Goal: Task Accomplishment & Management: Complete application form

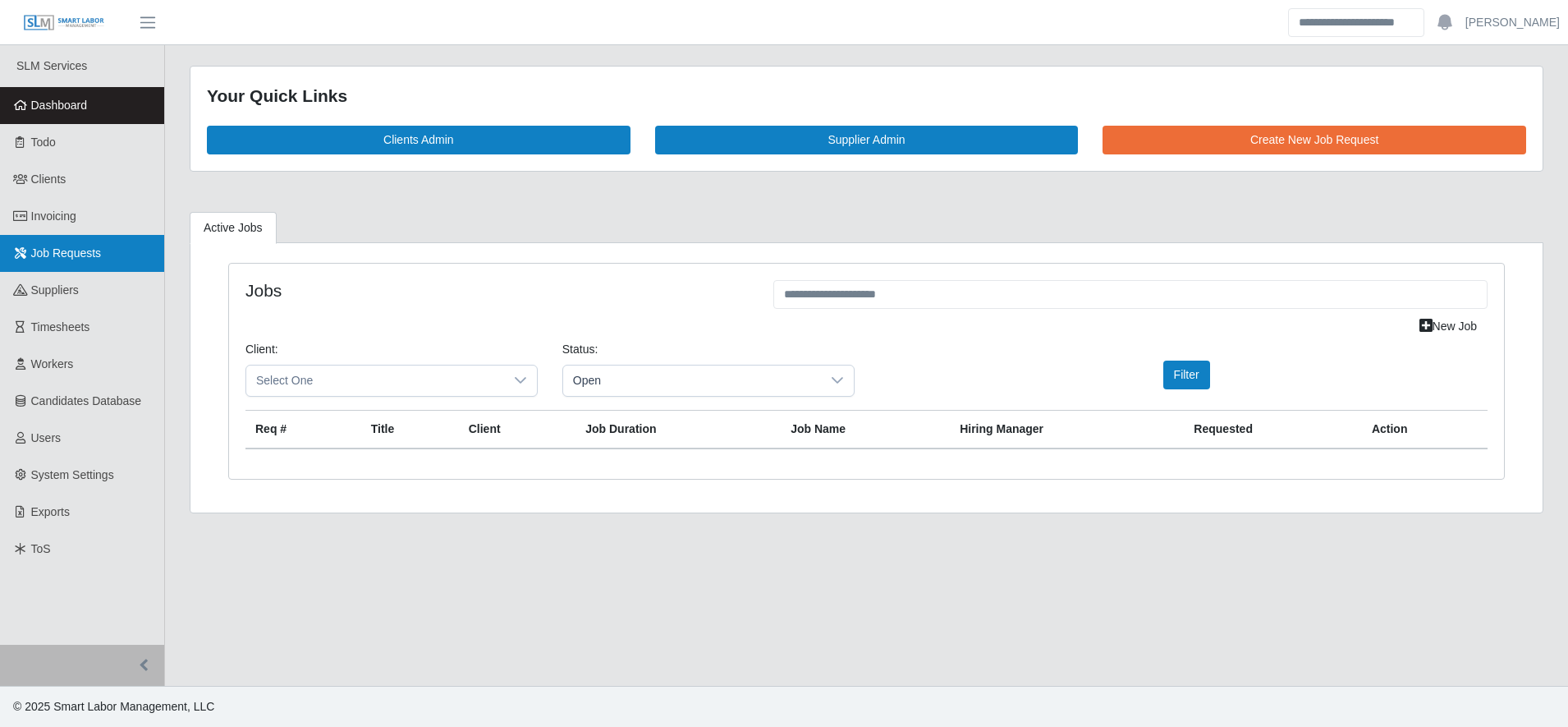
click at [83, 259] on span "Job Requests" at bounding box center [66, 253] width 70 height 13
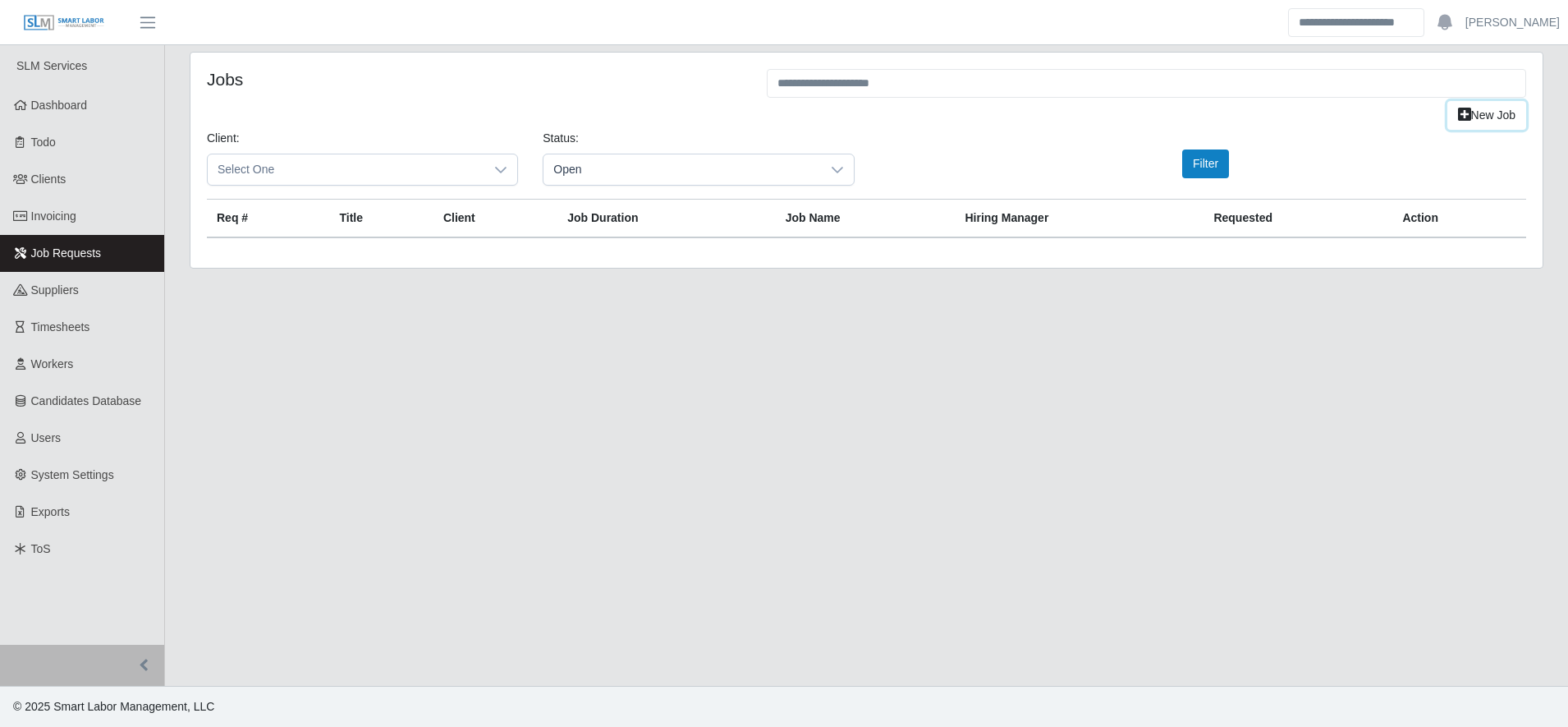
click at [1471, 120] on link "New Job" at bounding box center [1486, 115] width 78 height 29
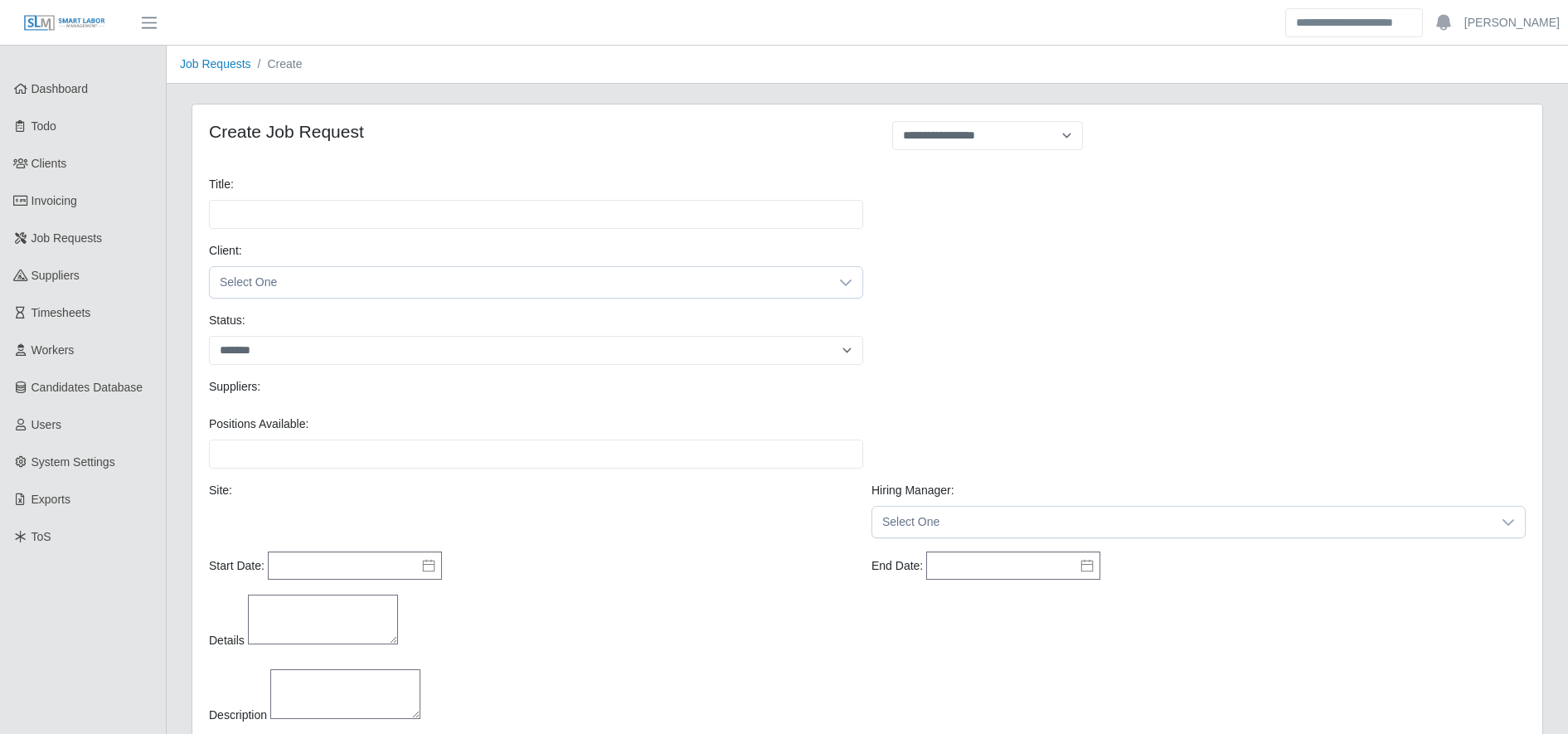
select select
click at [288, 216] on input "Title:" at bounding box center [536, 214] width 654 height 29
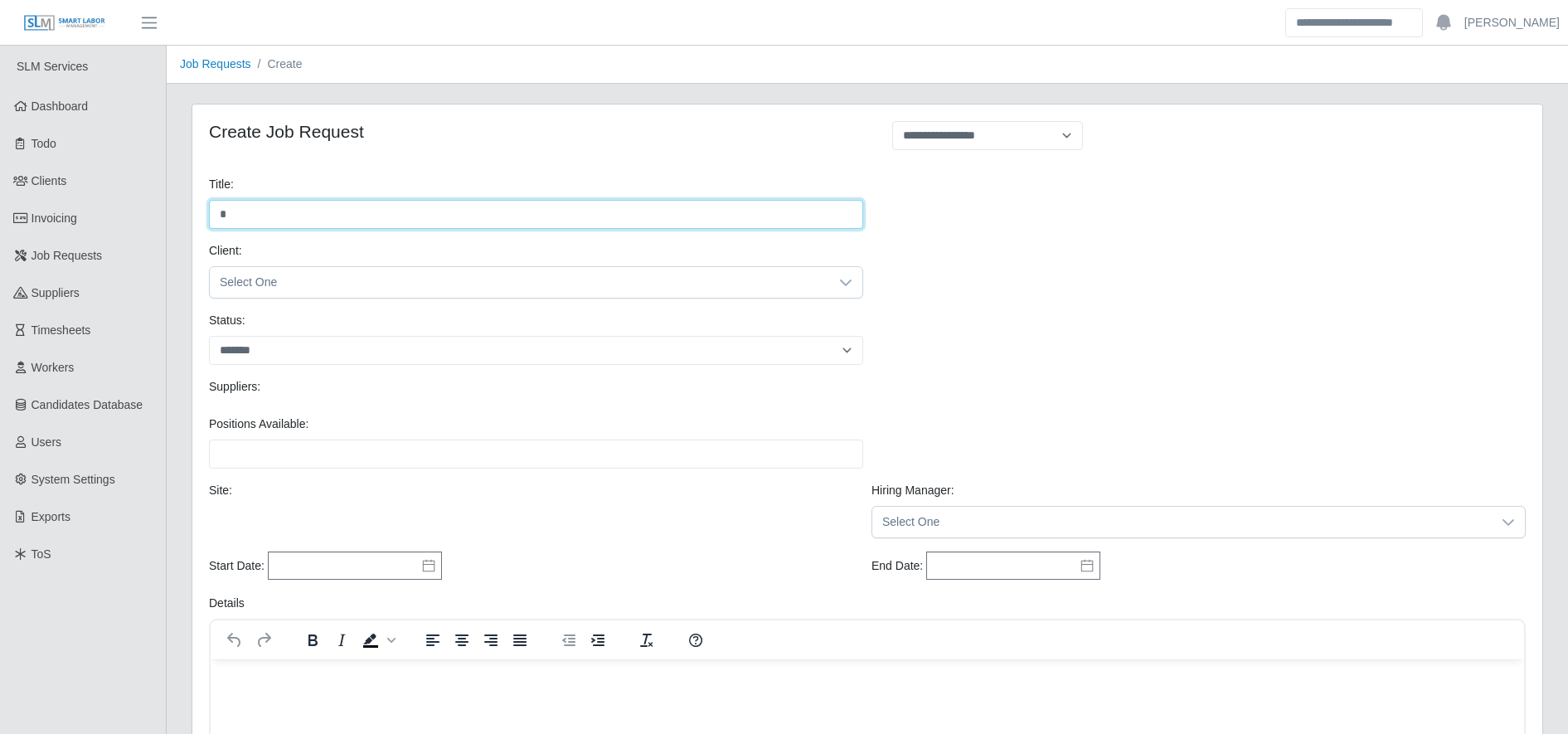
click at [288, 216] on input "*" at bounding box center [536, 214] width 654 height 29
type input "**********"
click at [304, 299] on div "Client: Select One" at bounding box center [867, 277] width 1325 height 70
click at [308, 288] on span "Select One" at bounding box center [520, 282] width 620 height 31
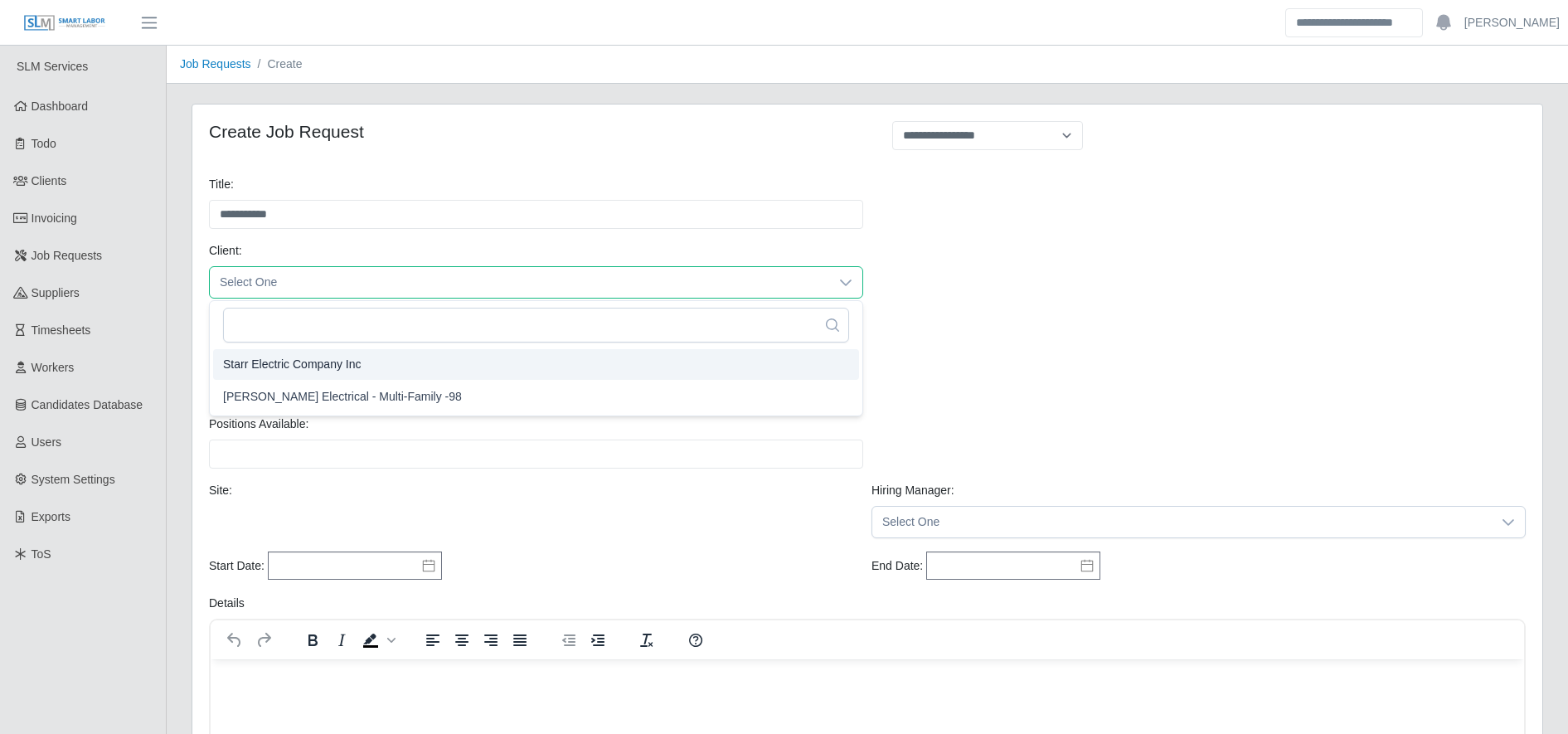
click at [315, 367] on span "Starr Electric Company Inc" at bounding box center [292, 364] width 138 height 18
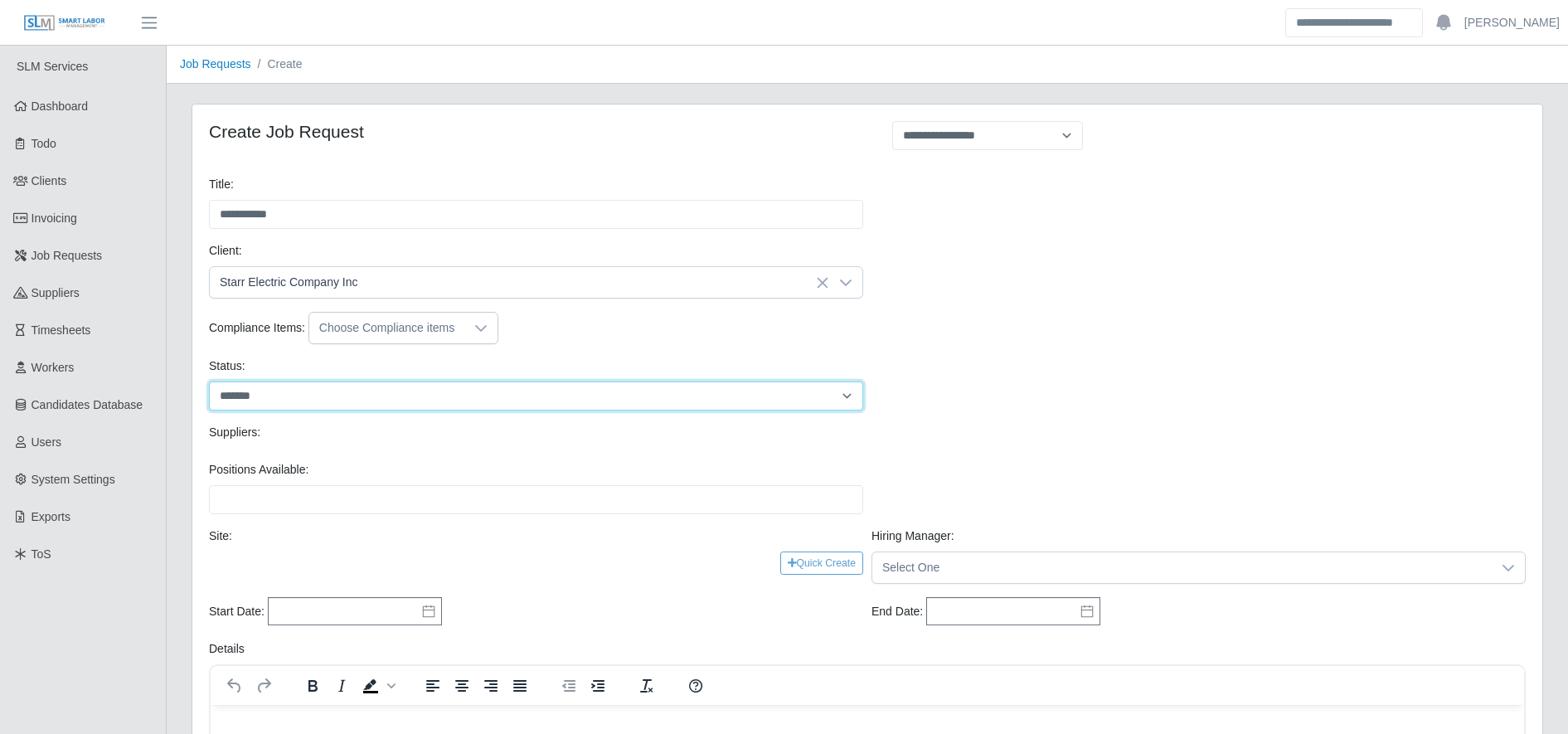
click at [314, 400] on select "******* ****" at bounding box center [536, 395] width 654 height 29
select select "****"
click at [209, 381] on select "******* ****" at bounding box center [536, 395] width 654 height 29
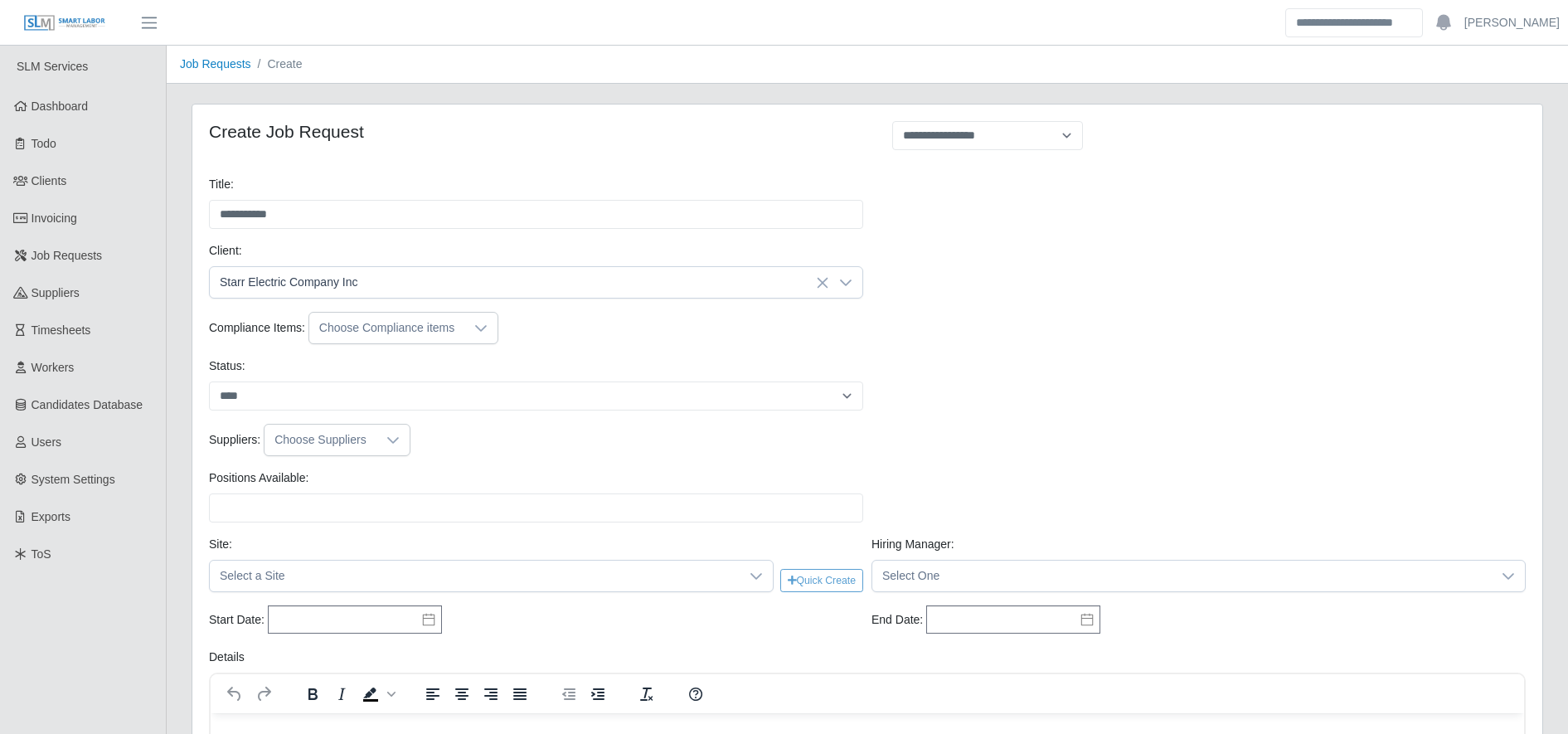
click at [417, 340] on div "Choose Compliance items" at bounding box center [387, 328] width 155 height 31
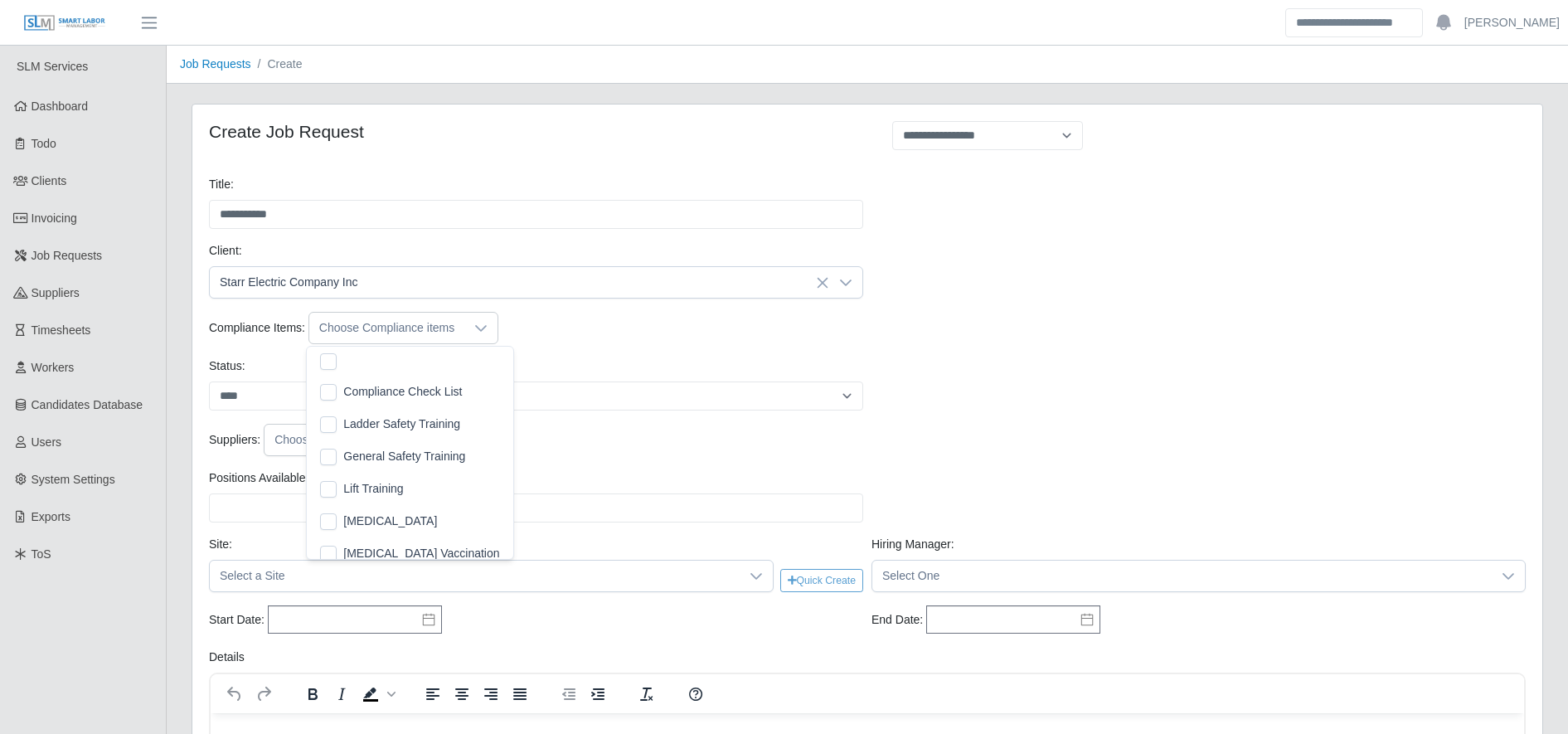
scroll to position [18, 11]
click at [327, 435] on li "Ladder Safety Training" at bounding box center [410, 424] width 199 height 31
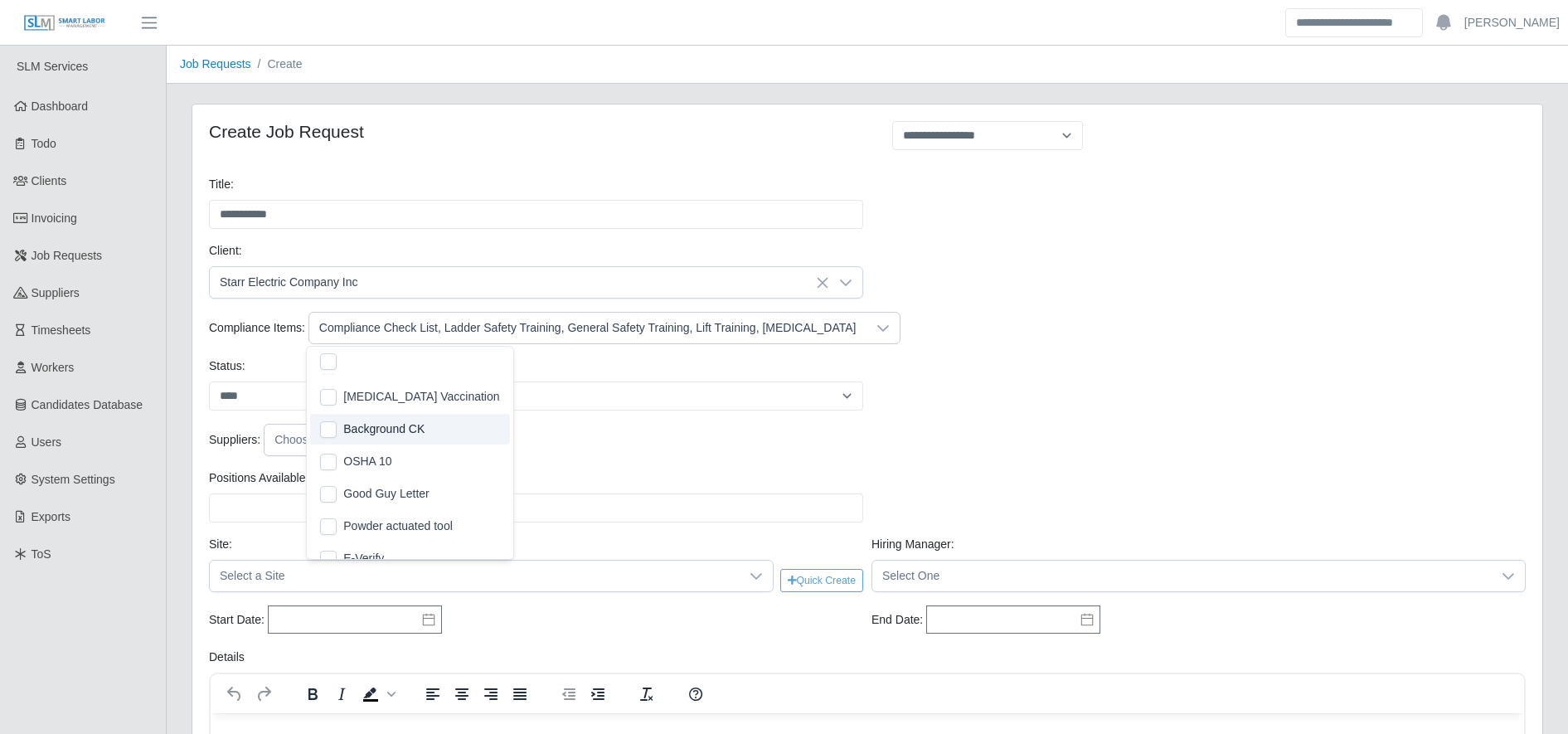
scroll to position [175, 0]
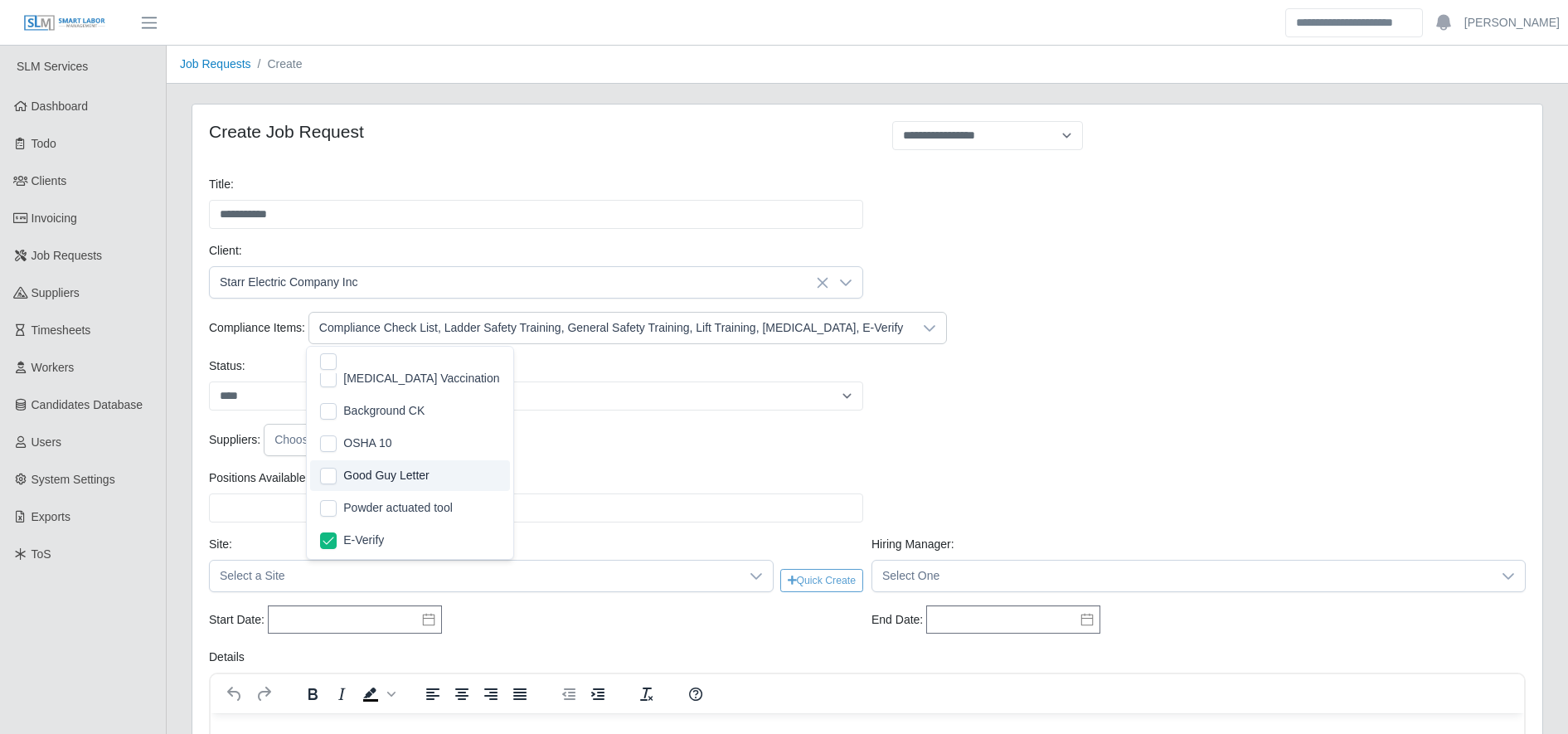
click at [610, 465] on div "Suppliers: Choose Suppliers" at bounding box center [867, 446] width 1325 height 46
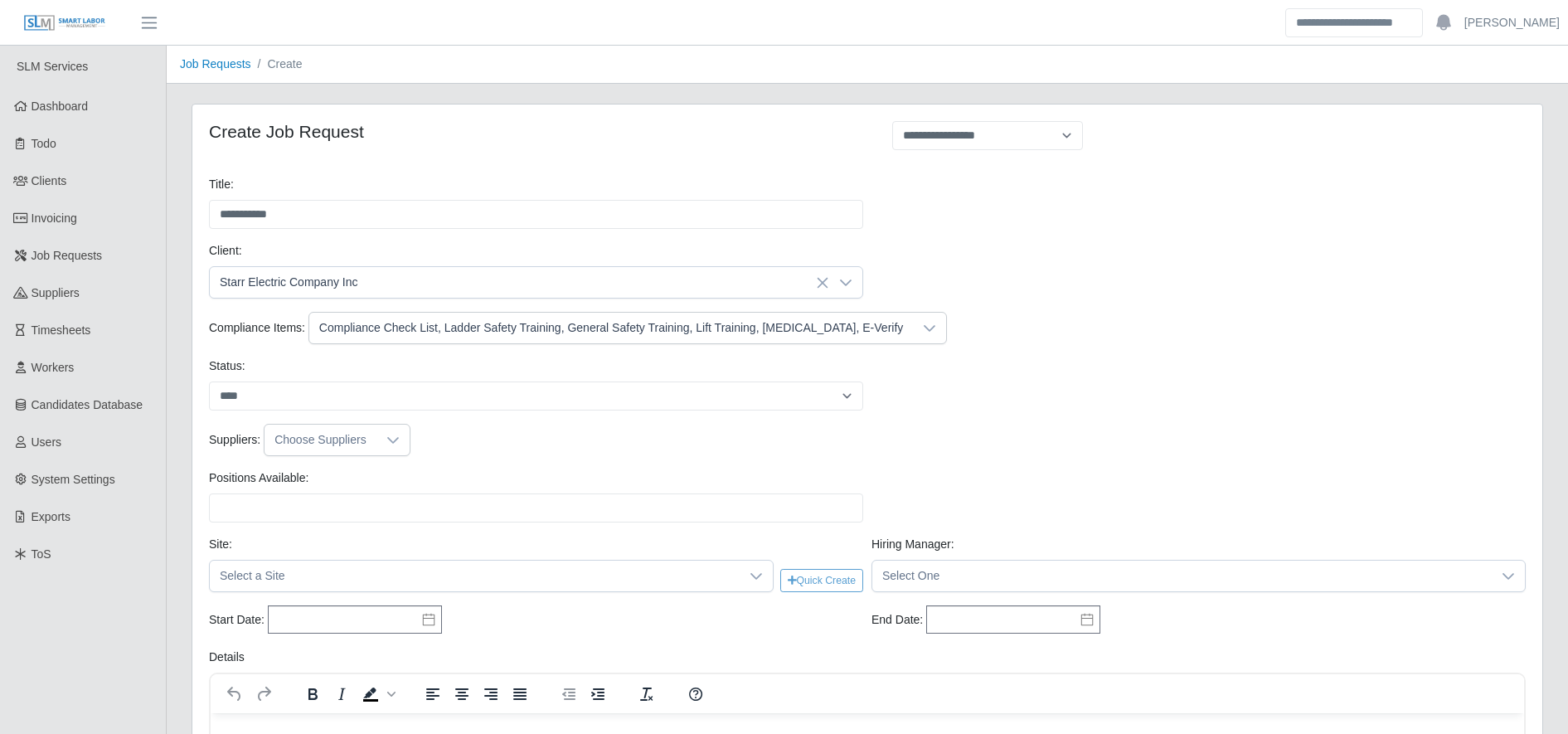
click at [338, 430] on div "Choose Suppliers" at bounding box center [320, 440] width 112 height 31
click at [303, 582] on span "Double S" at bounding box center [324, 581] width 48 height 18
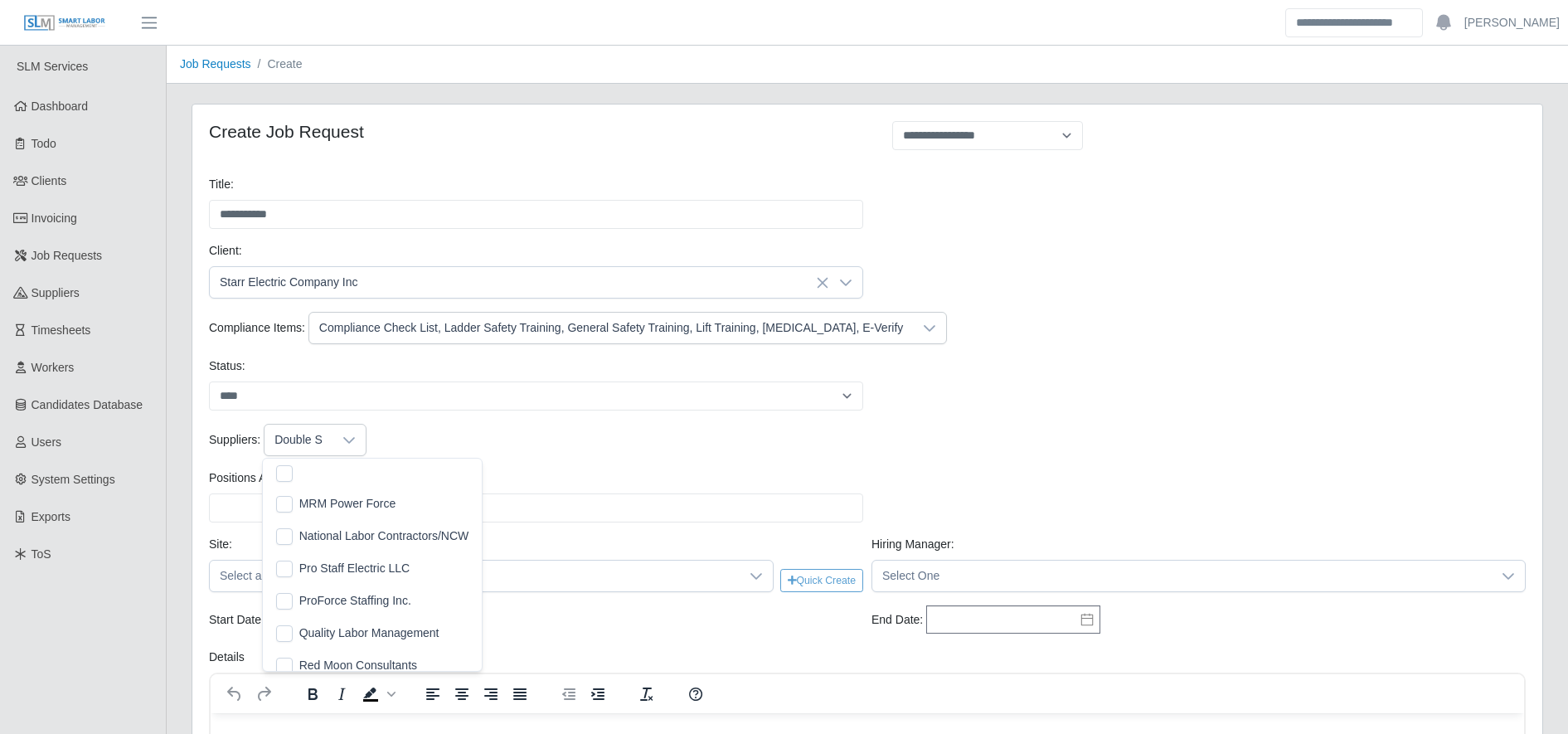
click at [312, 509] on span "MRM Power Force" at bounding box center [348, 504] width 97 height 18
click at [347, 497] on span "Pro Staff Electric LLC" at bounding box center [354, 500] width 111 height 18
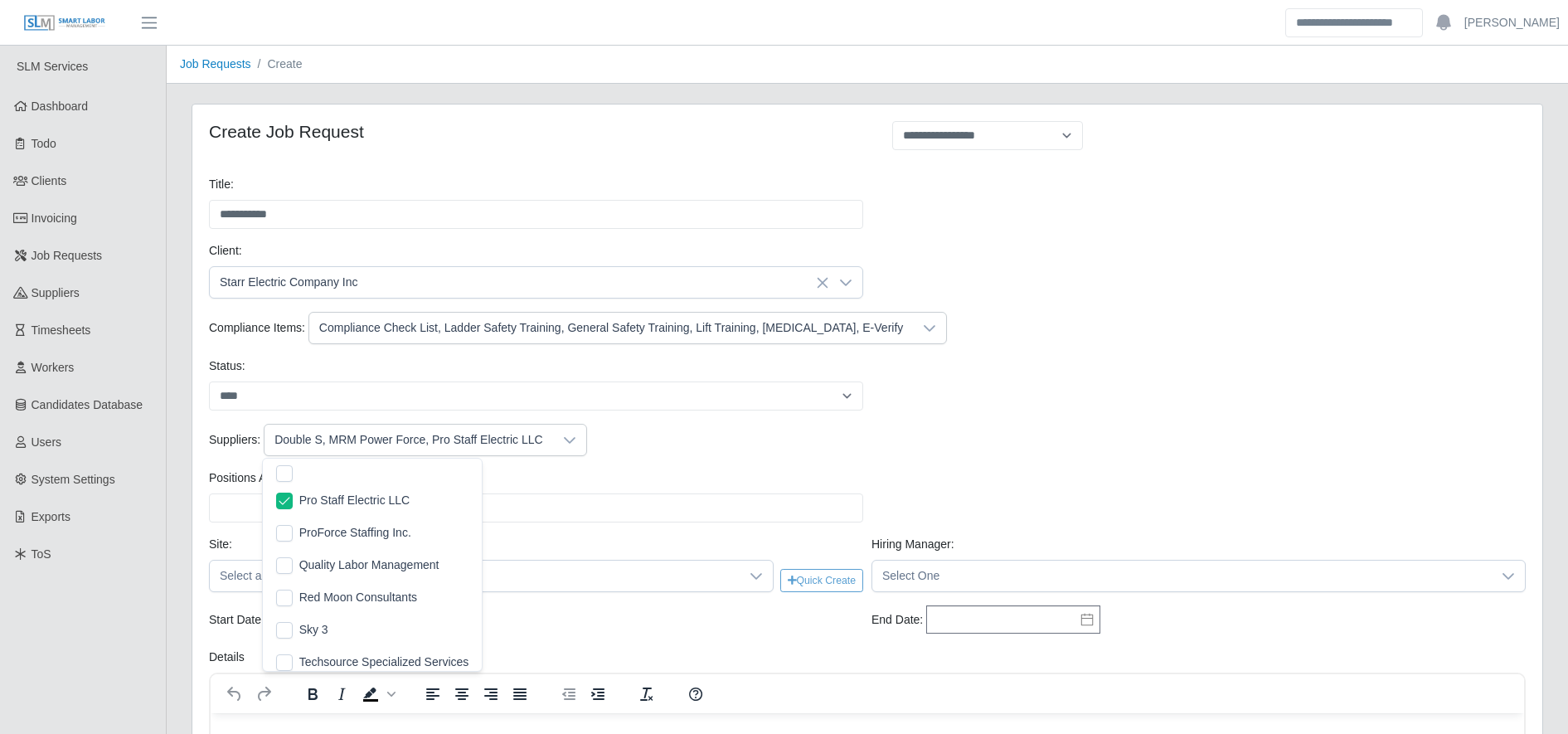
click at [673, 460] on div "Suppliers: Double S, MRM Power Force, Pro Staff Electric LLC" at bounding box center [867, 446] width 1325 height 46
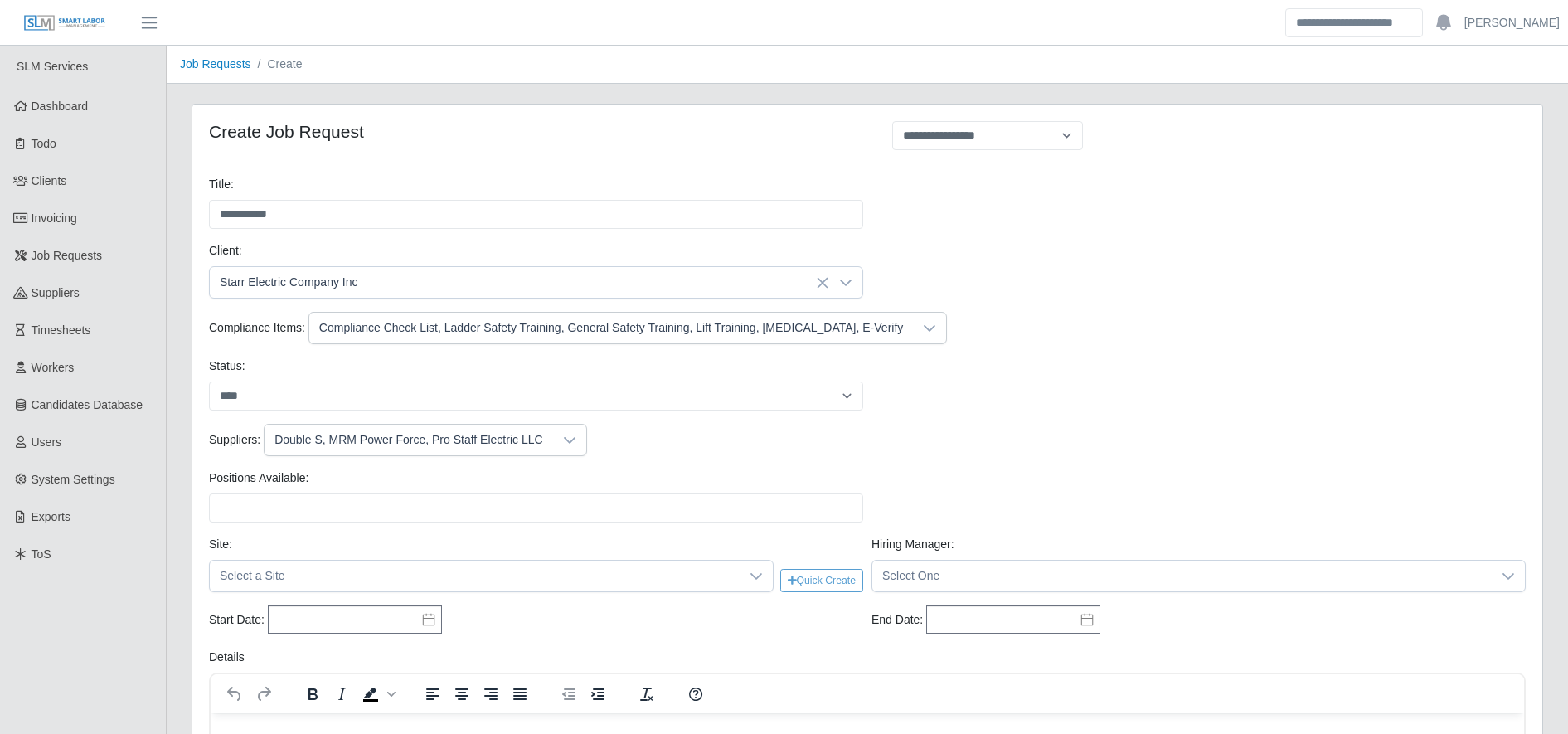
click at [551, 522] on div "Positions Available: Please provide a valid position available number." at bounding box center [867, 503] width 1325 height 67
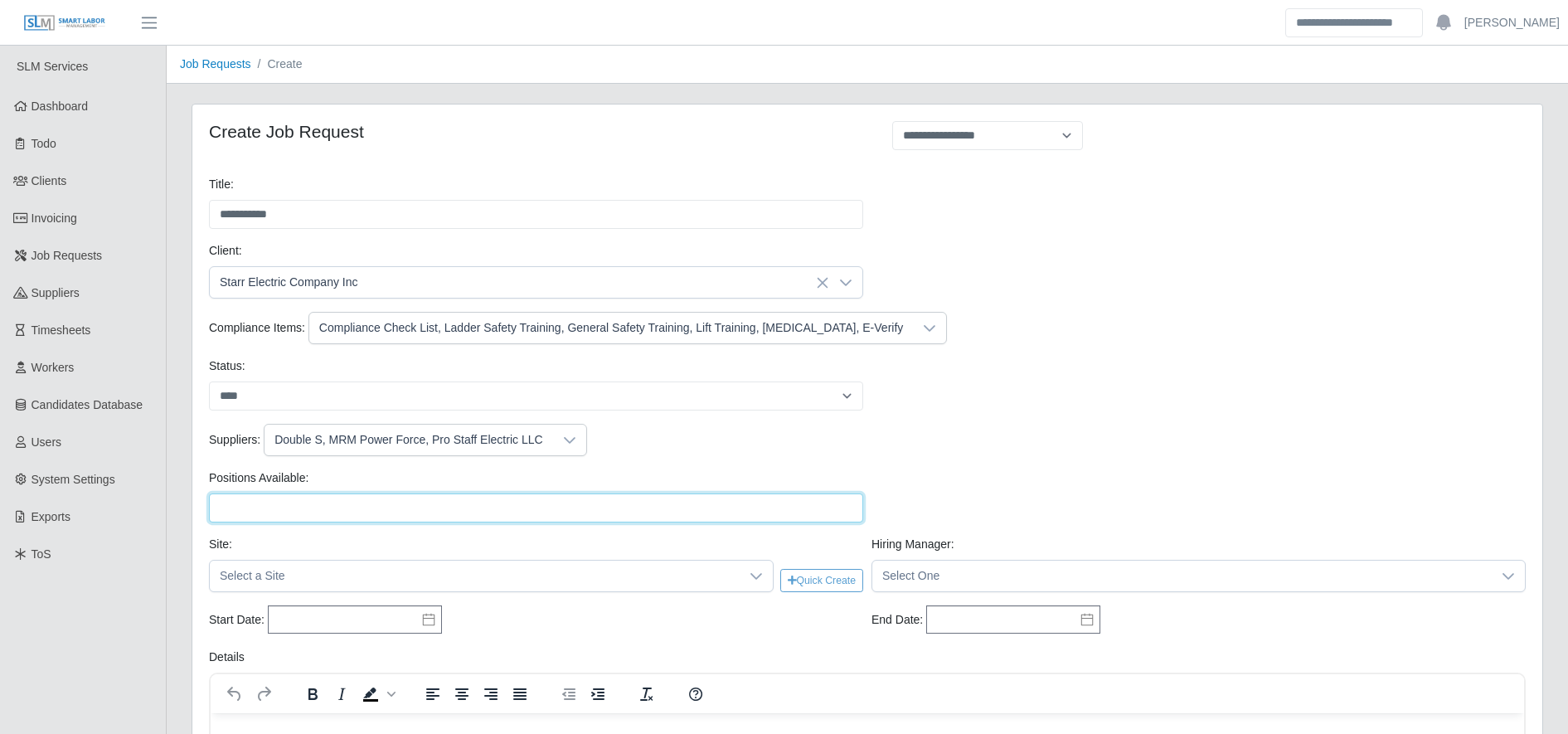
click at [527, 515] on input "Positions Available:" at bounding box center [536, 508] width 654 height 29
type input "*"
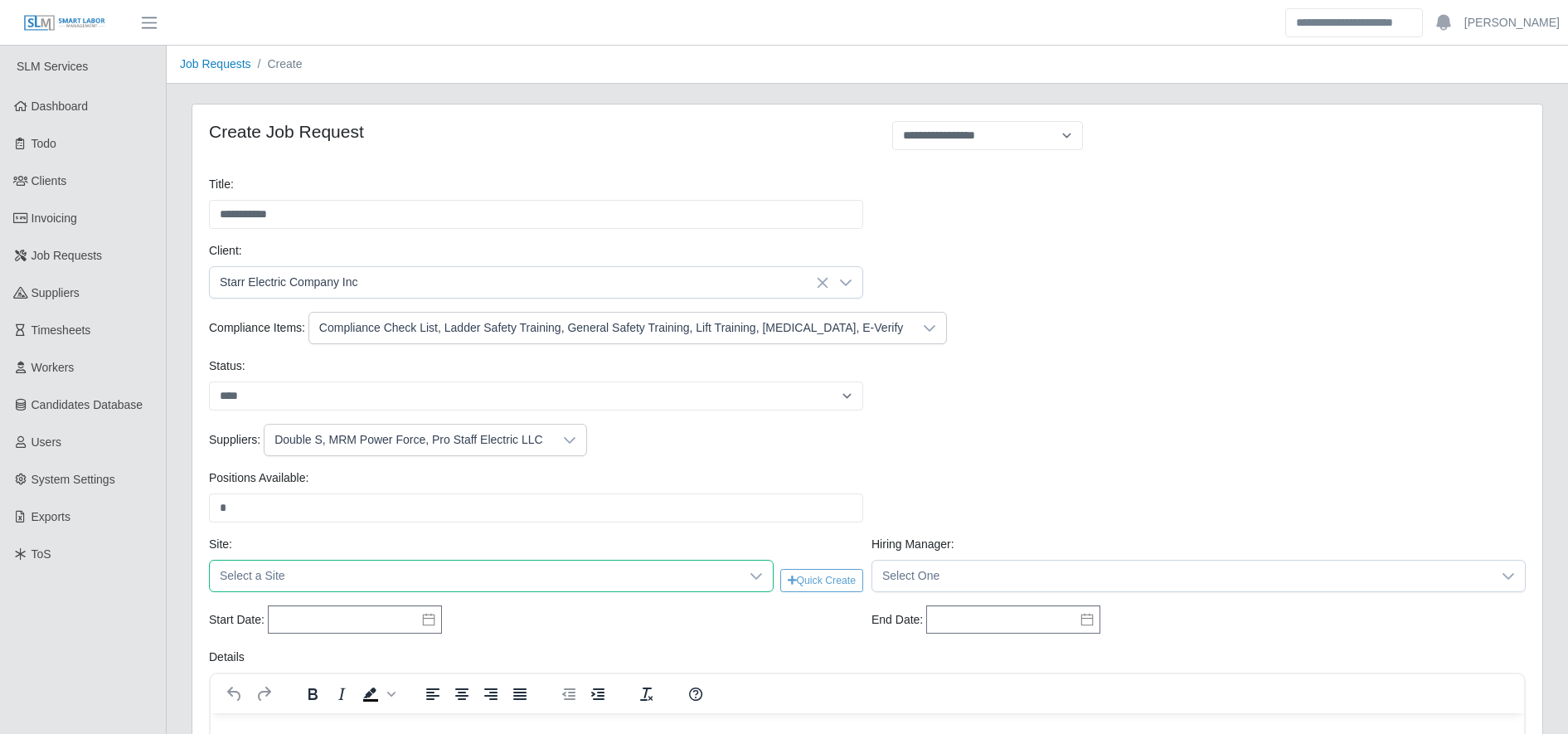
click at [632, 572] on span "Select a Site" at bounding box center [475, 576] width 530 height 31
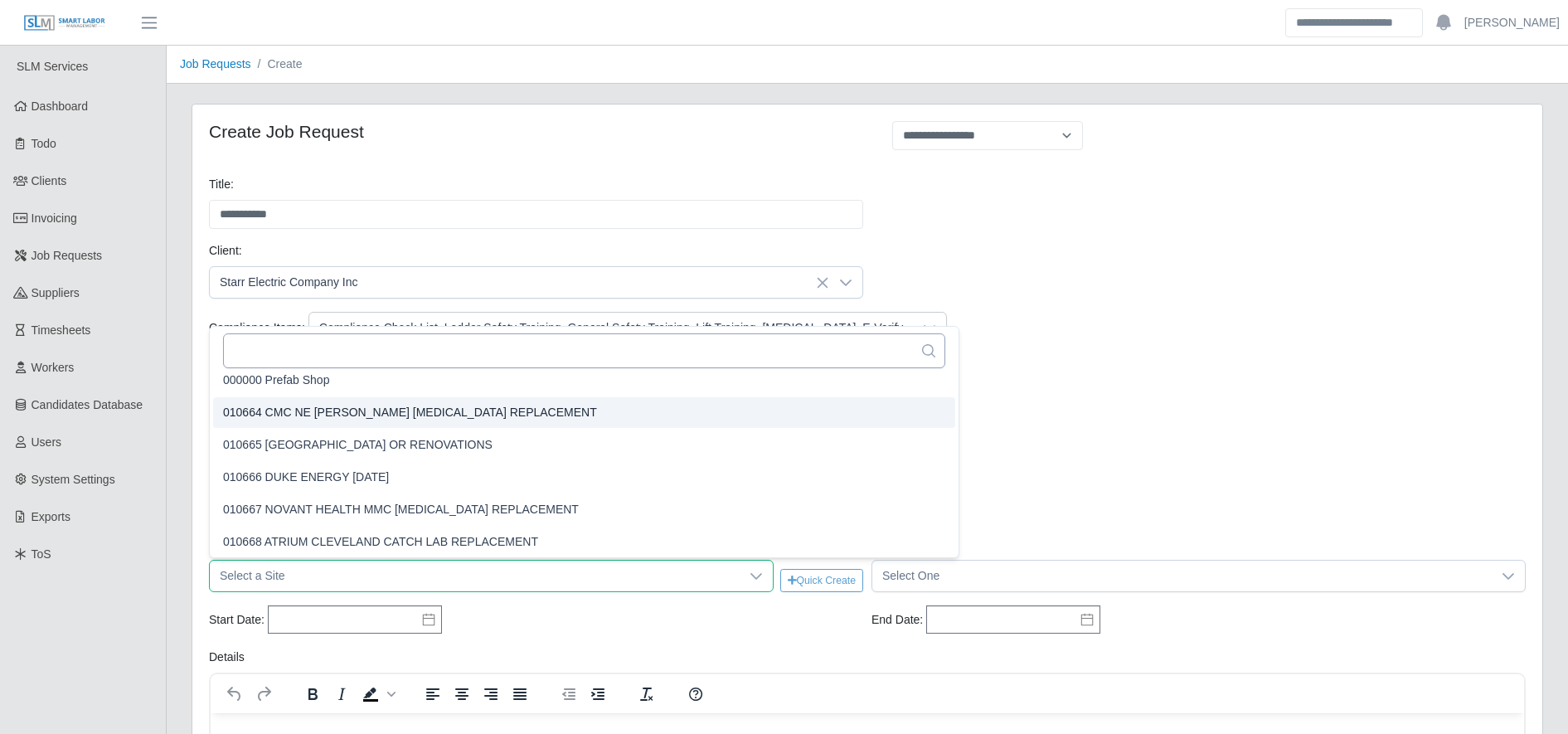
scroll to position [3, 0]
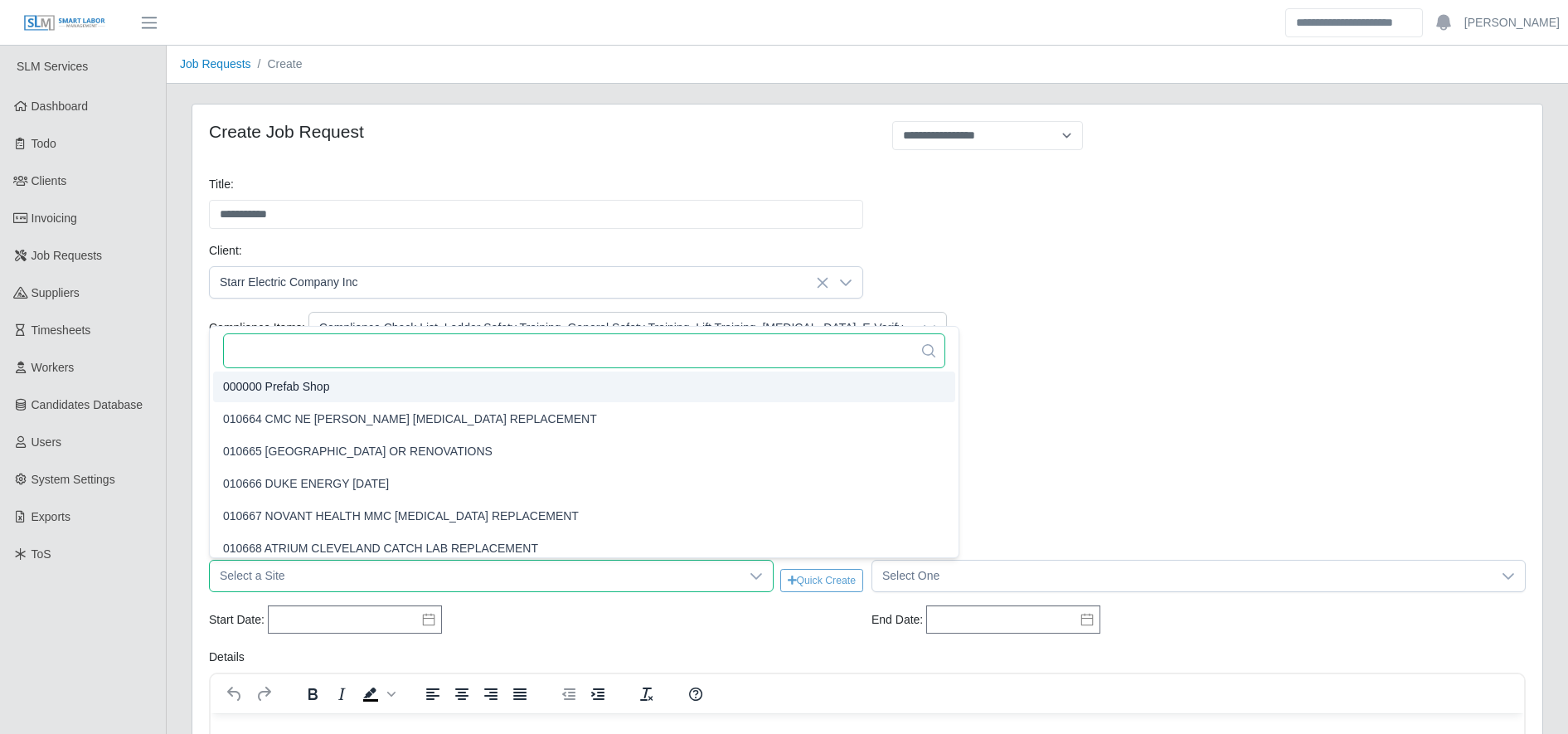
click at [343, 346] on input "text" at bounding box center [584, 351] width 722 height 35
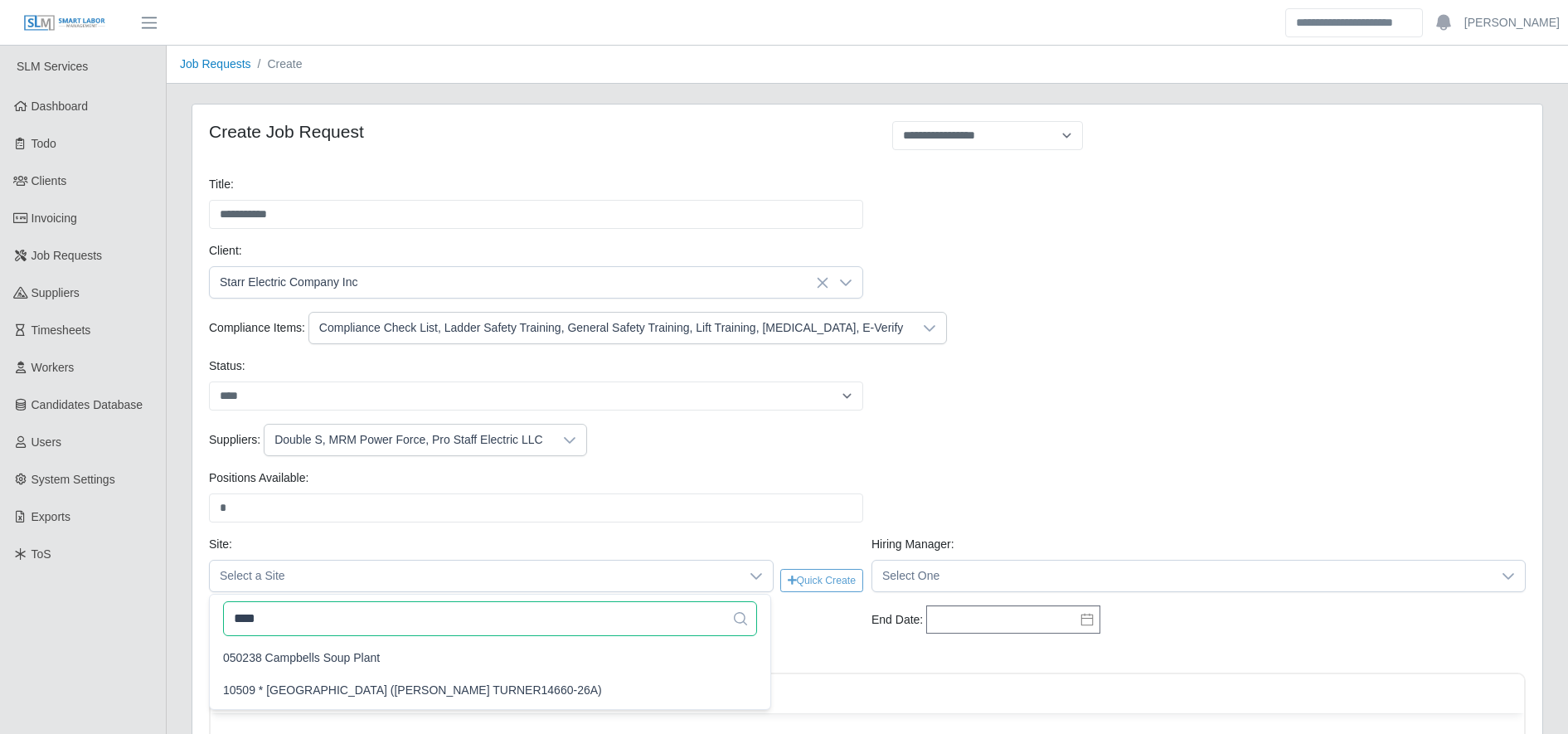
scroll to position [0, 0]
type input "****"
click at [354, 661] on span "050238 Campbells Soup Plant" at bounding box center [301, 657] width 157 height 18
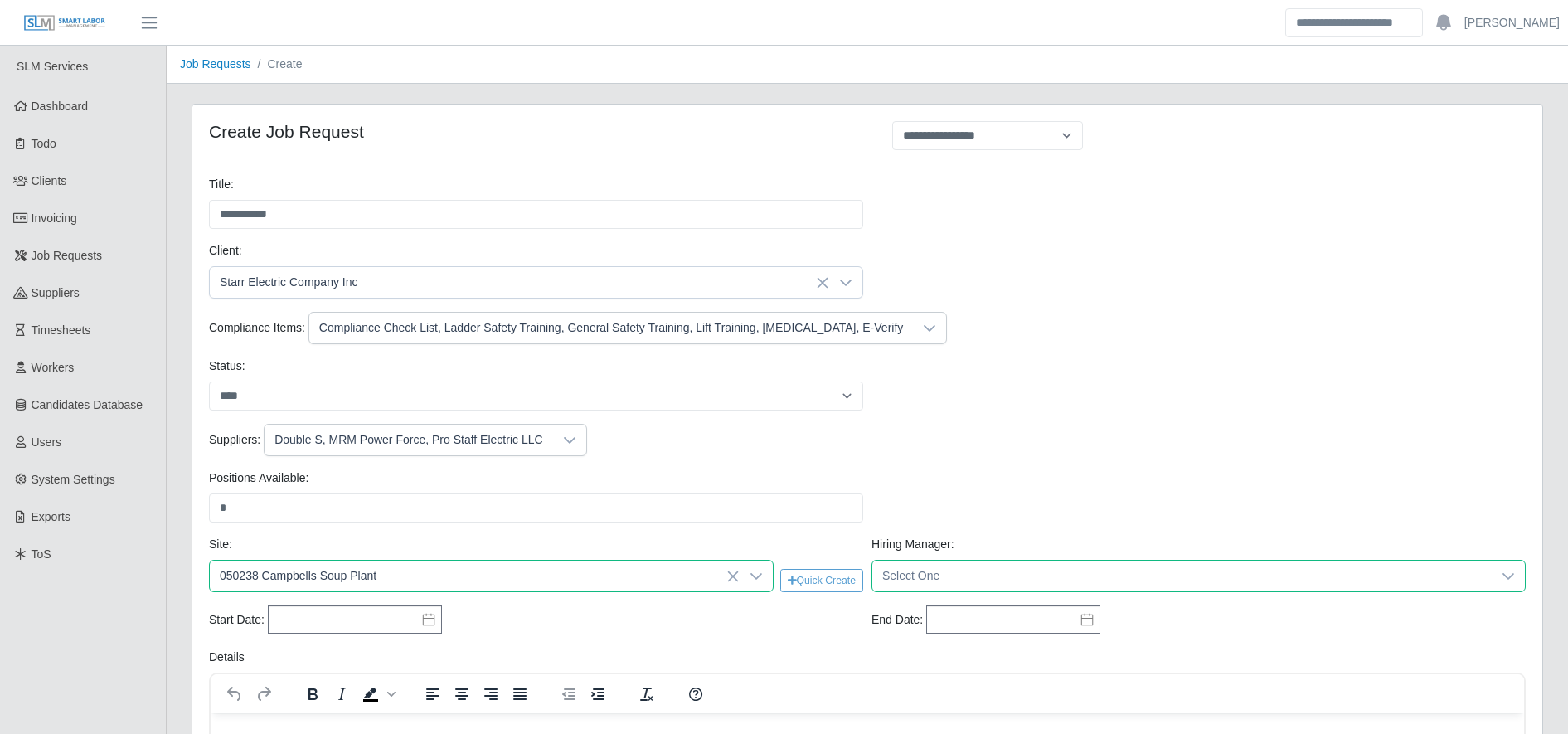
click at [951, 570] on span "Select One" at bounding box center [1182, 576] width 620 height 31
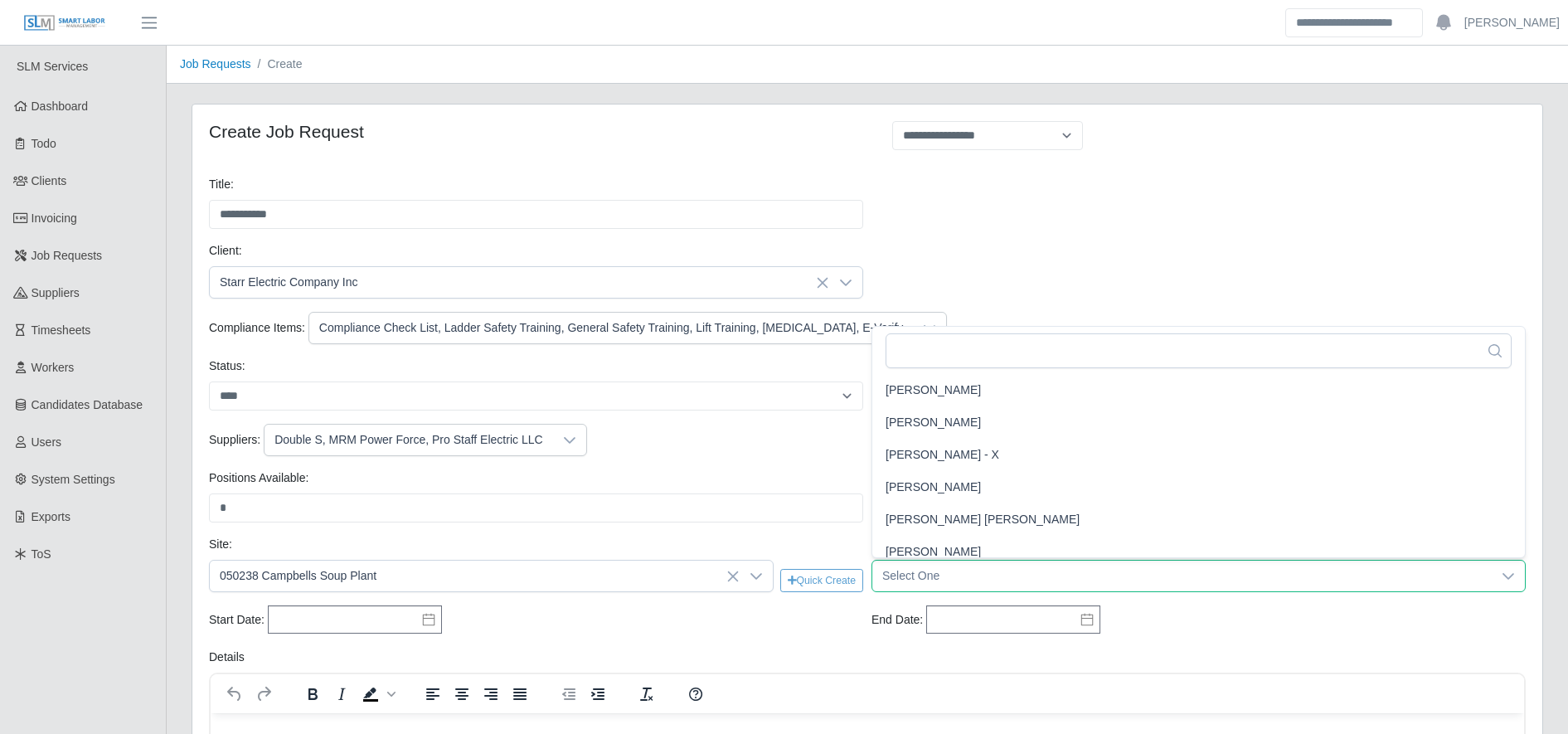
scroll to position [1239, 0]
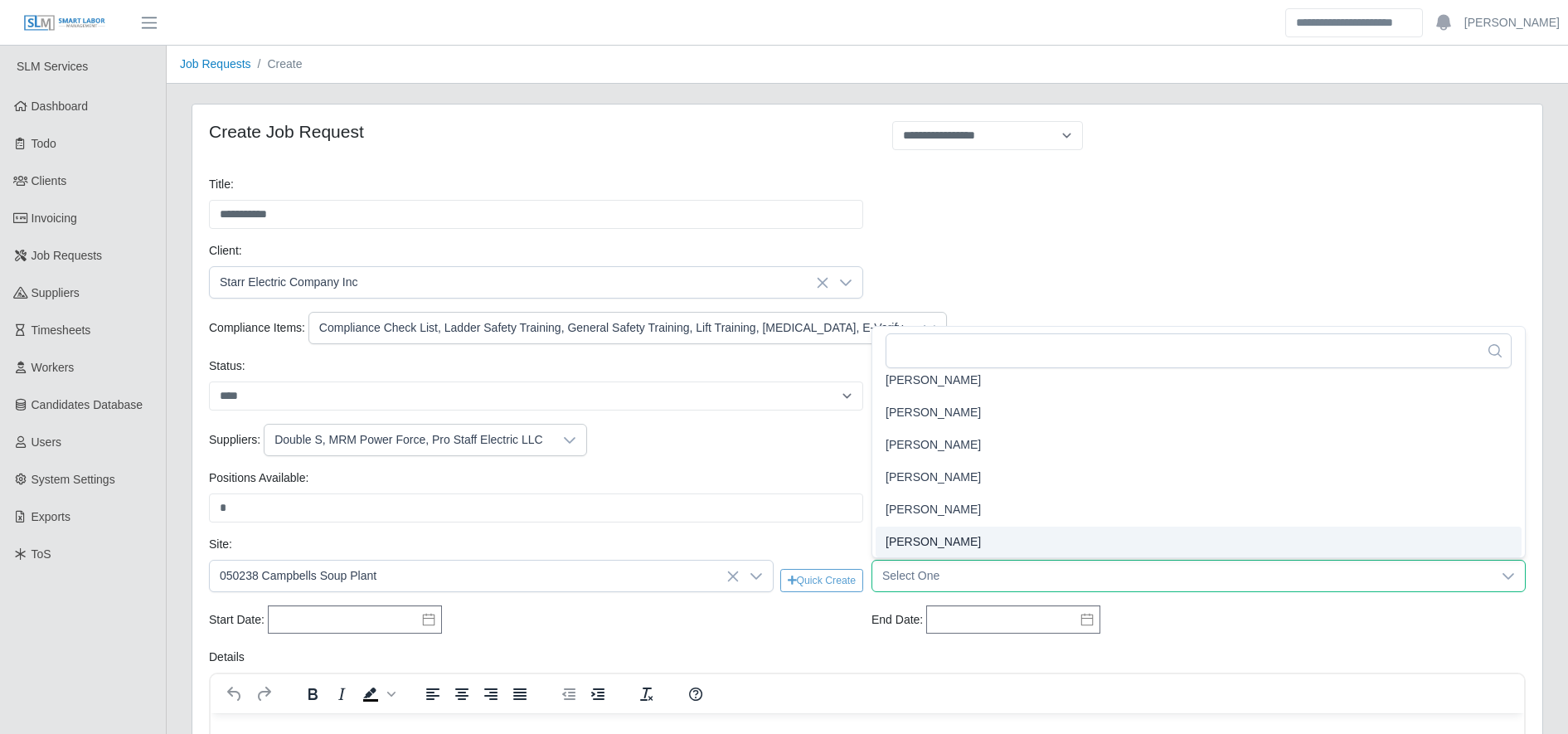
click at [997, 546] on li "Gary Conner" at bounding box center [1199, 541] width 646 height 31
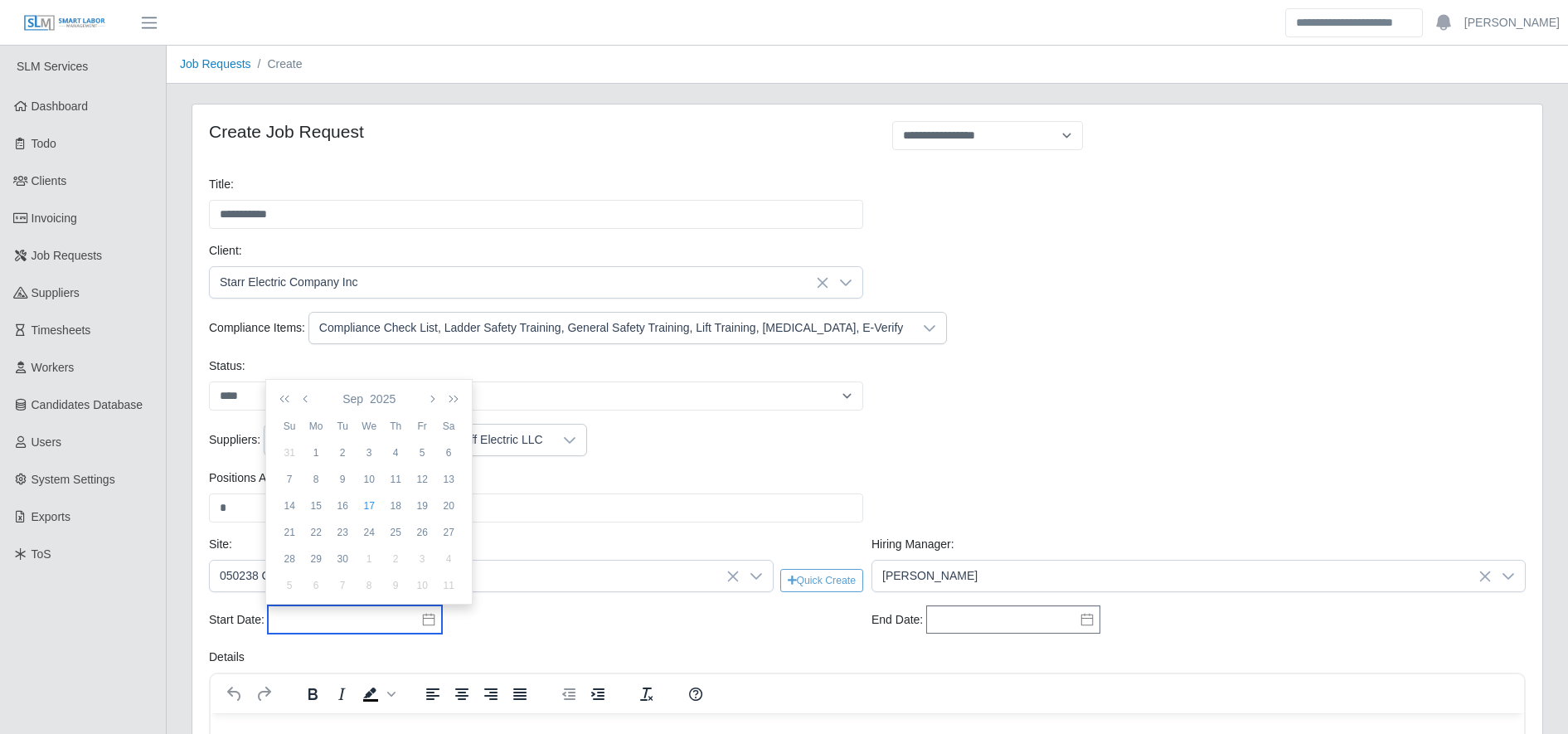
click at [330, 616] on input "text" at bounding box center [354, 620] width 174 height 28
click at [318, 535] on div "22" at bounding box center [316, 532] width 27 height 15
type input "**********"
click at [920, 617] on div "End Date: Please provide a valid end date." at bounding box center [1199, 621] width 662 height 30
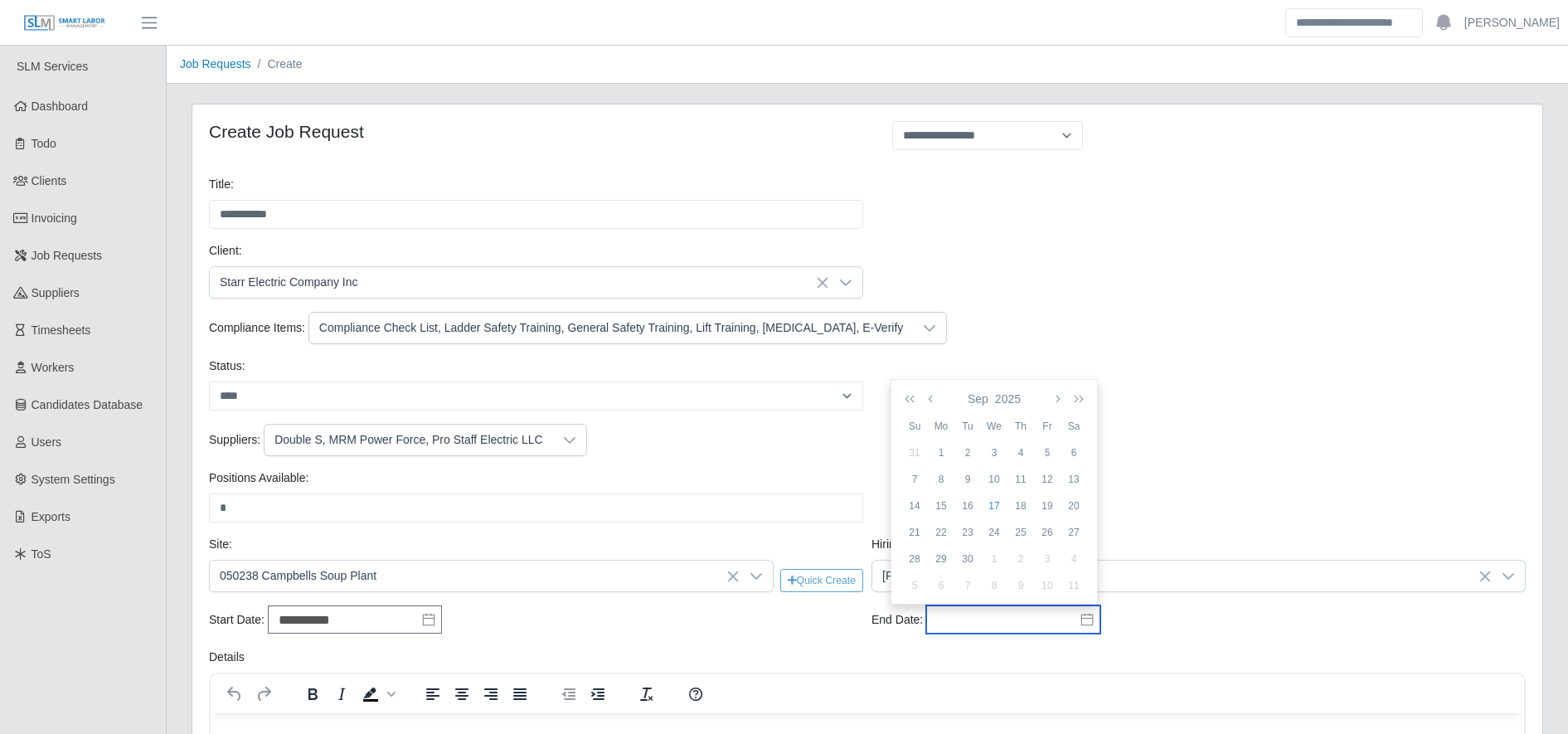
click at [926, 619] on input "text" at bounding box center [1013, 620] width 174 height 28
click at [1054, 395] on icon "button" at bounding box center [1057, 399] width 8 height 13
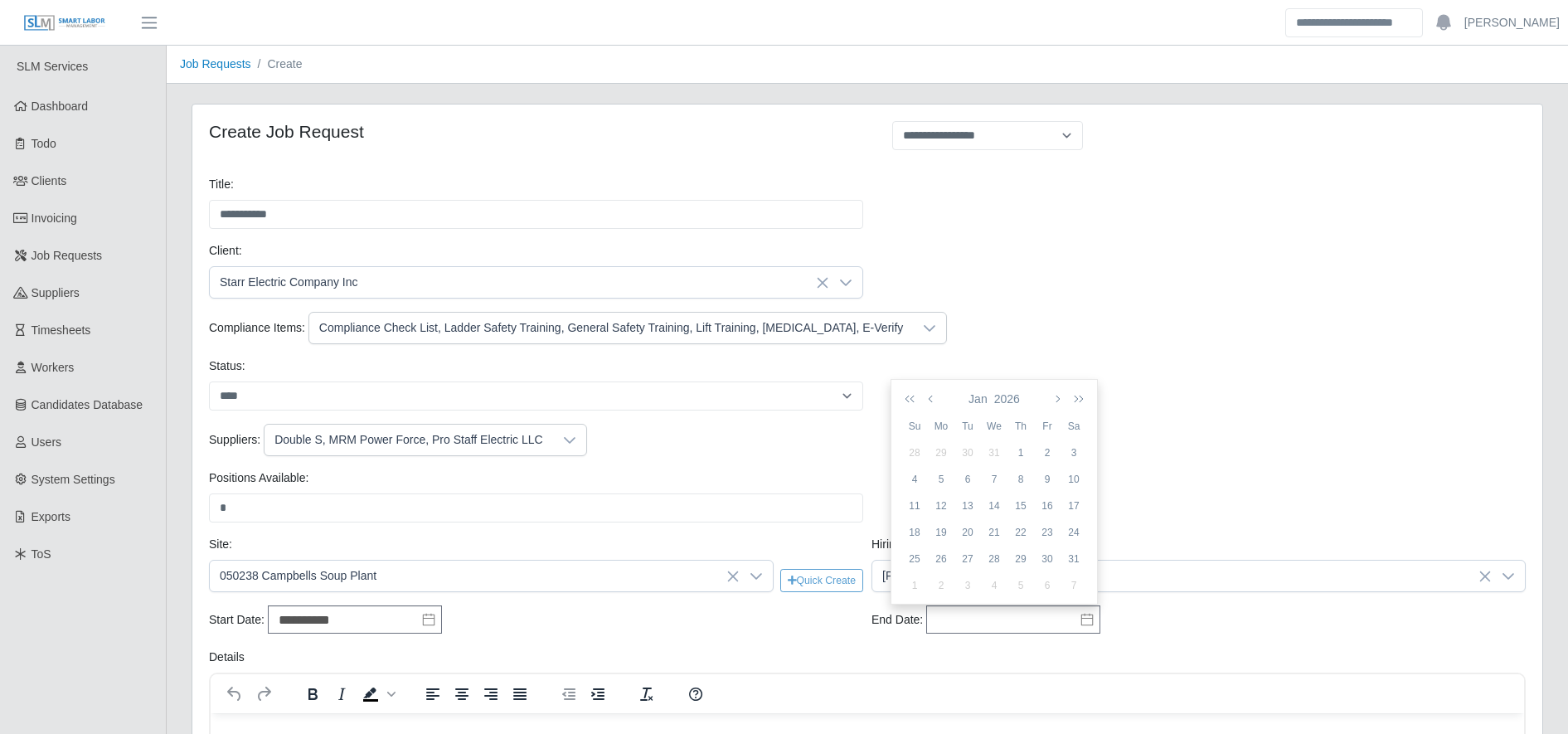
click at [998, 448] on div "31" at bounding box center [994, 453] width 27 height 15
type input "**********"
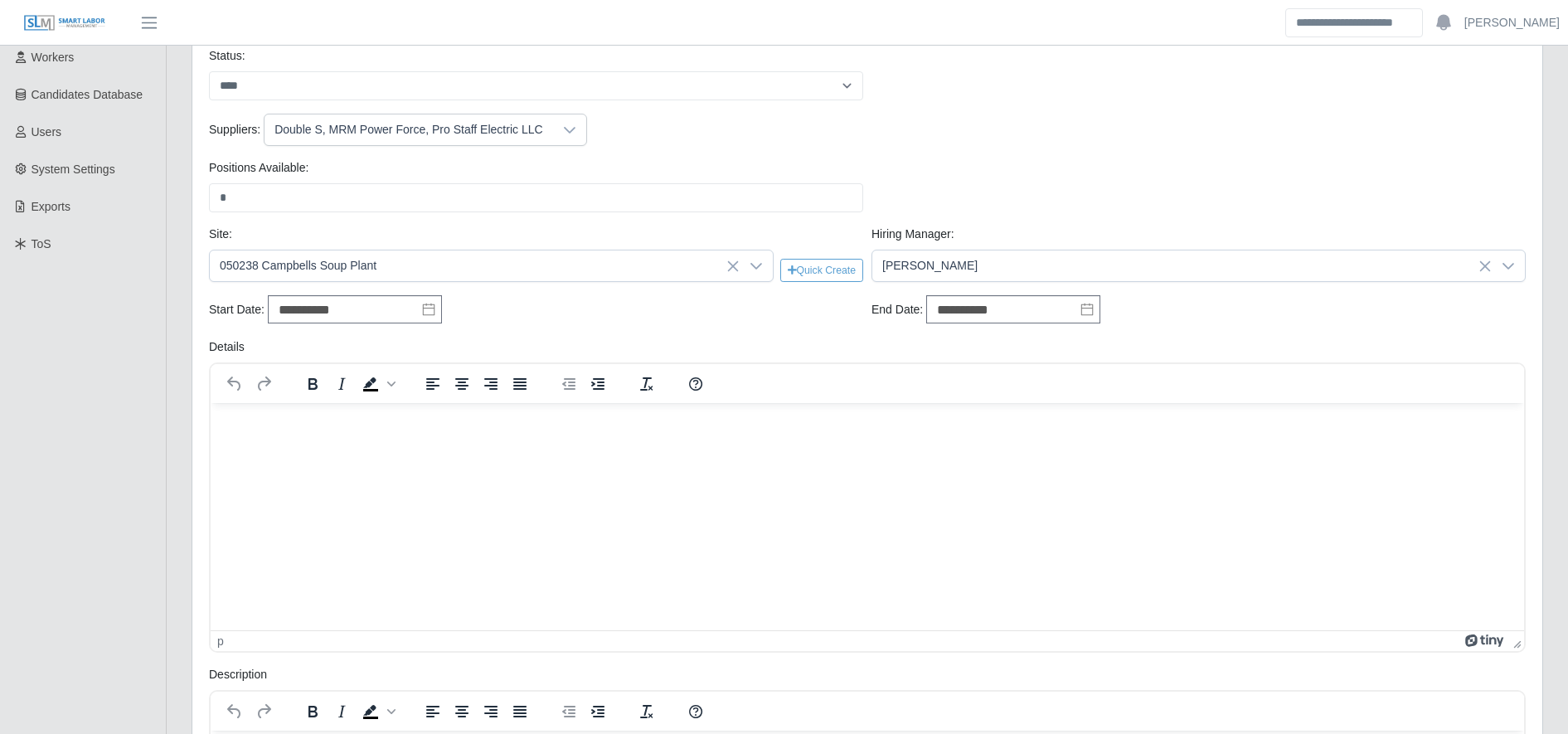
scroll to position [525, 0]
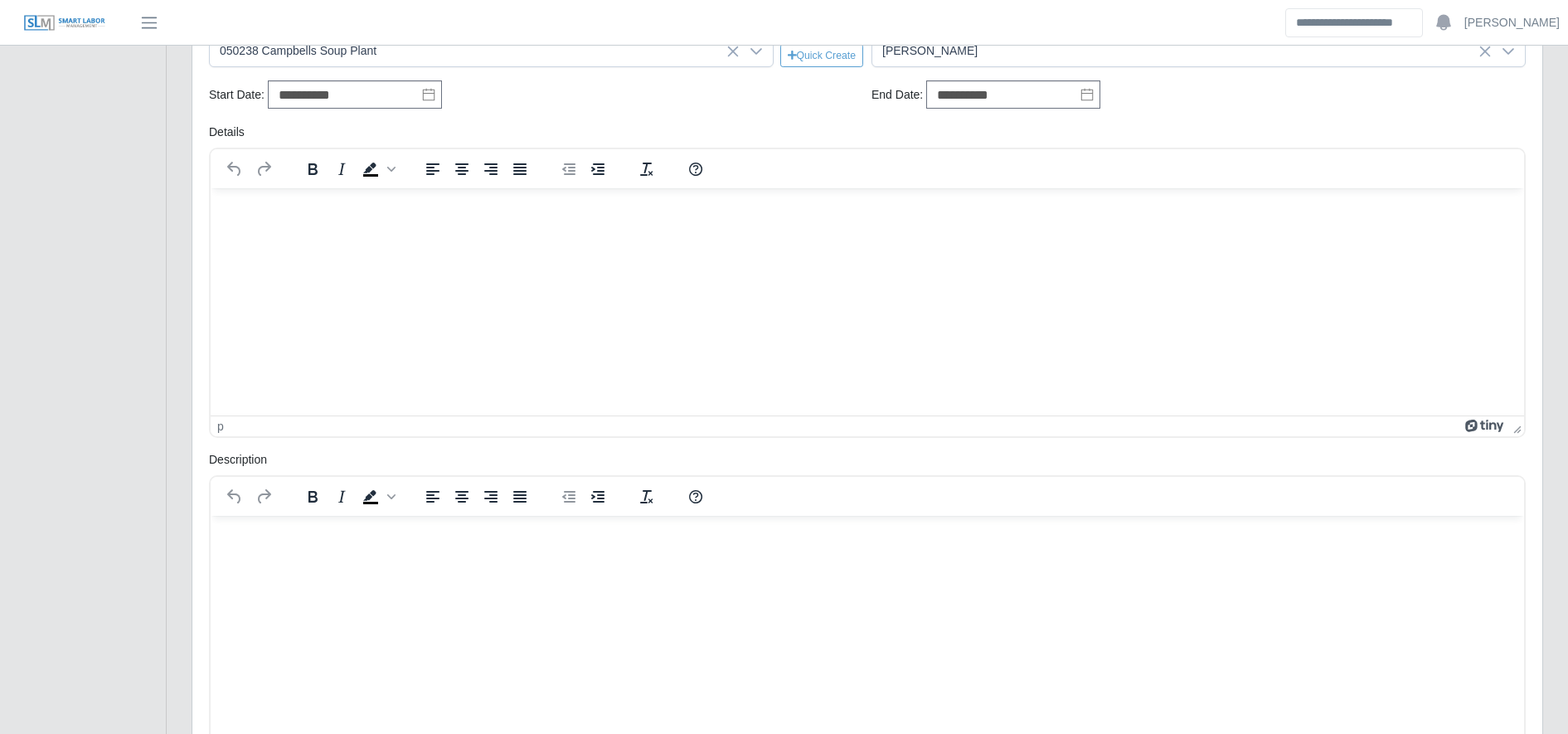
click at [484, 552] on html at bounding box center [867, 537] width 1314 height 45
click at [303, 537] on p "Rich Text Area. Press ALT-0 for help." at bounding box center [867, 537] width 1287 height 18
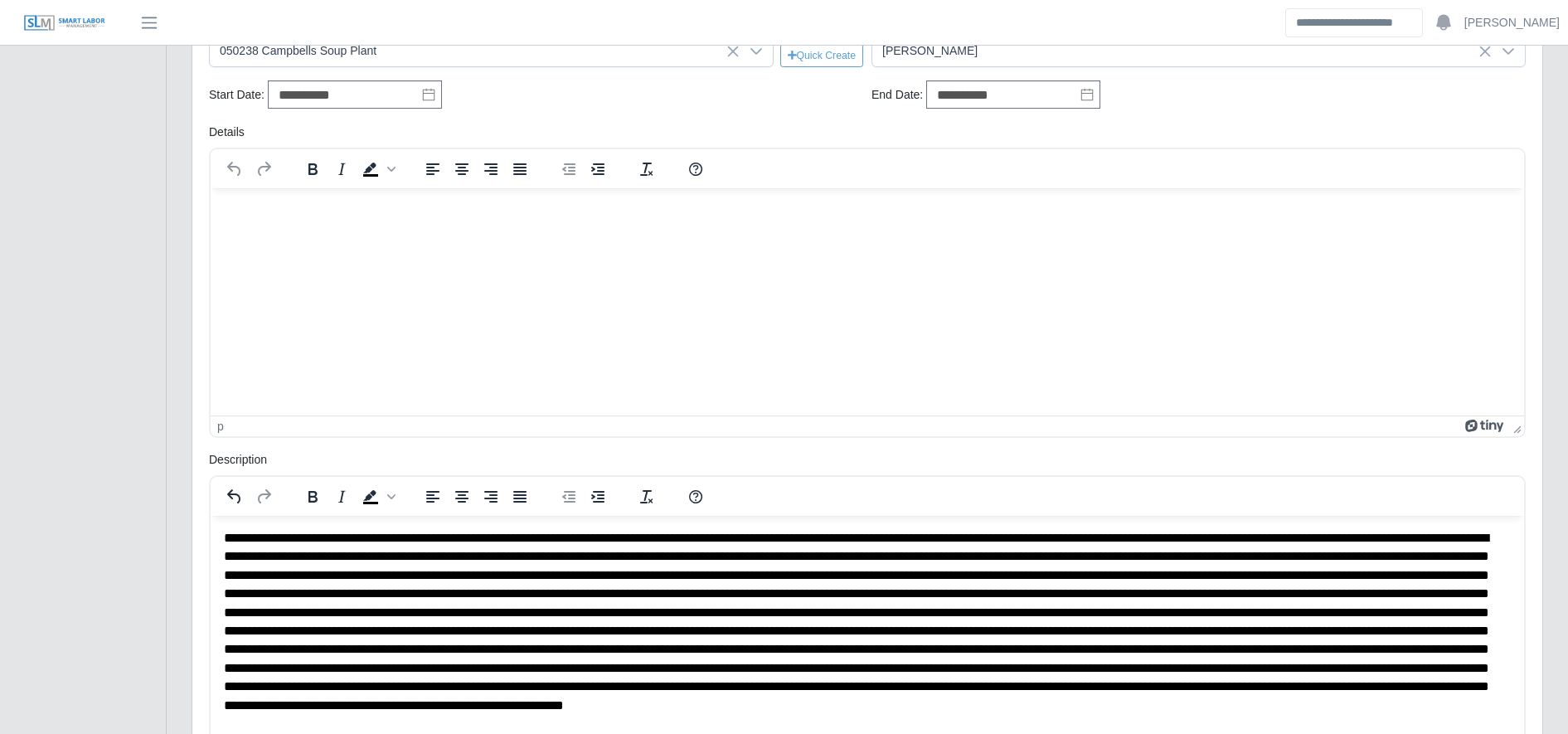
click at [250, 232] on html at bounding box center [867, 210] width 1314 height 45
drag, startPoint x: 246, startPoint y: 224, endPoint x: 230, endPoint y: 201, distance: 28.0
click at [230, 201] on html at bounding box center [867, 210] width 1314 height 45
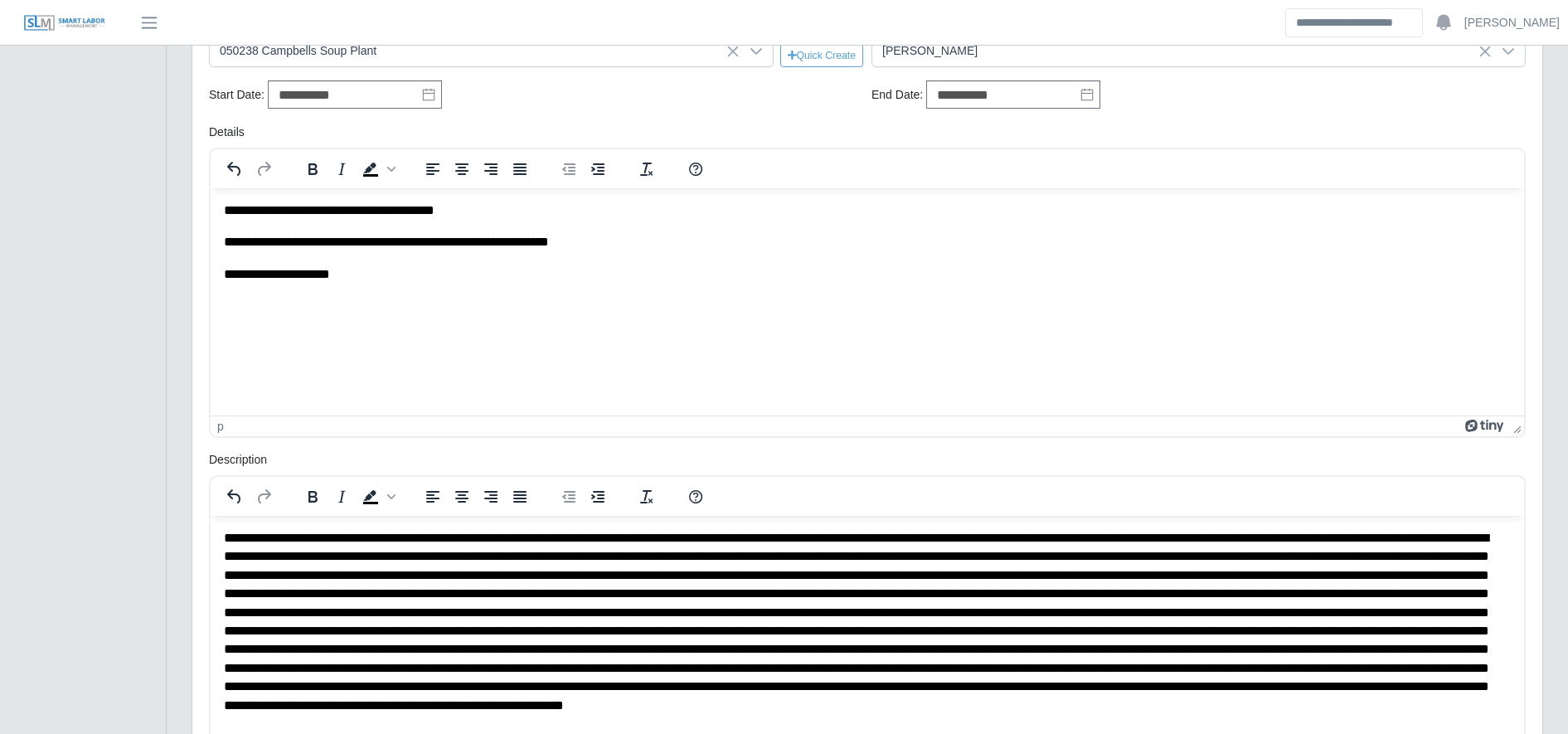
click at [418, 269] on p "**********" at bounding box center [867, 274] width 1287 height 18
drag, startPoint x: 232, startPoint y: 304, endPoint x: 663, endPoint y: 349, distance: 433.3
click at [663, 328] on html "**********" at bounding box center [867, 258] width 1314 height 140
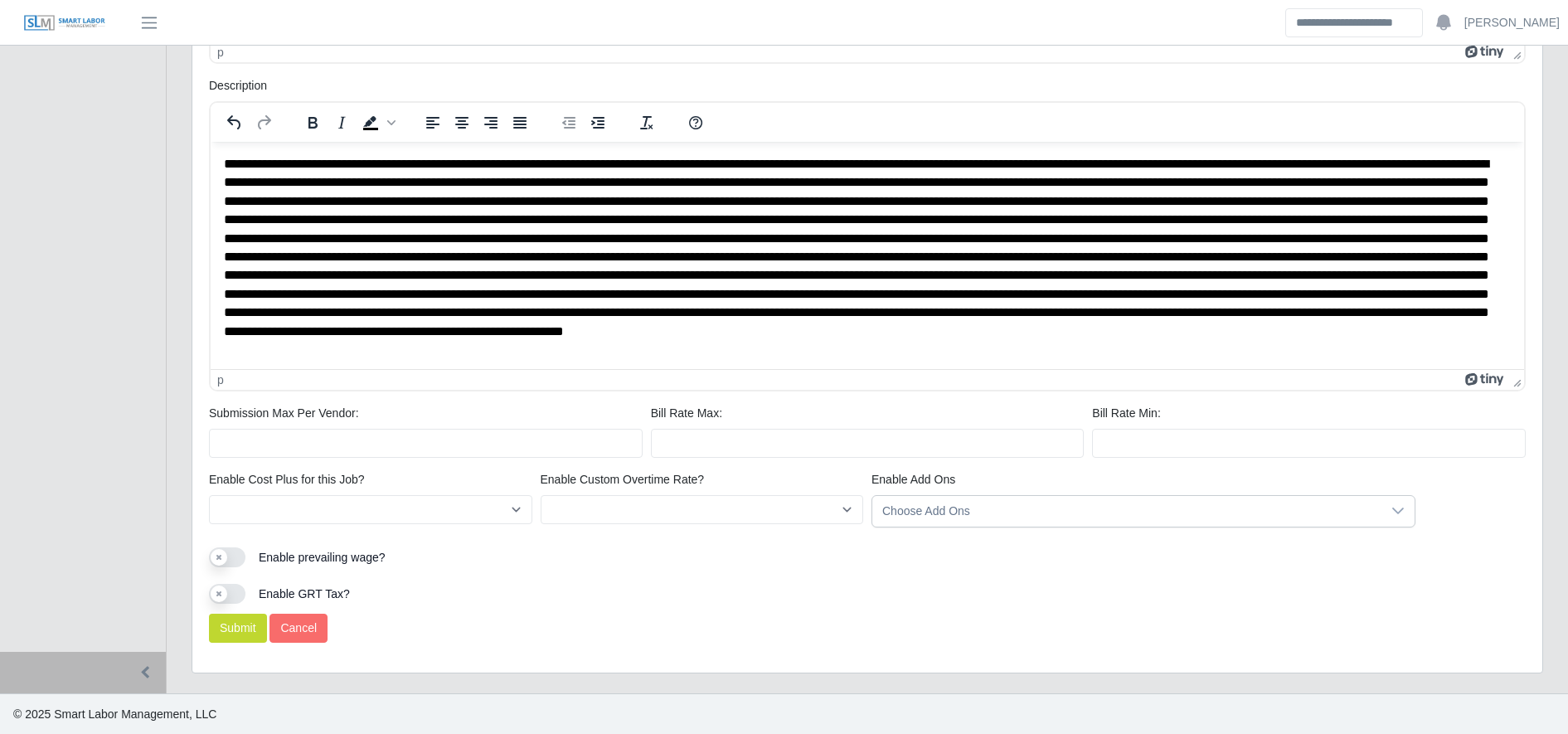
click at [1388, 359] on html at bounding box center [867, 256] width 1314 height 230
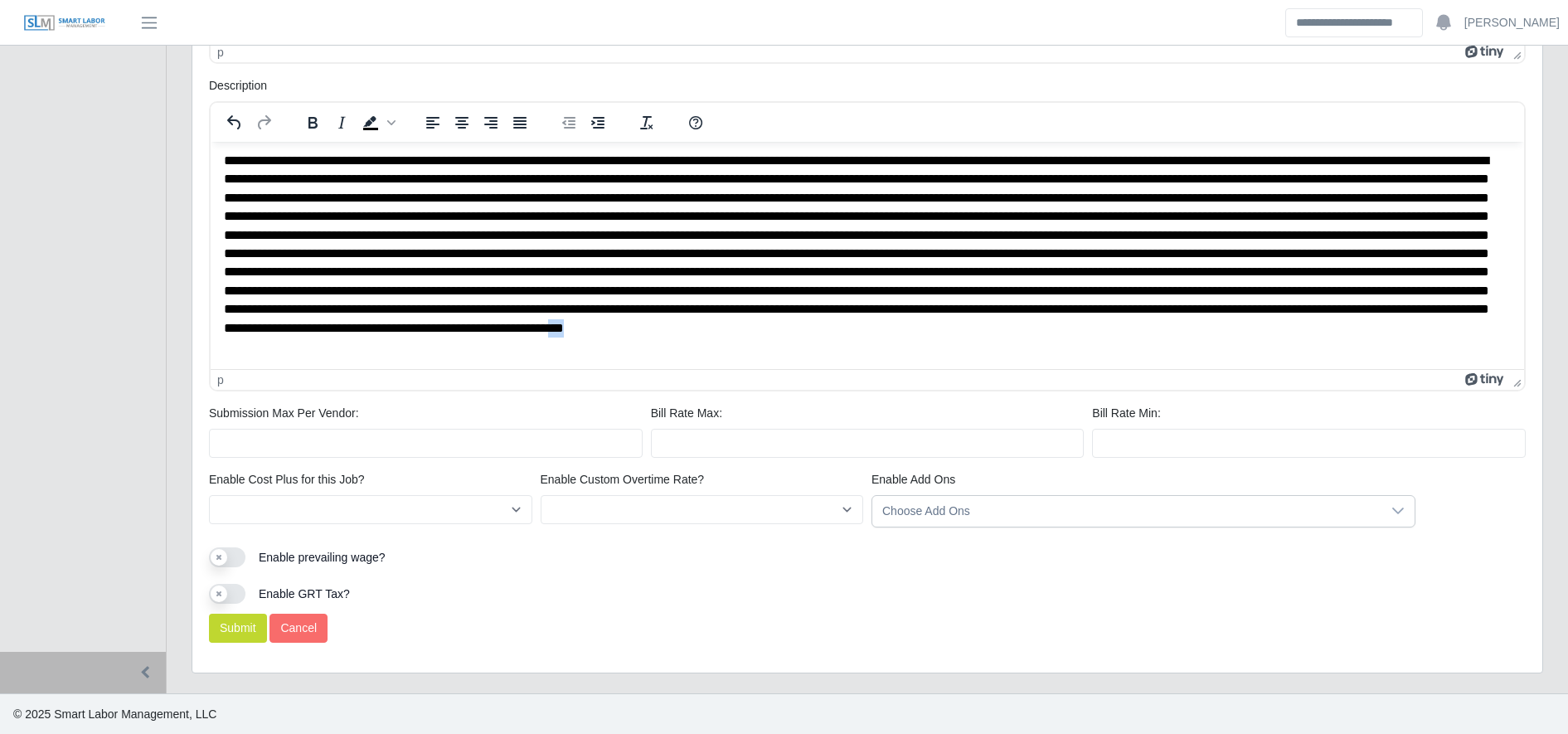
click at [1388, 359] on html at bounding box center [867, 253] width 1314 height 230
click at [1371, 346] on p "Rich Text Area. Press ALT-0 for help." at bounding box center [859, 253] width 1271 height 204
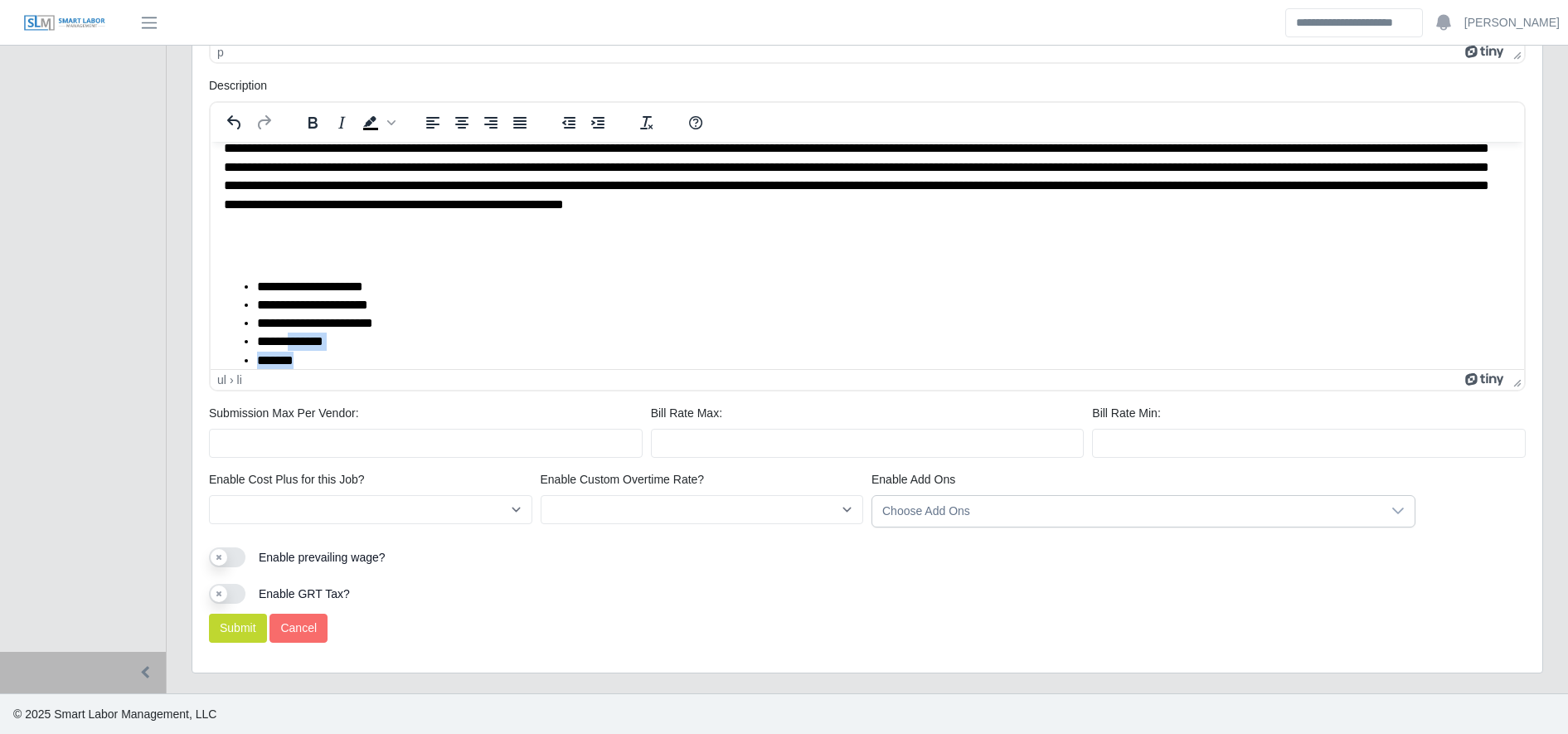
scroll to position [129, 0]
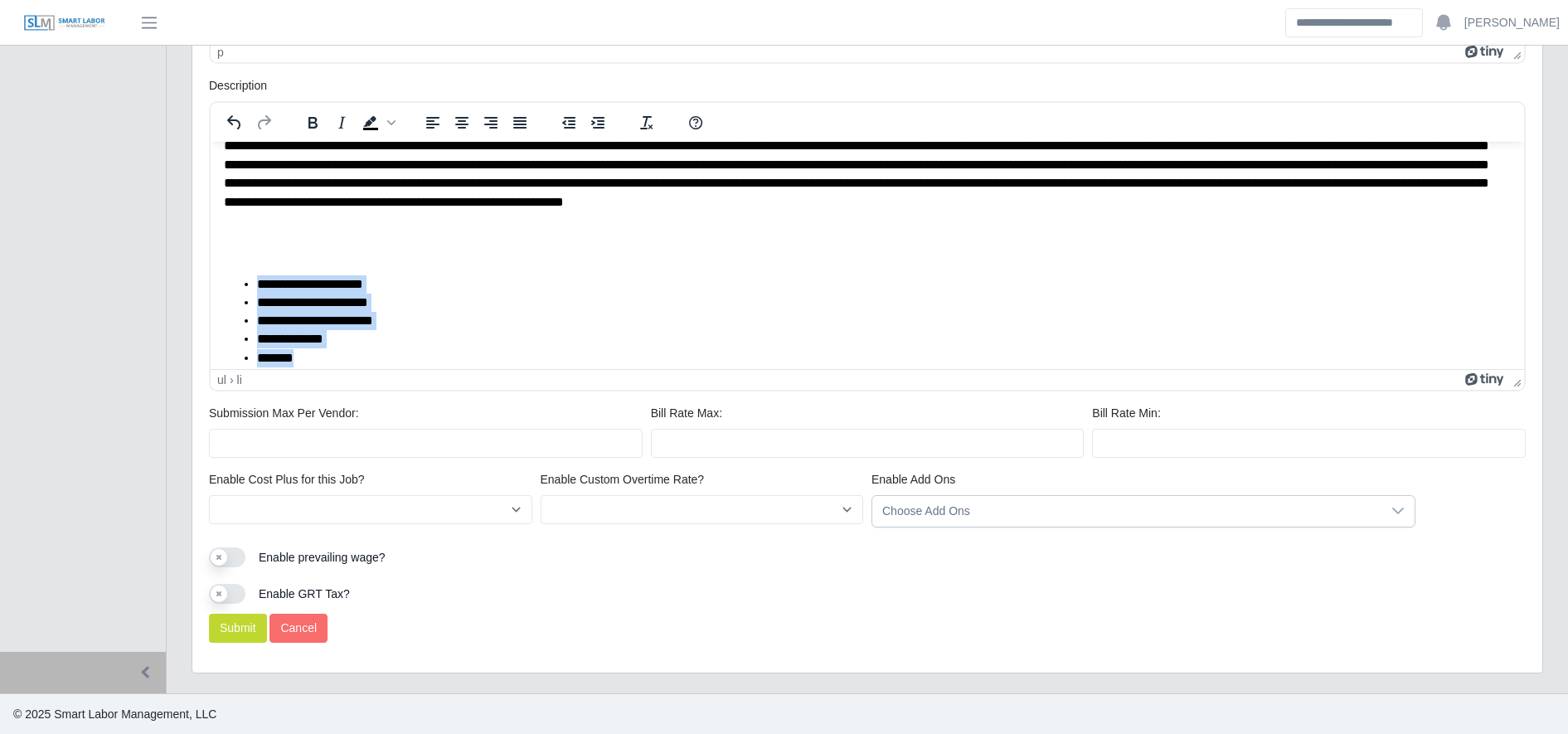
drag, startPoint x: 324, startPoint y: 359, endPoint x: 229, endPoint y: 282, distance: 122.3
click at [229, 282] on ul "**********" at bounding box center [867, 320] width 1287 height 92
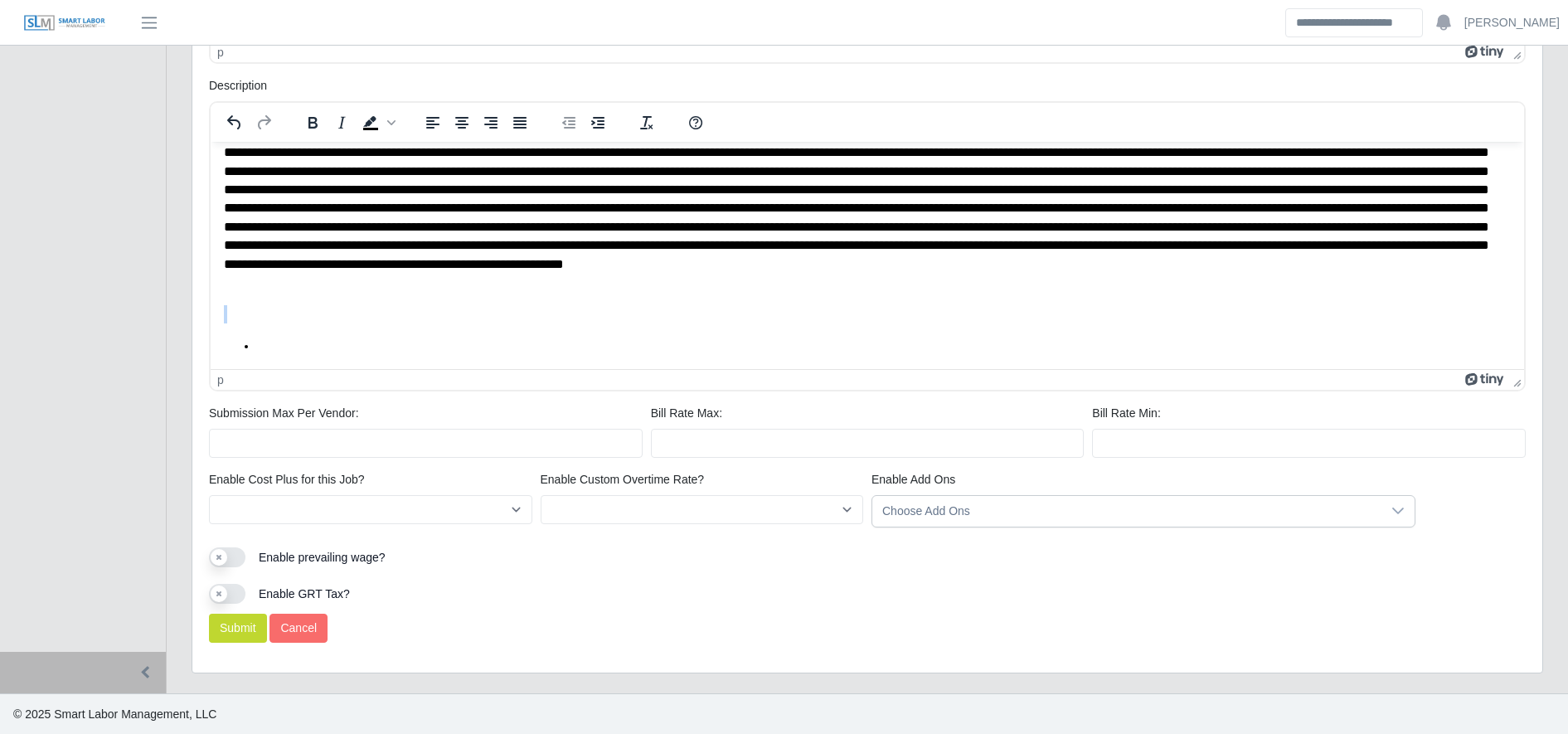
drag, startPoint x: 338, startPoint y: 338, endPoint x: 159, endPoint y: 294, distance: 184.3
click at [211, 294] on html at bounding box center [867, 220] width 1314 height 294
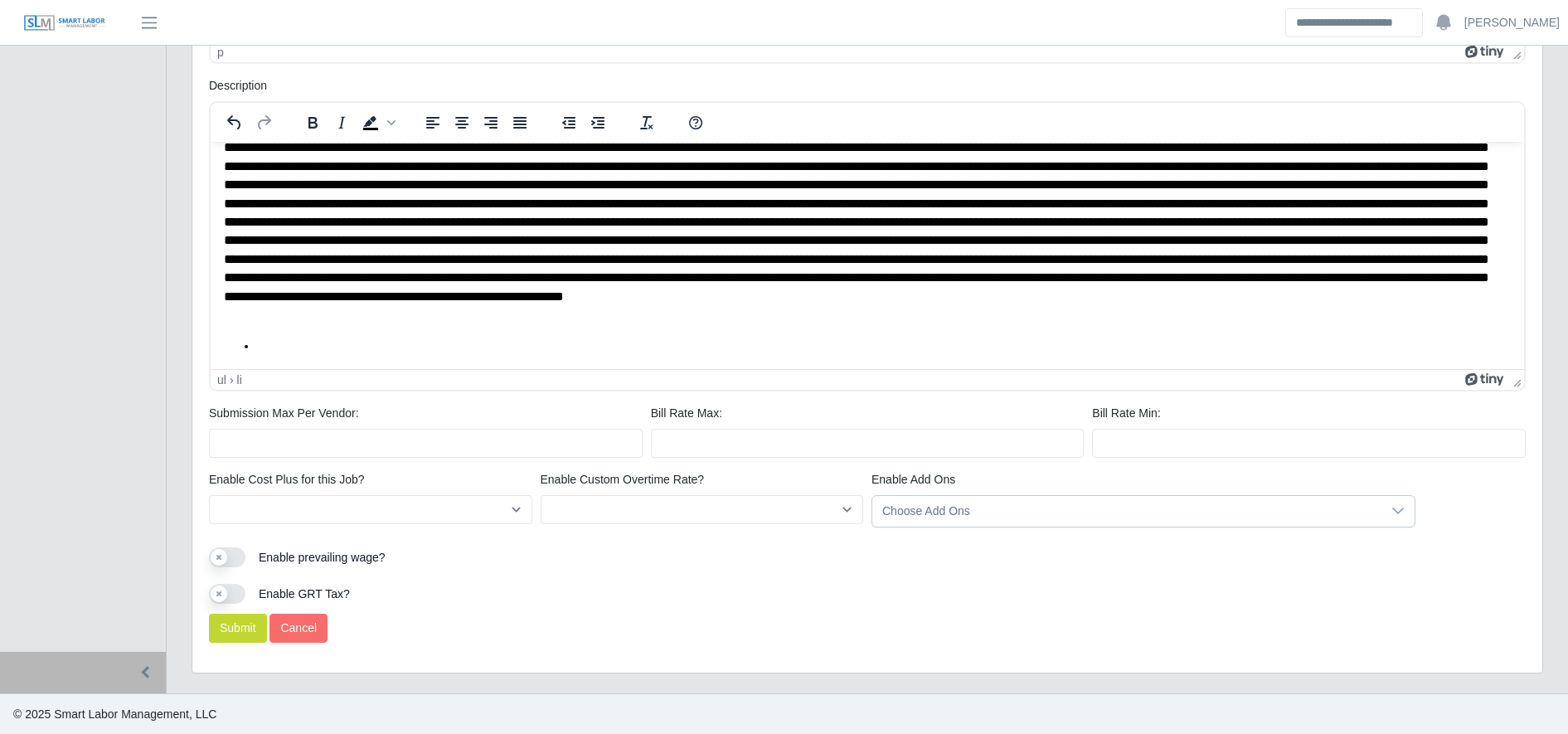
drag, startPoint x: 258, startPoint y: 334, endPoint x: 204, endPoint y: 334, distance: 54.0
click at [211, 334] on html at bounding box center [867, 237] width 1314 height 262
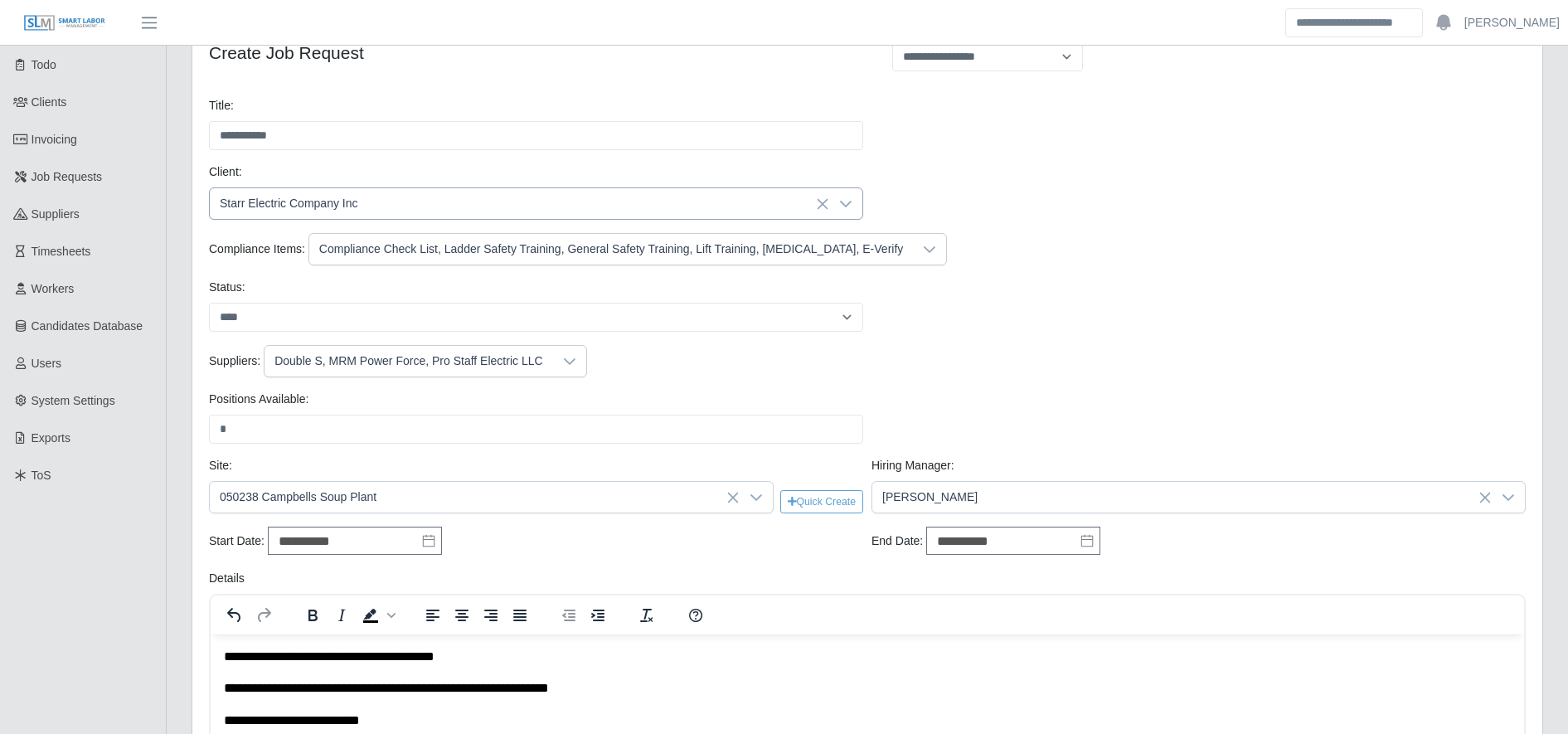
scroll to position [10, 0]
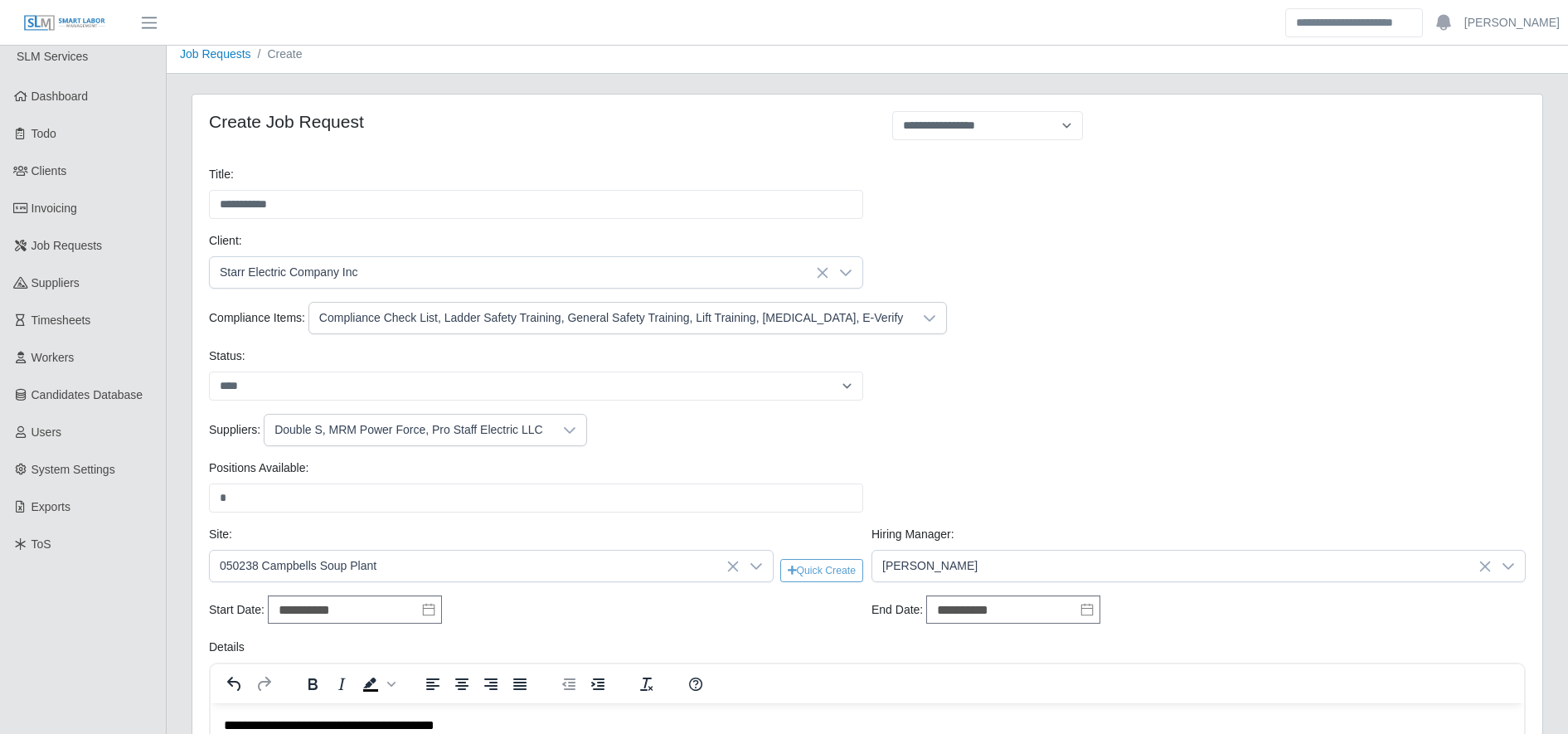
click at [641, 311] on div "Compliance Check List, Ladder Safety Training, General Safety Training, Lift Tr…" at bounding box center [611, 318] width 604 height 31
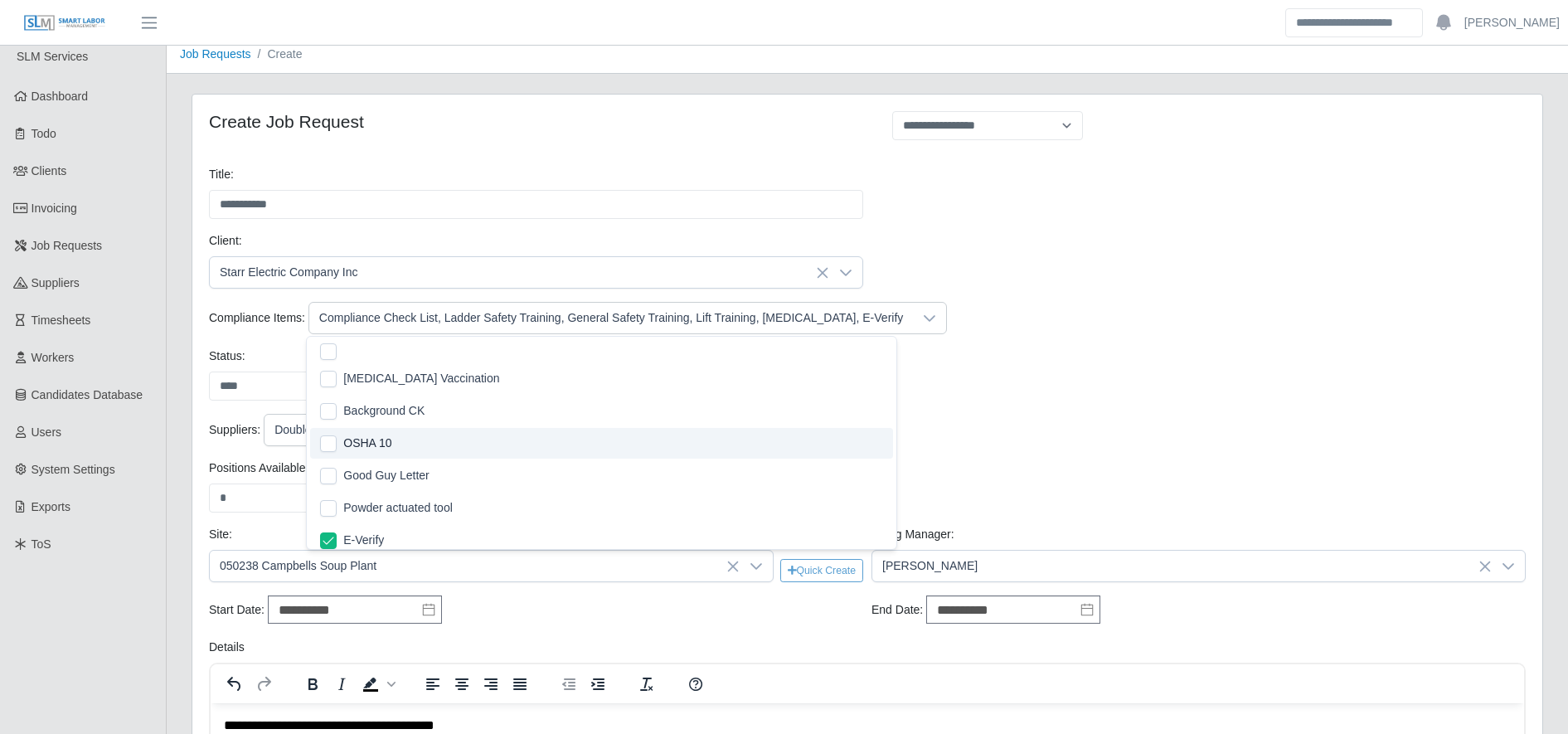
scroll to position [175, 0]
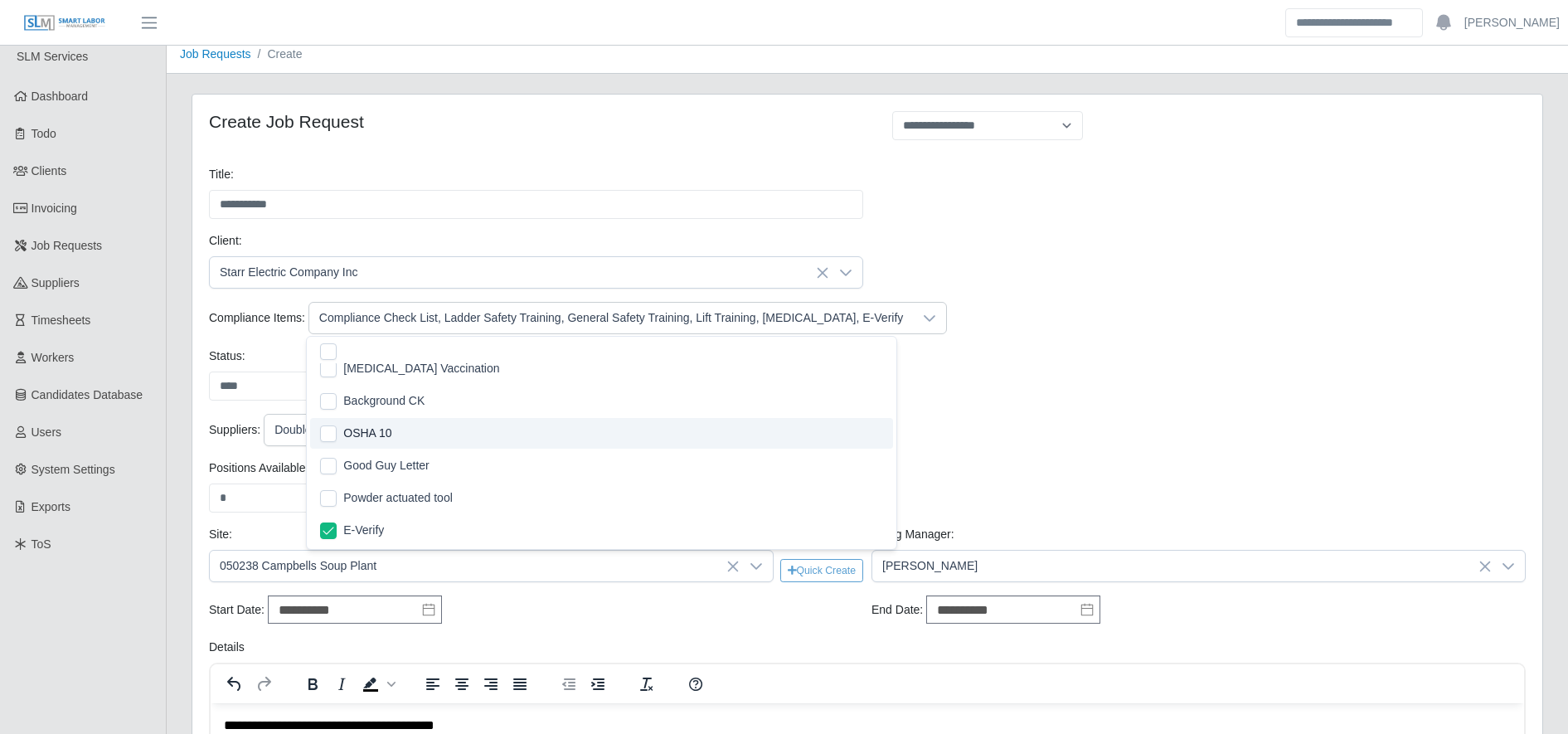
click at [405, 431] on li "OSHA 10" at bounding box center [601, 433] width 583 height 31
click at [1143, 329] on div "Compliance Items: Compliance Check List, Ladder Safety Training, General Safety…" at bounding box center [867, 318] width 1325 height 33
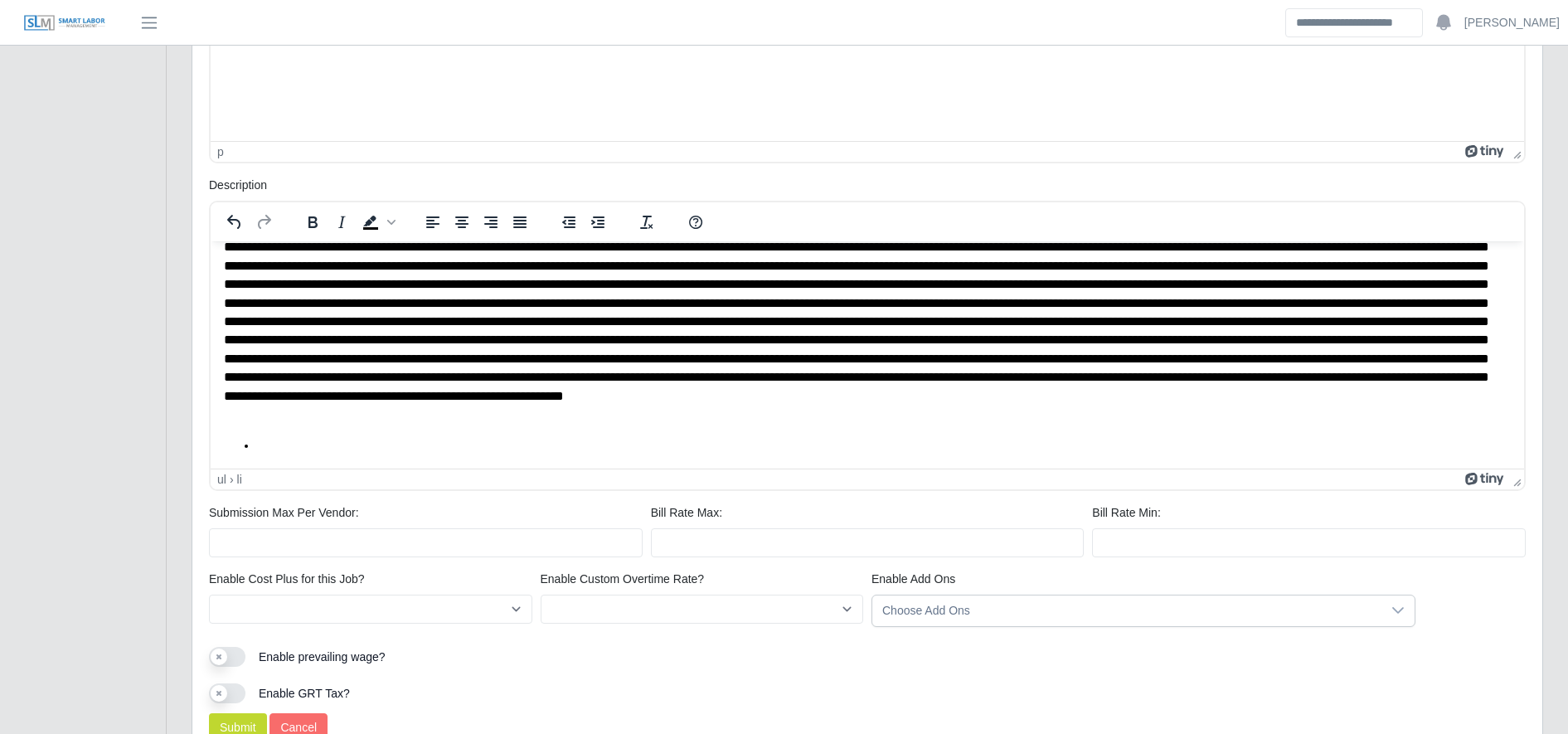
scroll to position [899, 0]
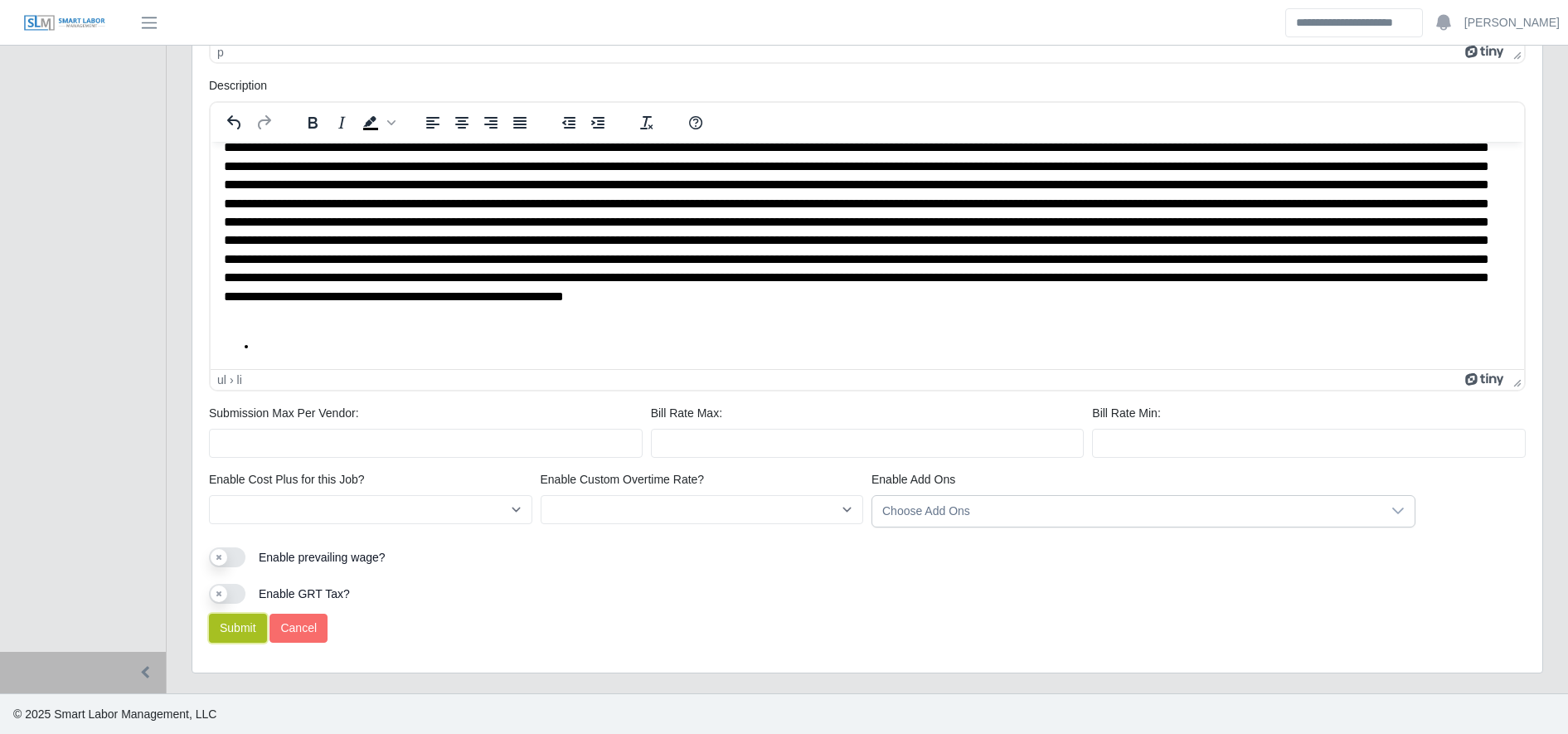
click at [244, 626] on button "Submit" at bounding box center [239, 628] width 58 height 29
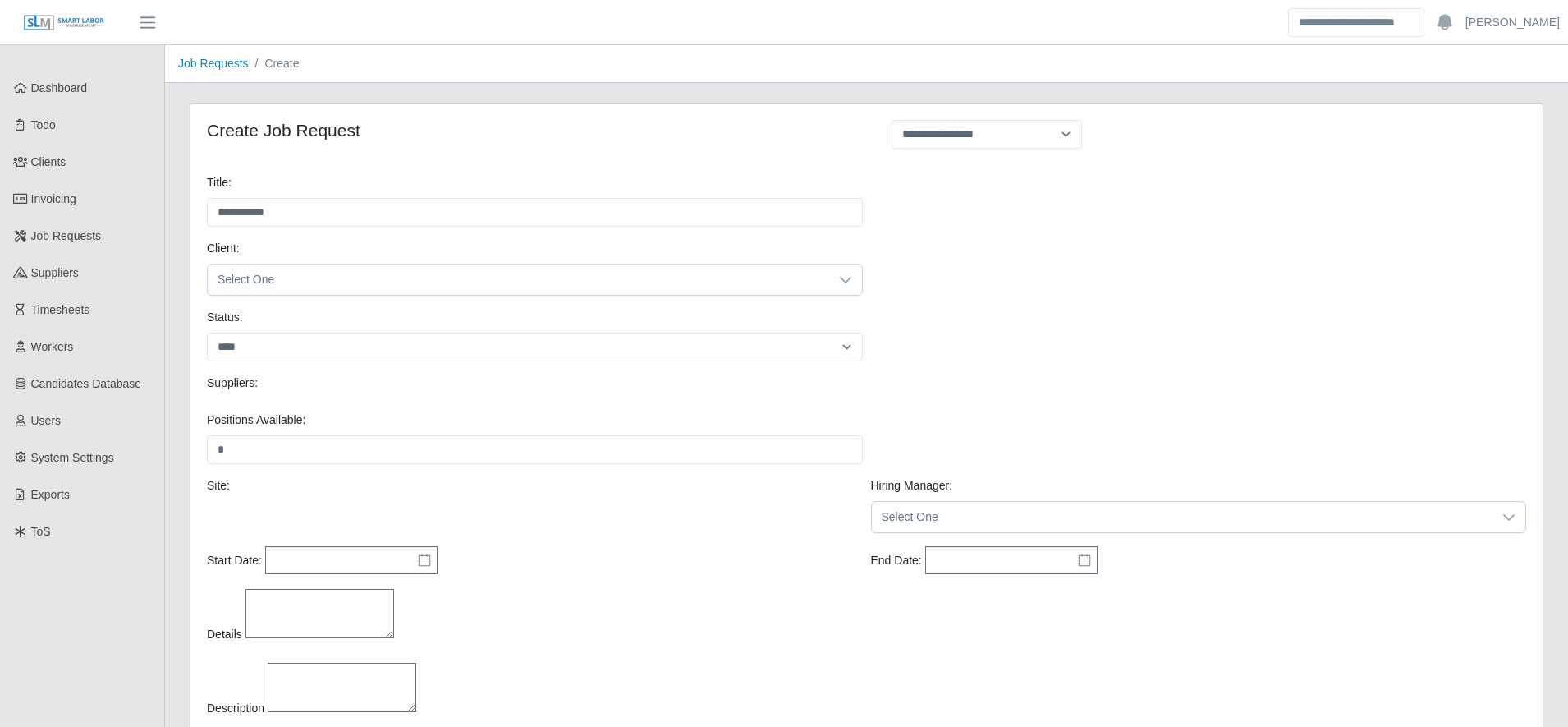
select select "****"
select select
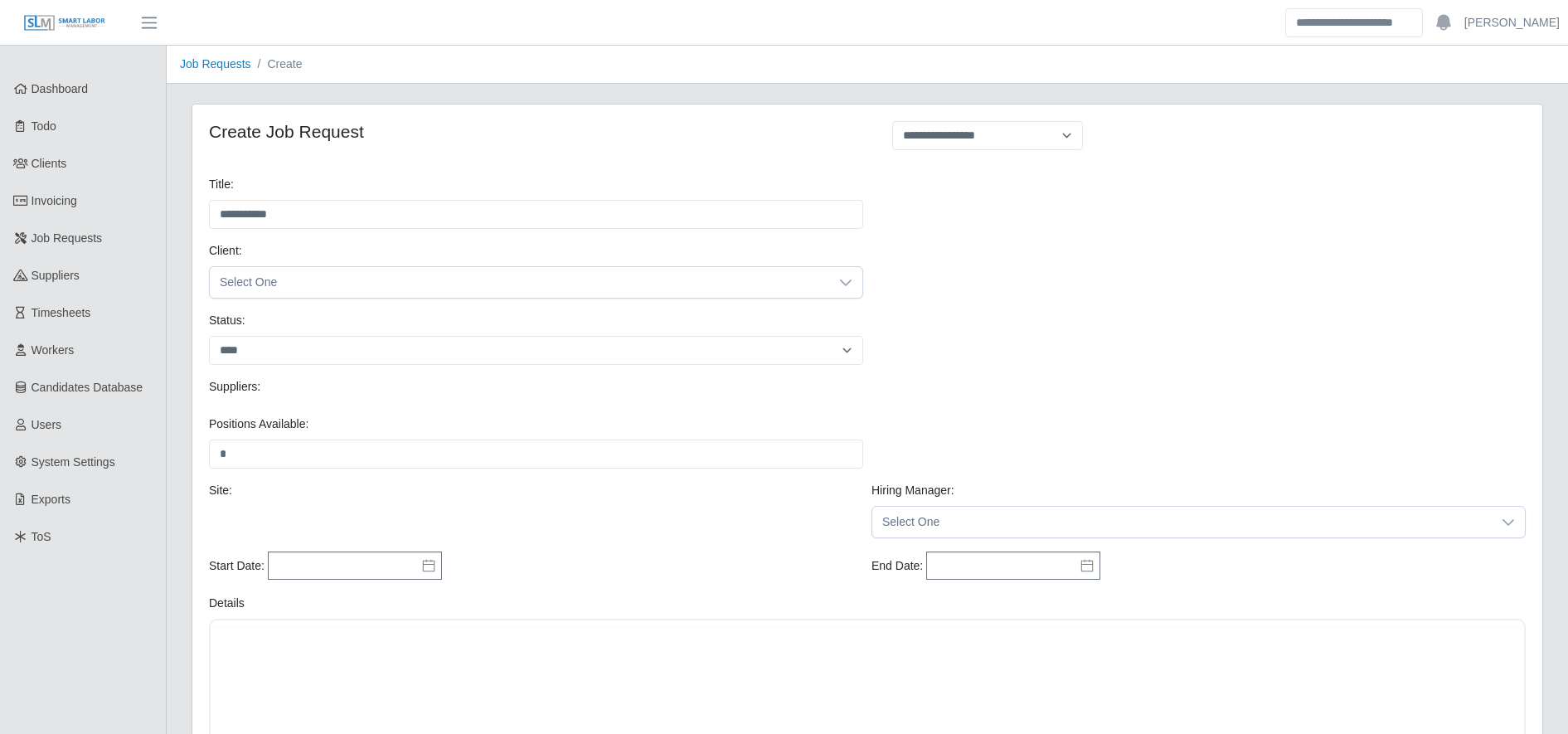
select select "*******"
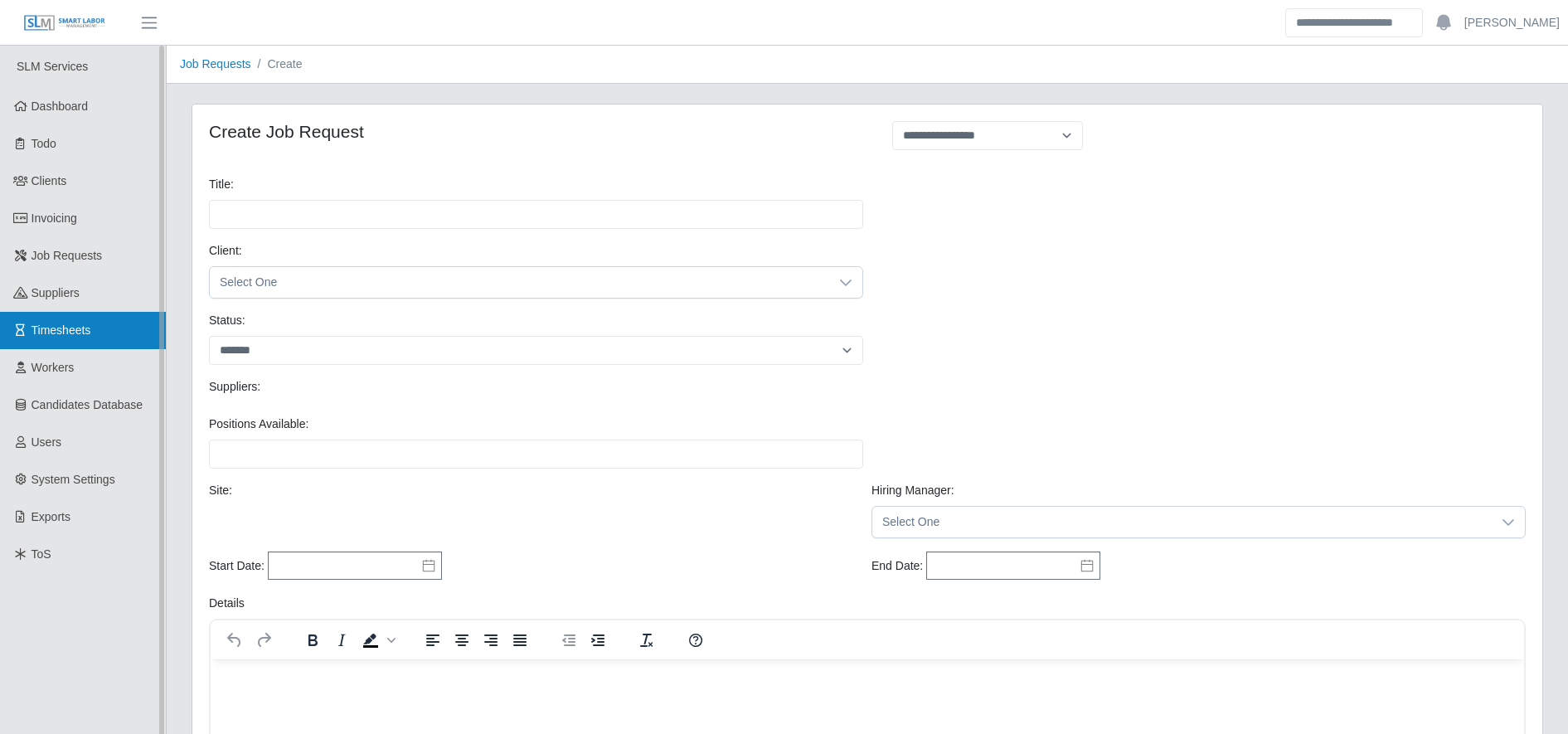
click at [127, 336] on link "Timesheets" at bounding box center [83, 330] width 166 height 38
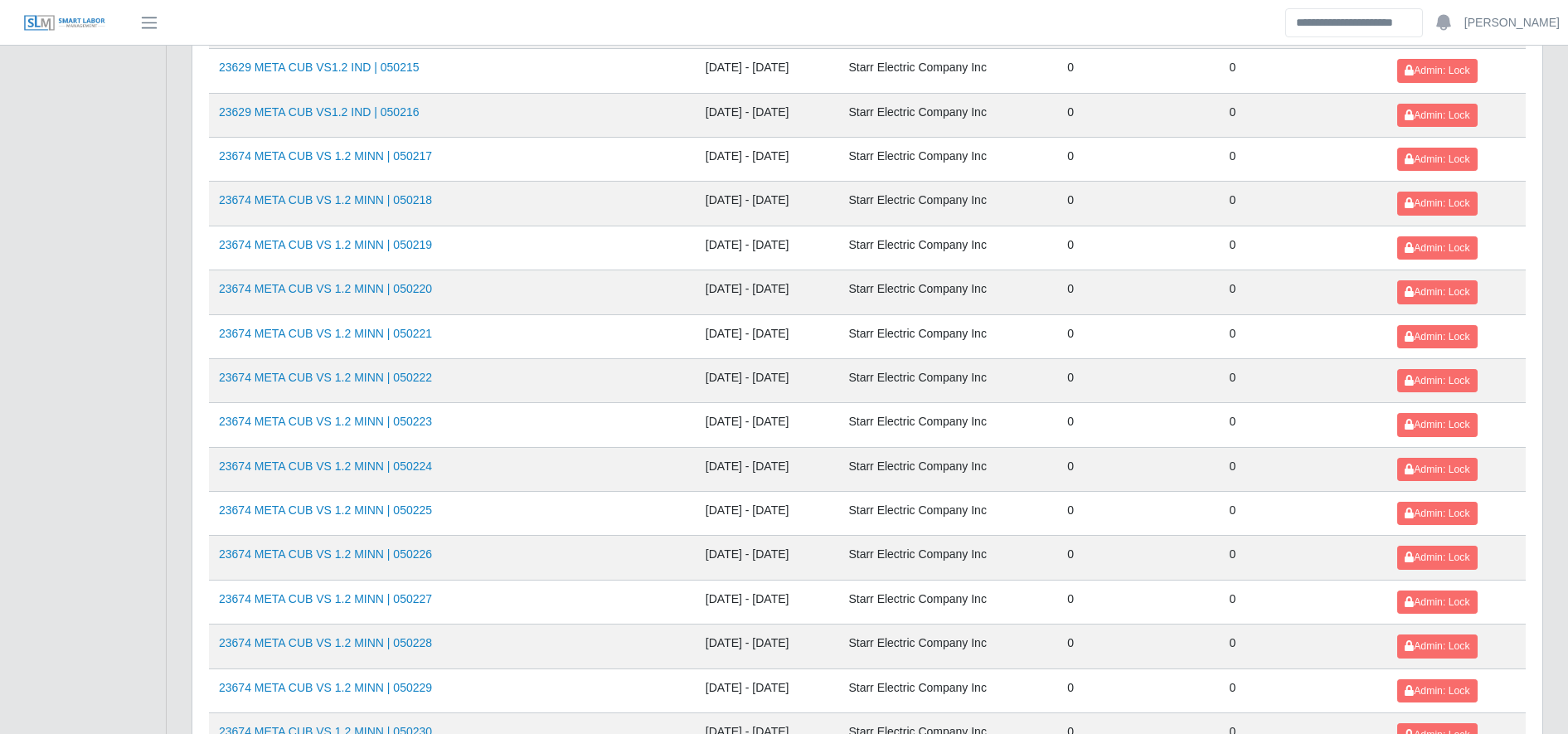
scroll to position [1809, 0]
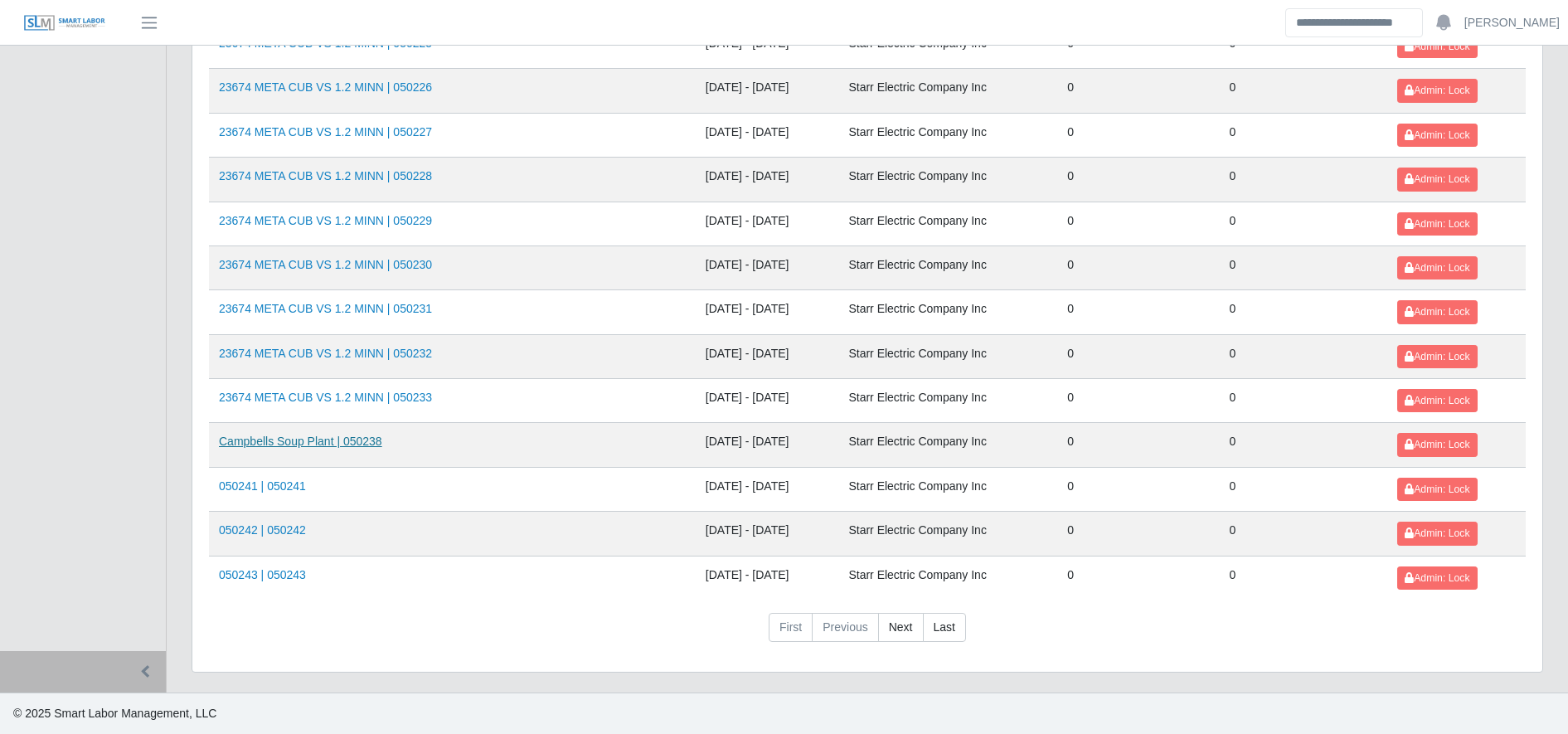
click at [280, 442] on link "Campbells Soup Plant | 050238" at bounding box center [300, 441] width 163 height 13
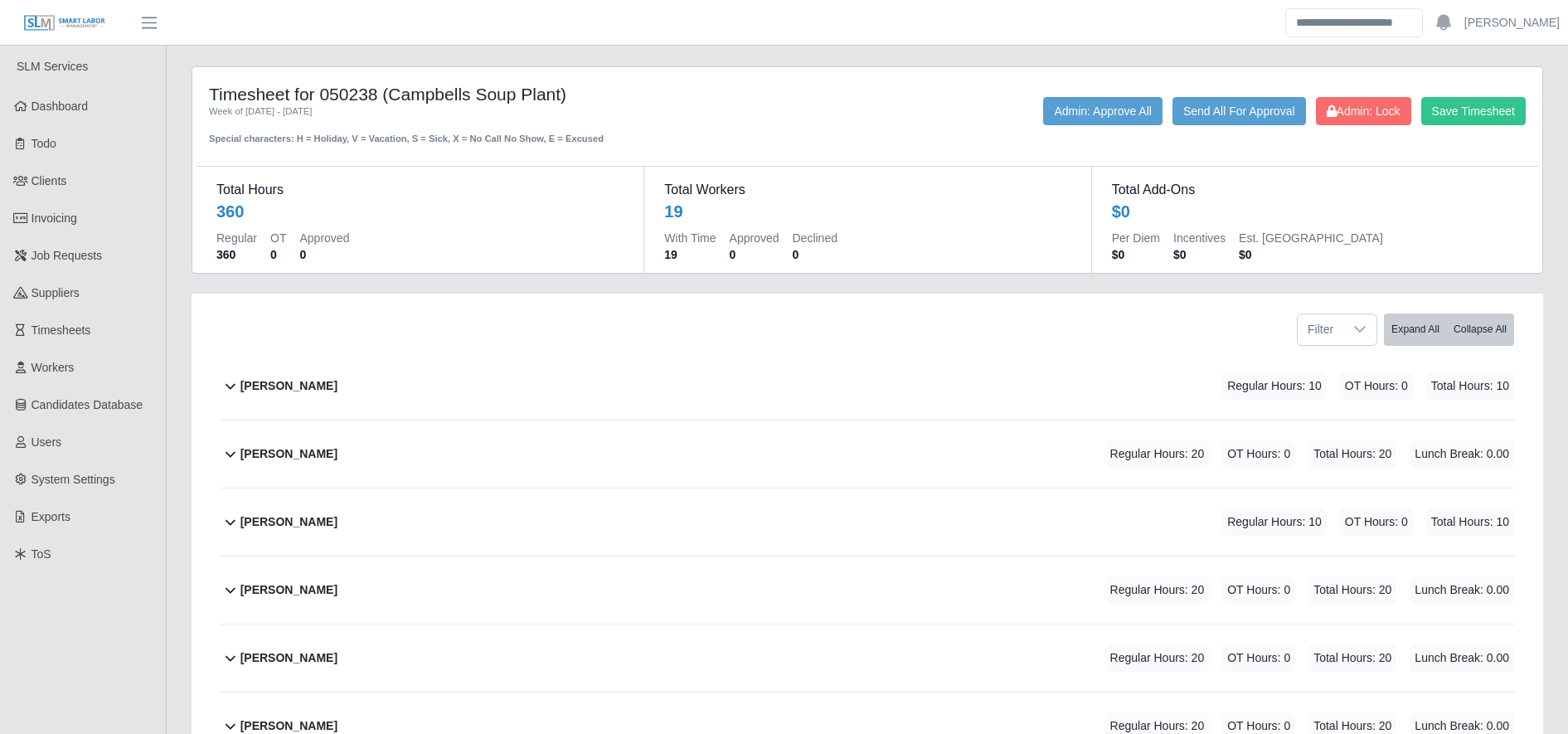
click at [319, 386] on b "Andres Hernandez" at bounding box center [289, 385] width 97 height 18
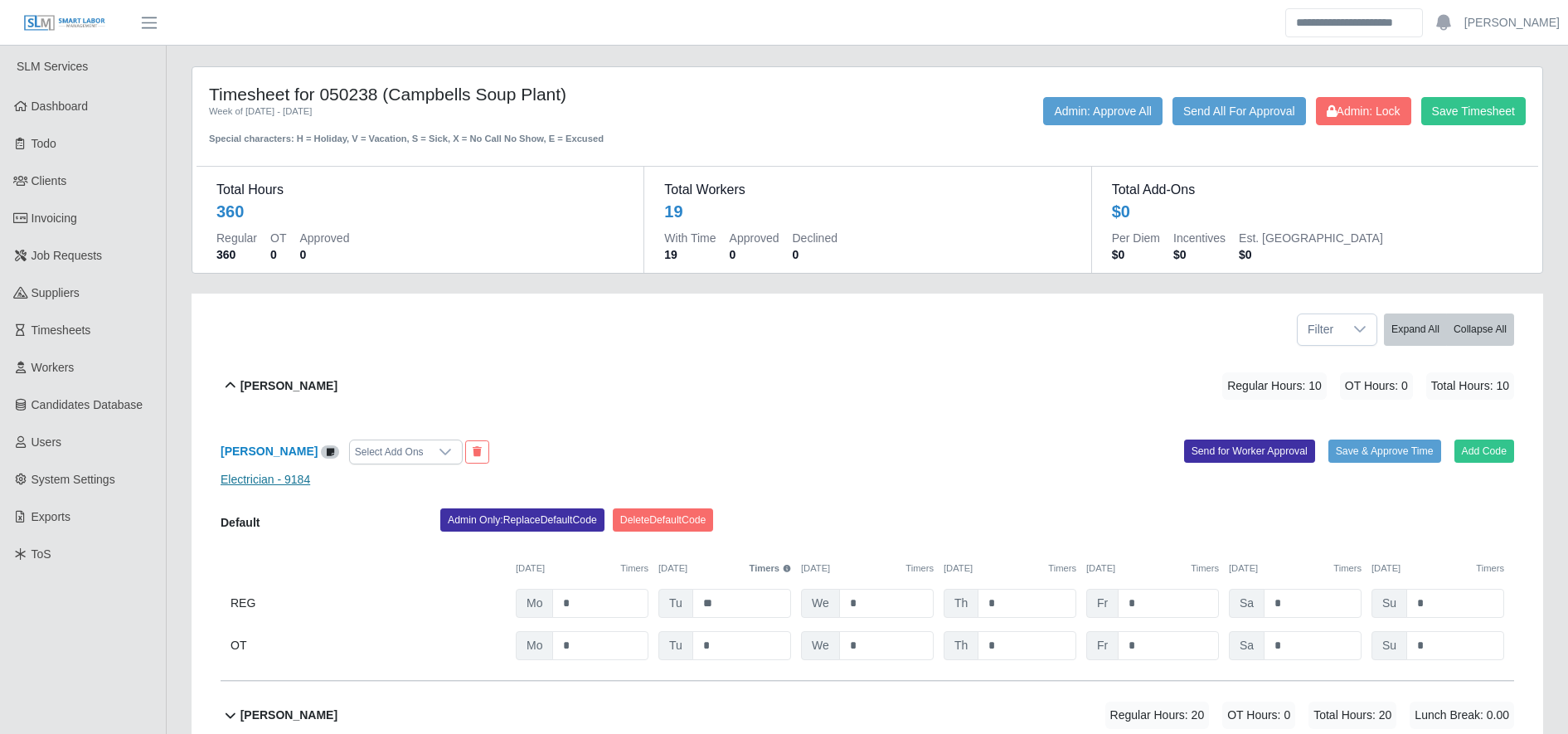
click at [294, 474] on link "Electrician - 9184" at bounding box center [264, 480] width 89 height 13
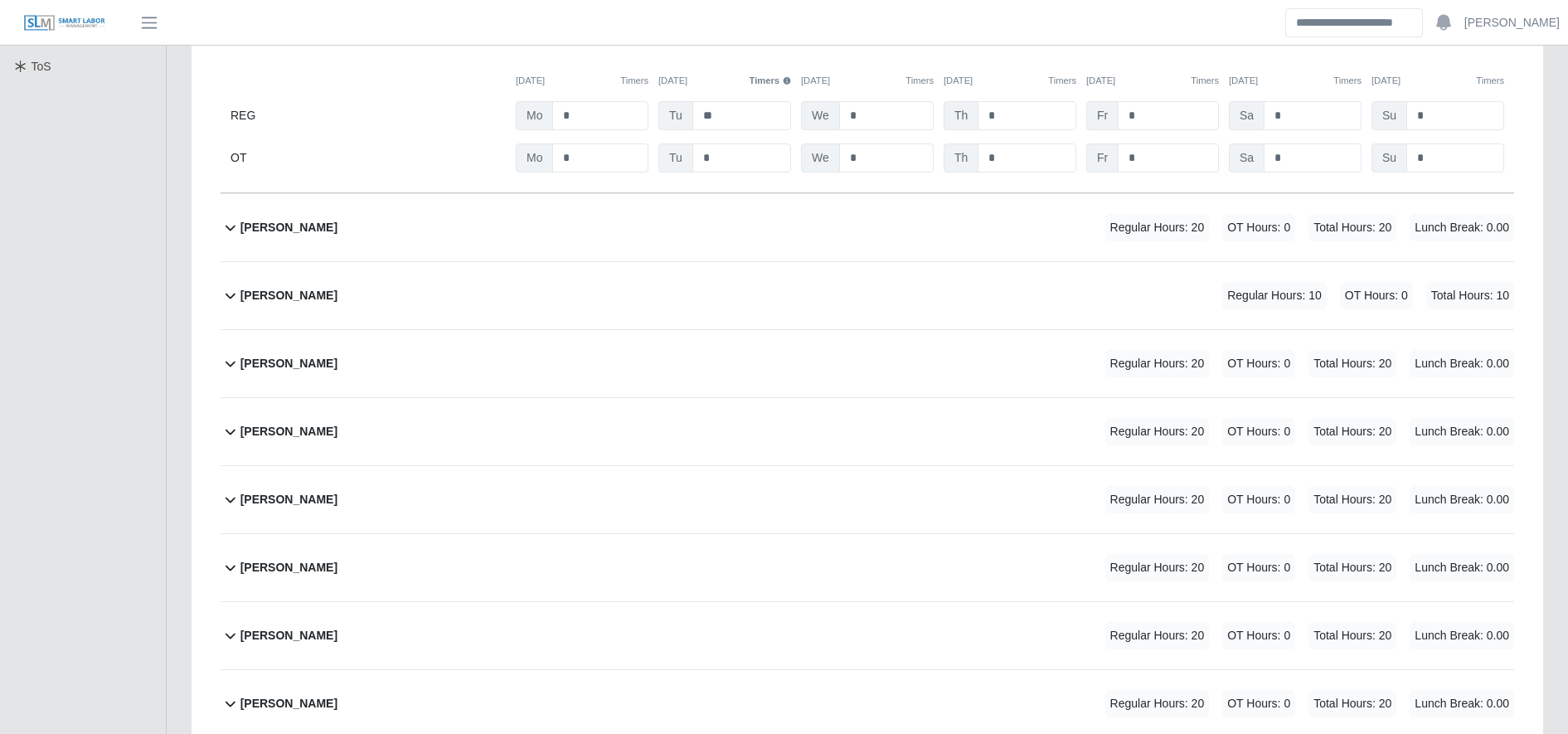
scroll to position [489, 0]
click at [319, 408] on div "Darwin Reyes Regular Hours: 20 OT Hours: 0 Total Hours: 20 Lunch Break: 0.00" at bounding box center [877, 430] width 1274 height 68
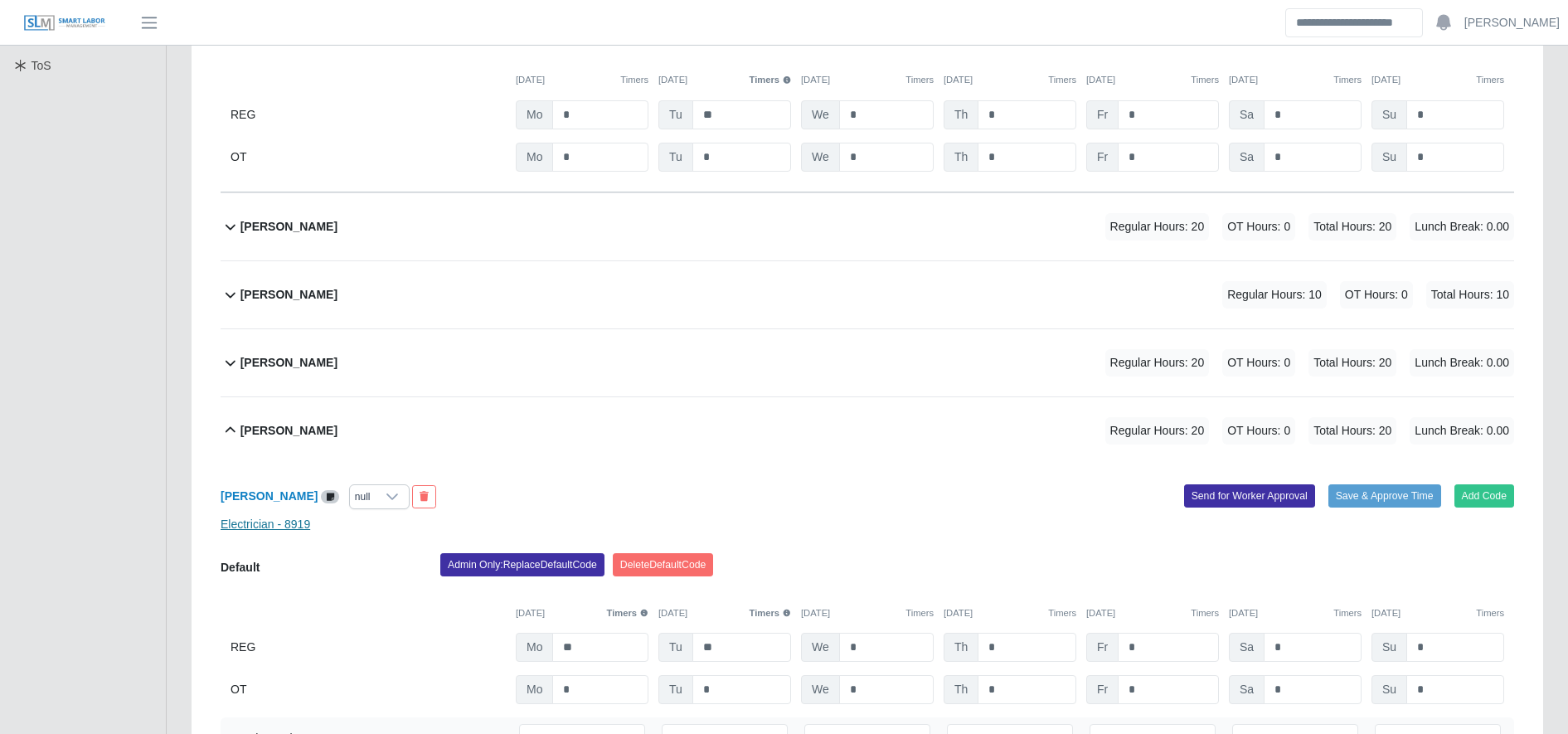
click at [255, 526] on link "Electrician - 8919" at bounding box center [264, 524] width 89 height 13
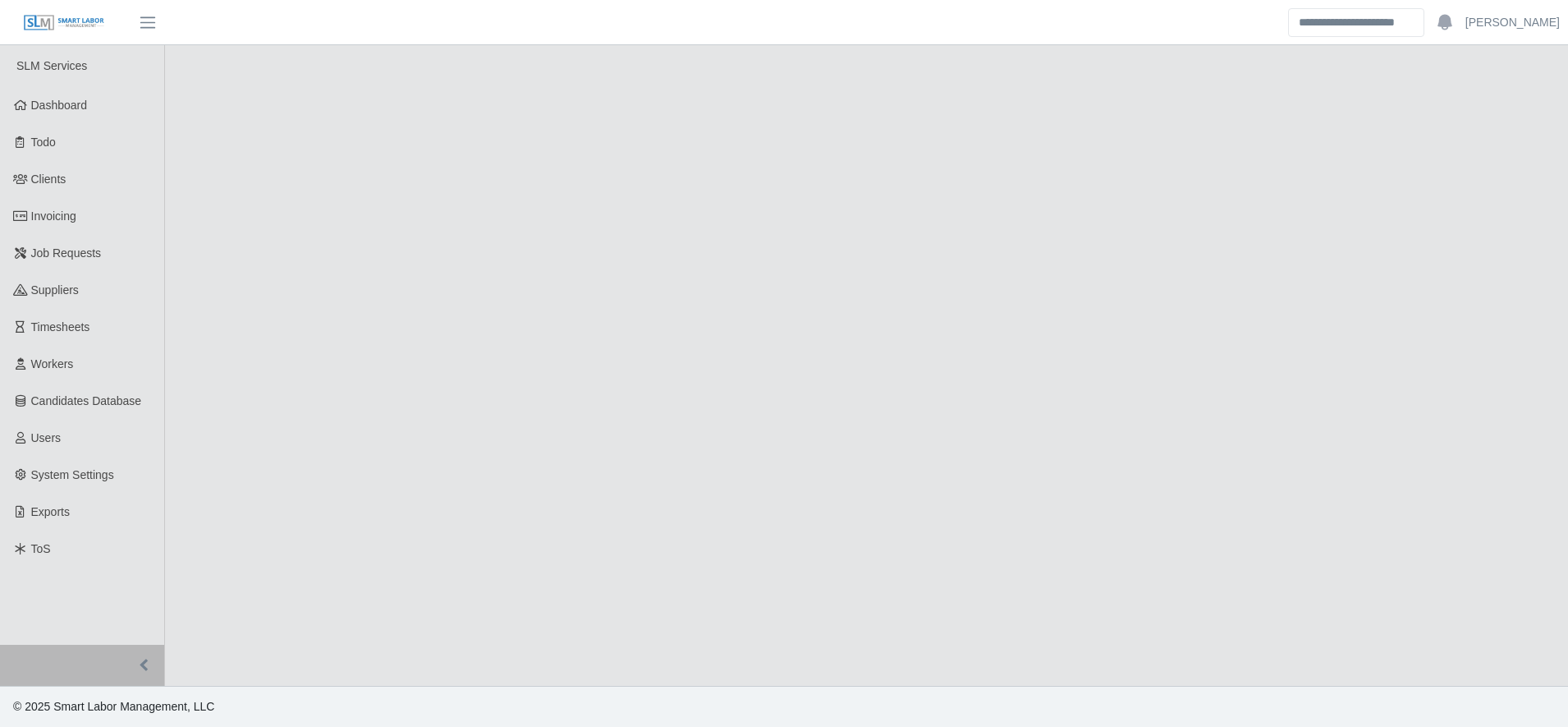
select select "******"
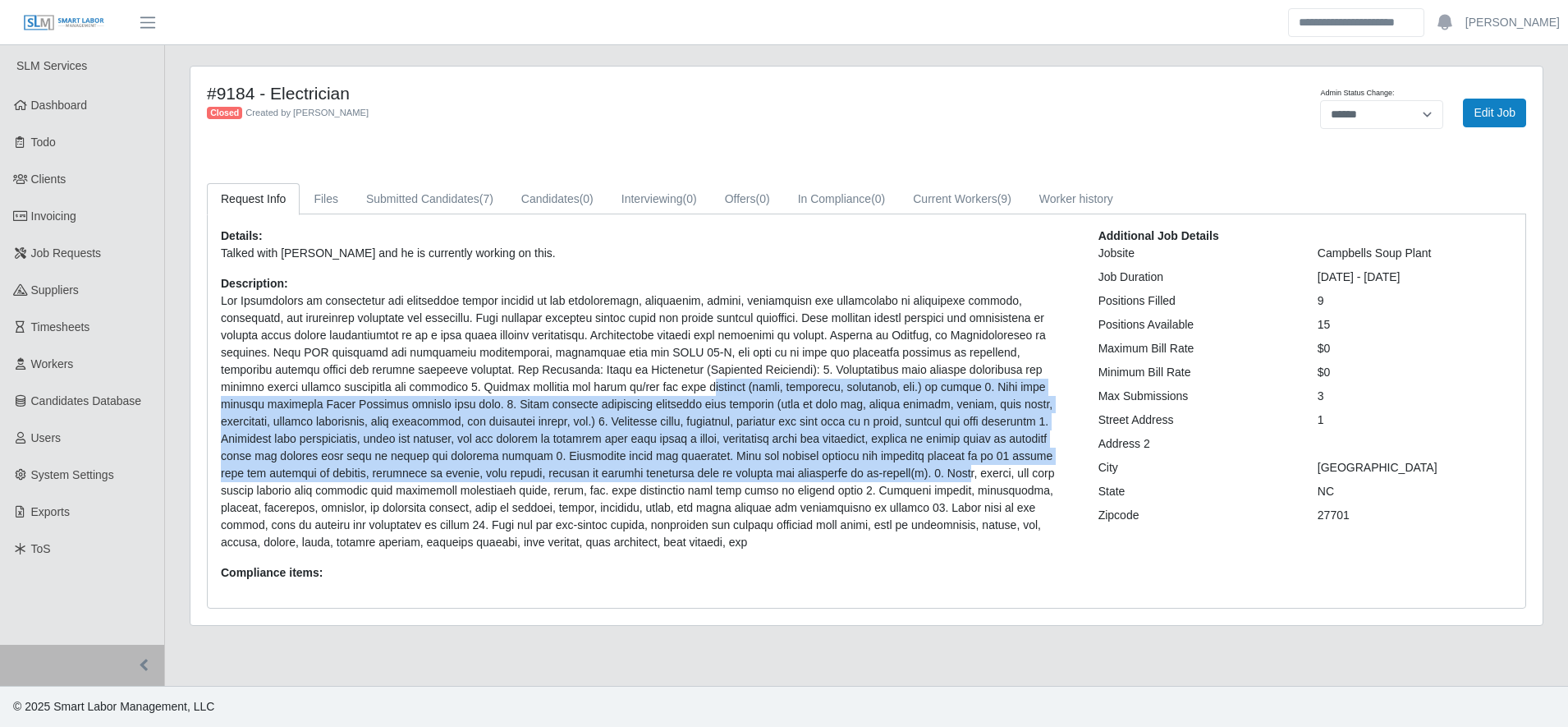
drag, startPoint x: 514, startPoint y: 379, endPoint x: 712, endPoint y: 472, distance: 218.8
click at [712, 472] on p at bounding box center [647, 421] width 853 height 259
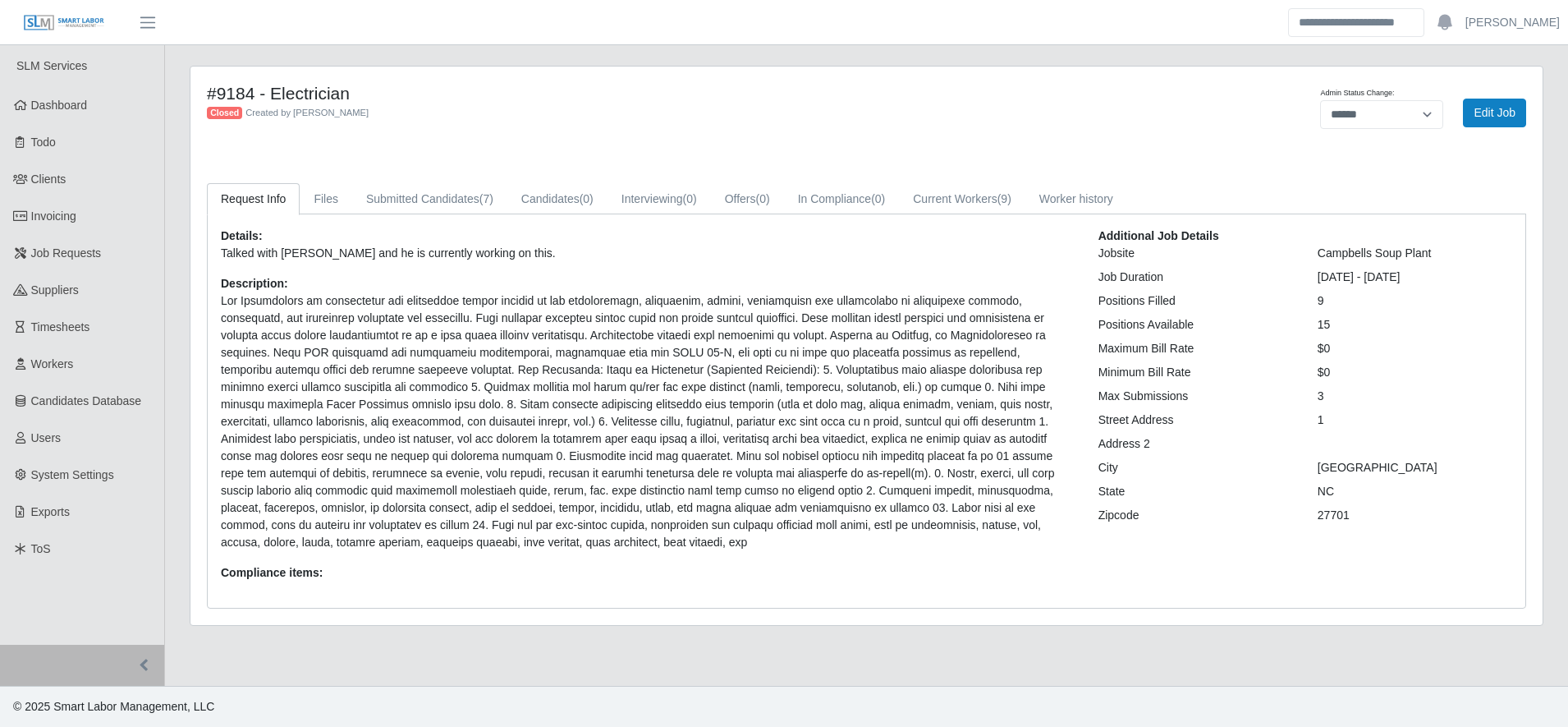
drag, startPoint x: 712, startPoint y: 472, endPoint x: 739, endPoint y: 508, distance: 45.0
click at [739, 508] on p at bounding box center [647, 421] width 853 height 259
click at [941, 216] on div "Details: Talked with Roger and he is currently working on this. Description: Co…" at bounding box center [867, 411] width 1318 height 393
click at [960, 205] on link "Current Workers (9)" at bounding box center [962, 199] width 126 height 32
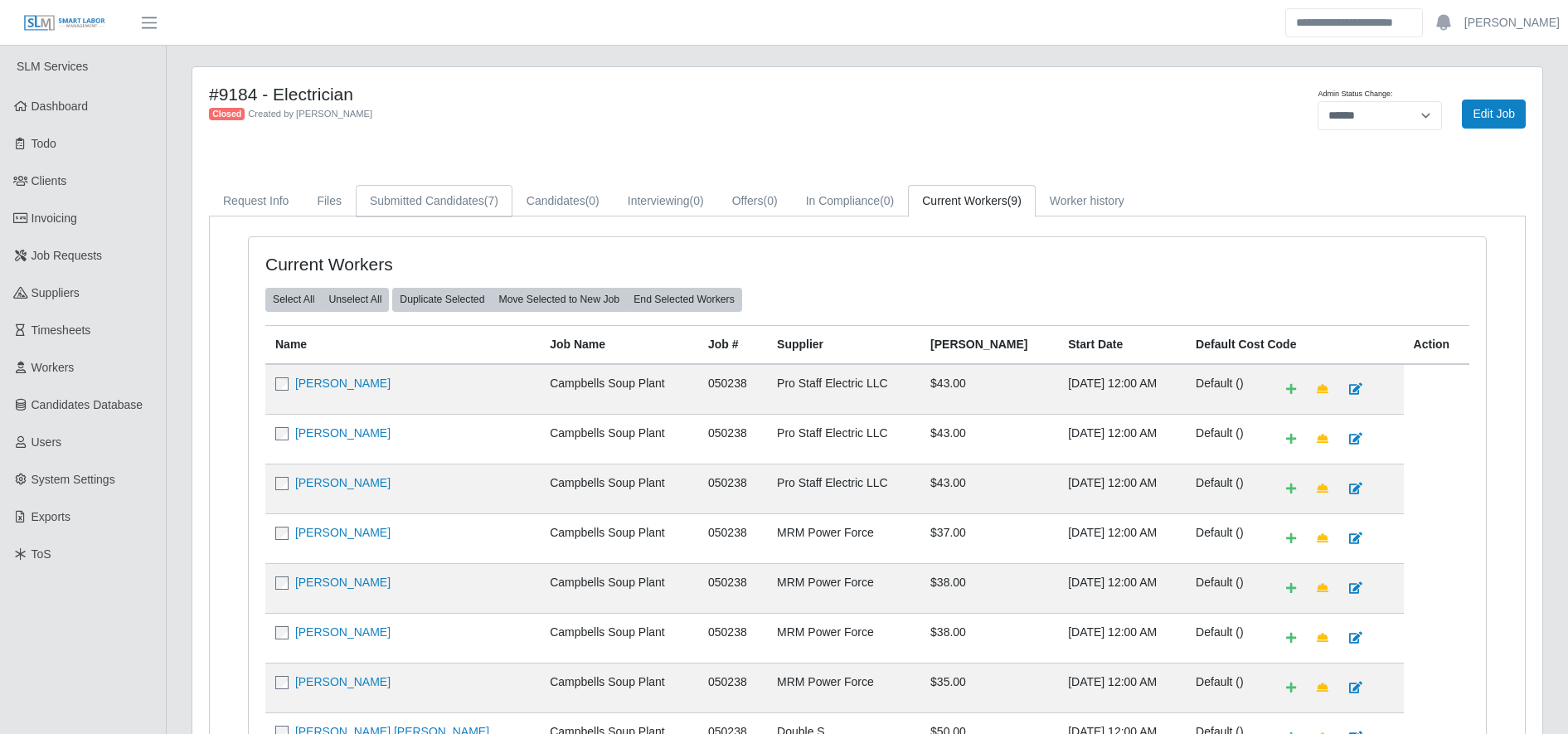
click at [414, 185] on link "Submitted Candidates (7)" at bounding box center [434, 201] width 157 height 33
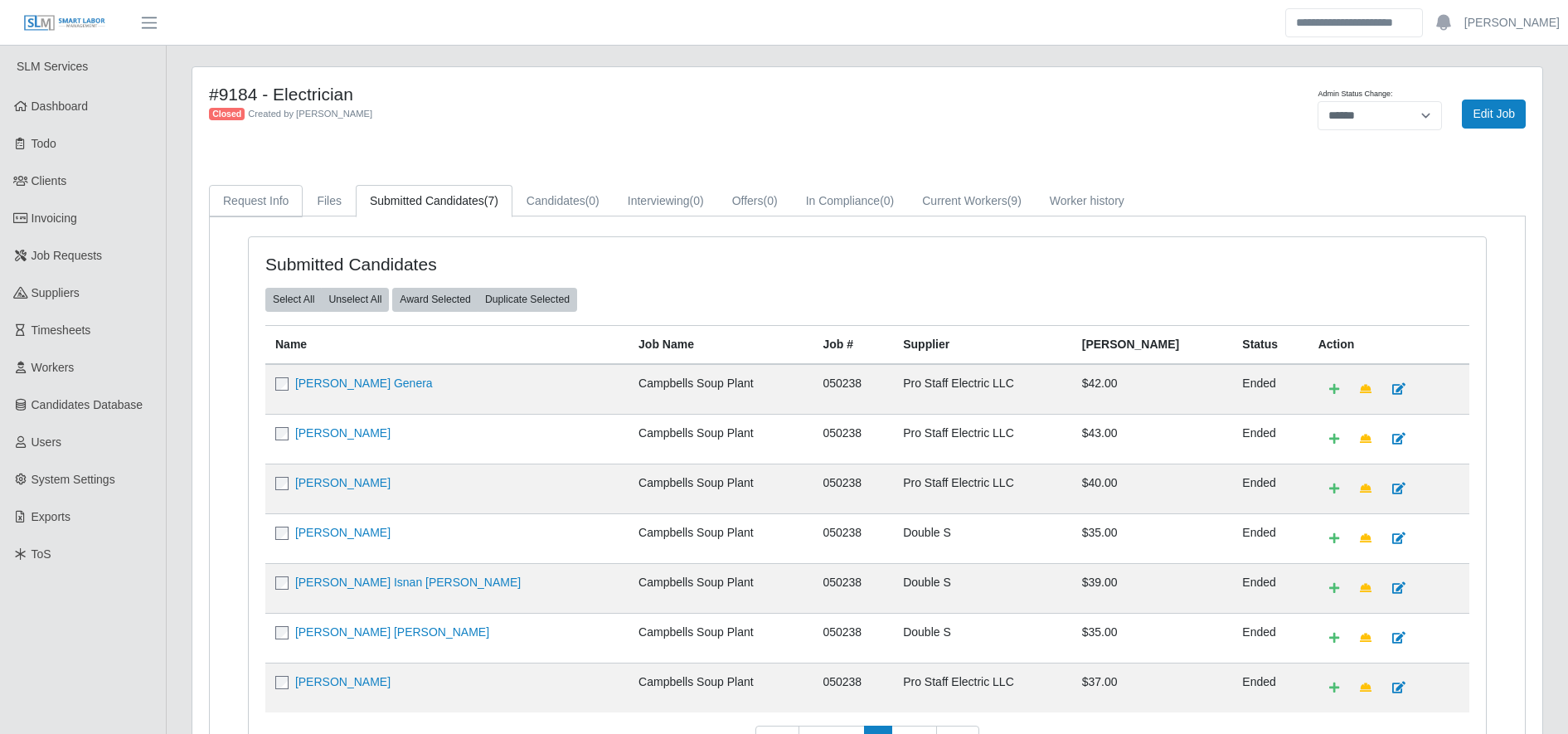
click at [298, 202] on link "Request Info" at bounding box center [256, 201] width 93 height 33
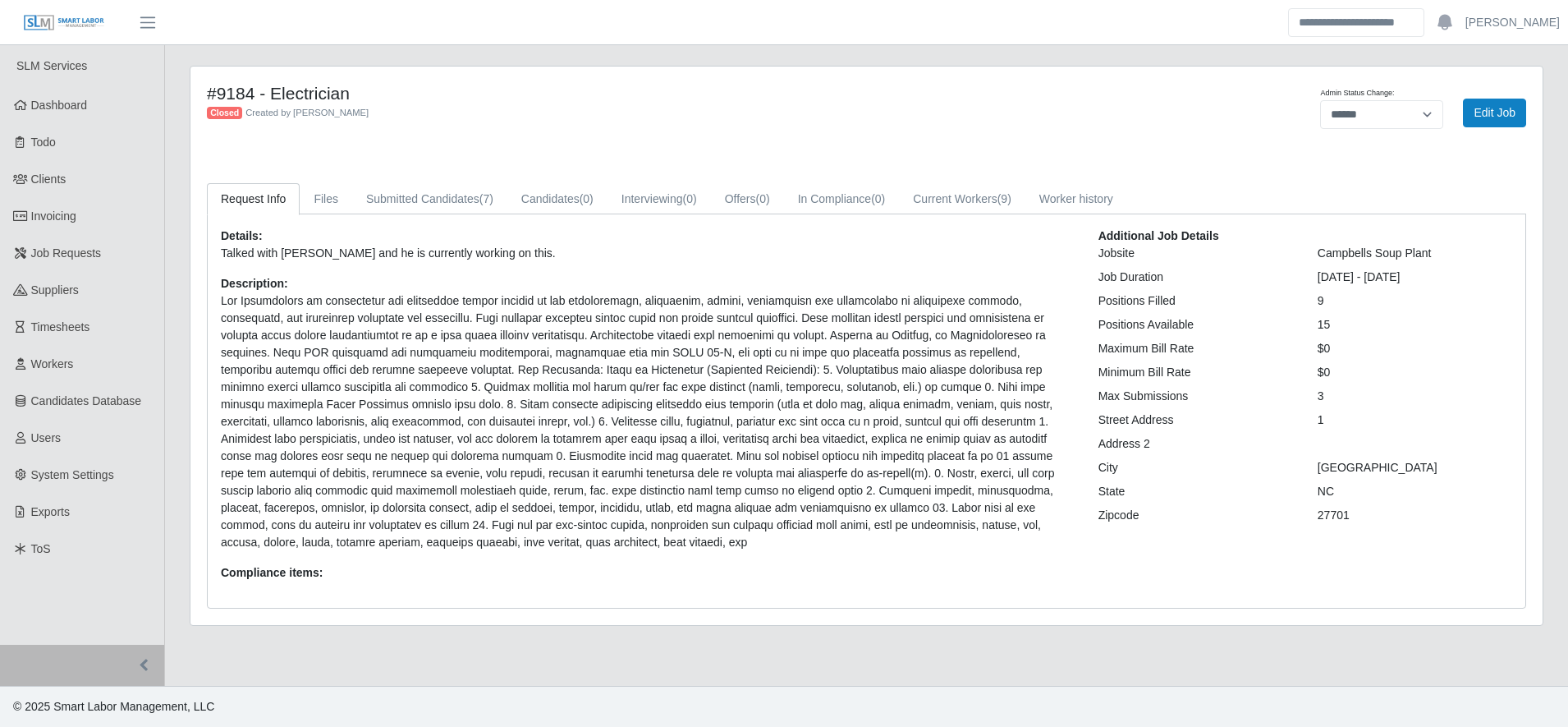
click at [642, 424] on p at bounding box center [647, 421] width 853 height 259
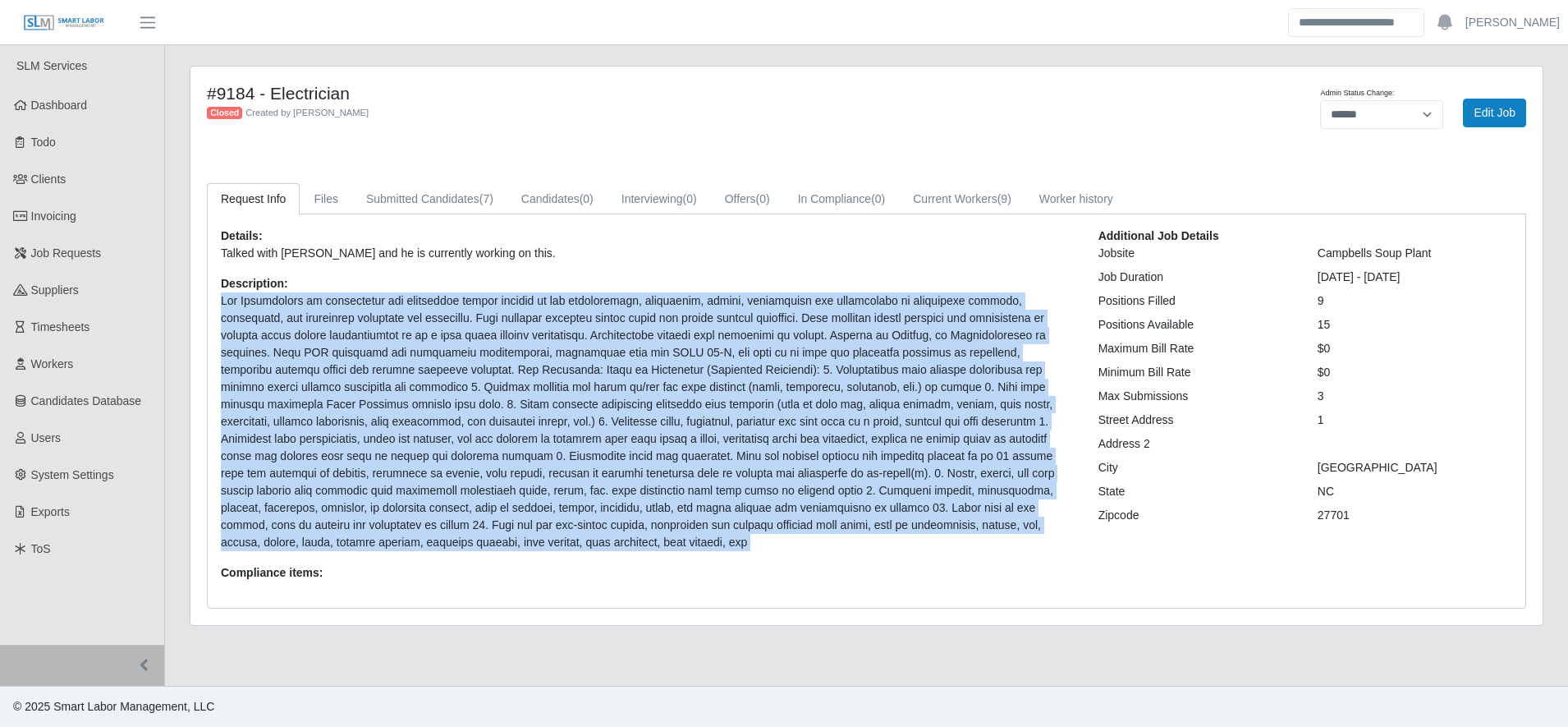
click at [642, 424] on p at bounding box center [647, 421] width 853 height 259
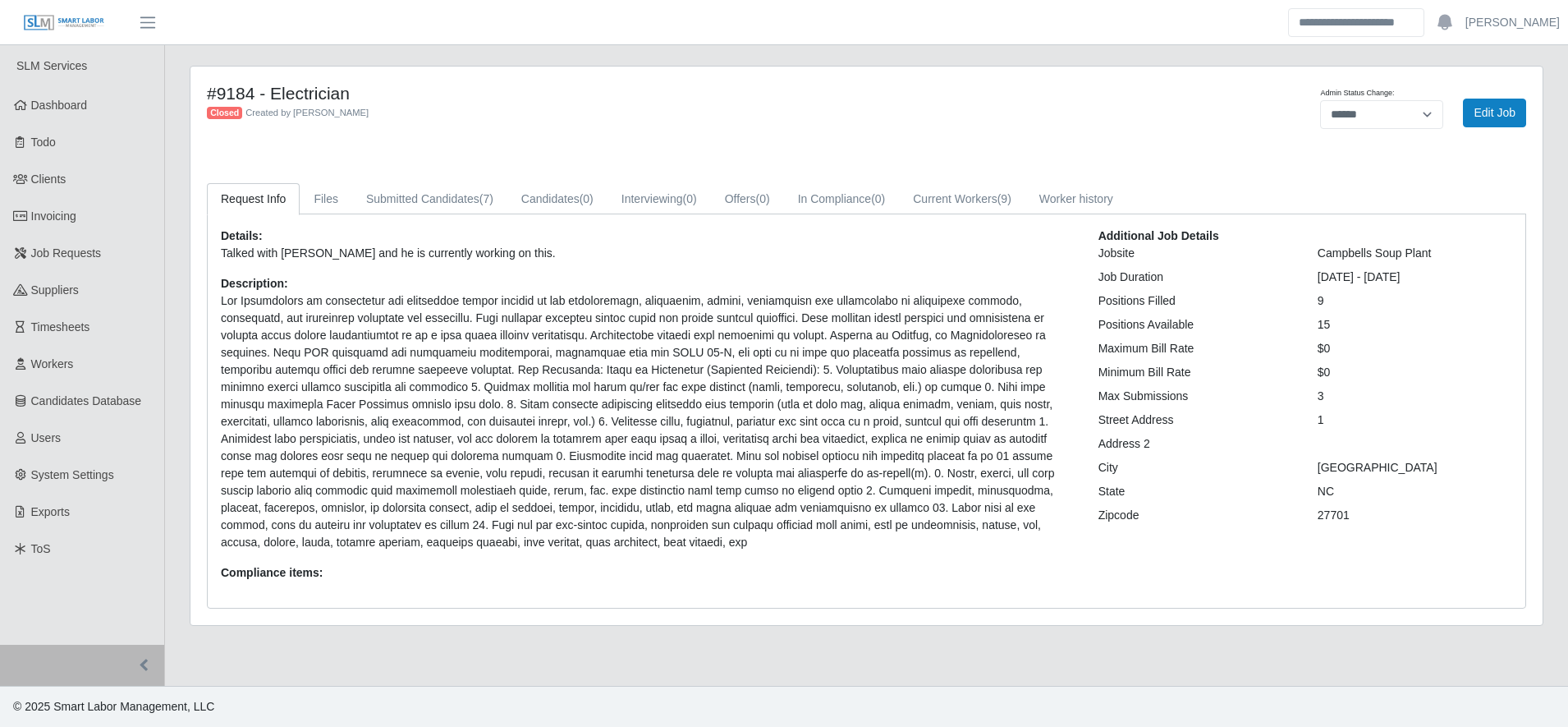
drag, startPoint x: 642, startPoint y: 424, endPoint x: 603, endPoint y: 242, distance: 186.1
click at [603, 242] on div "Details: Talked with Roger and he is currently working on this. Description: Co…" at bounding box center [647, 411] width 878 height 367
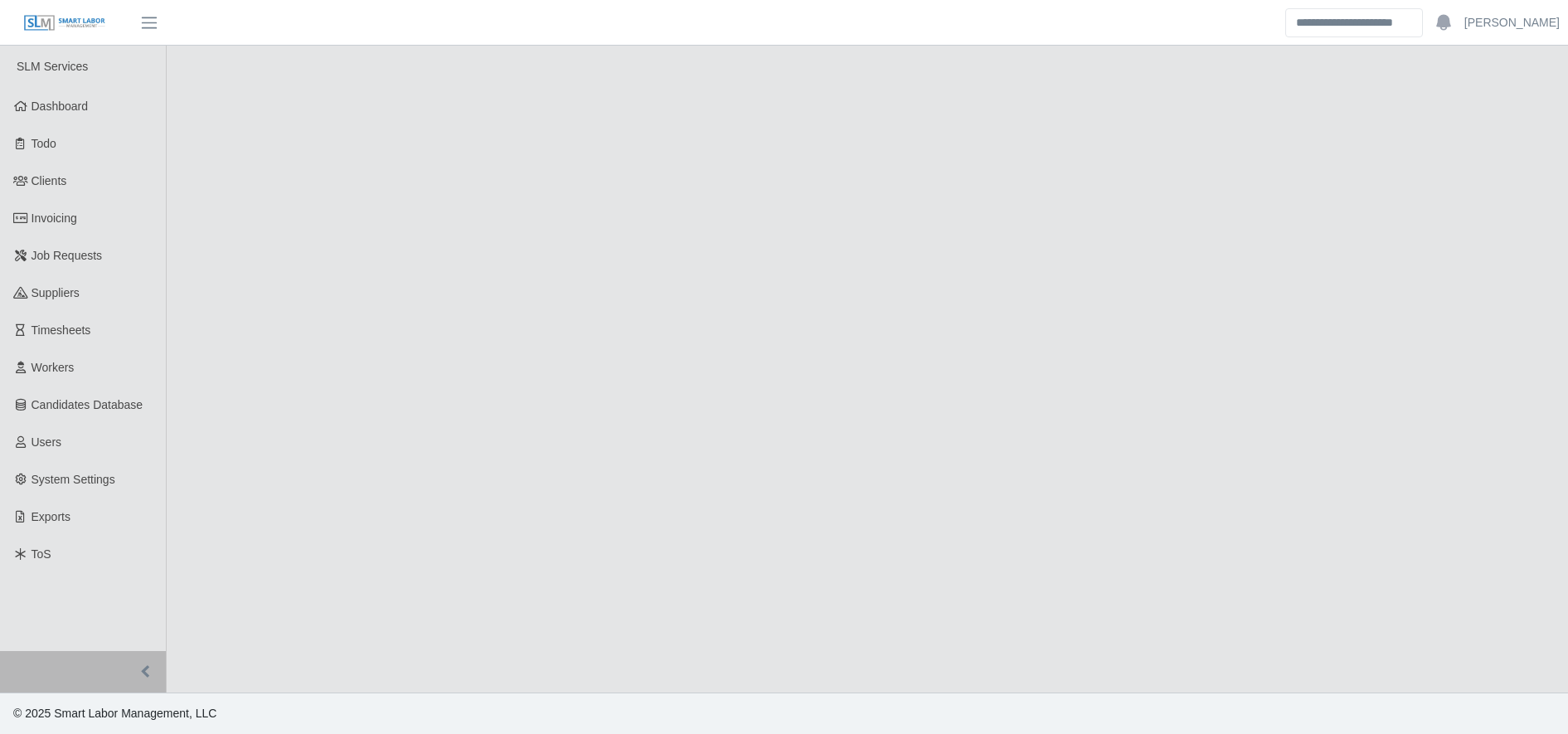
select select "******"
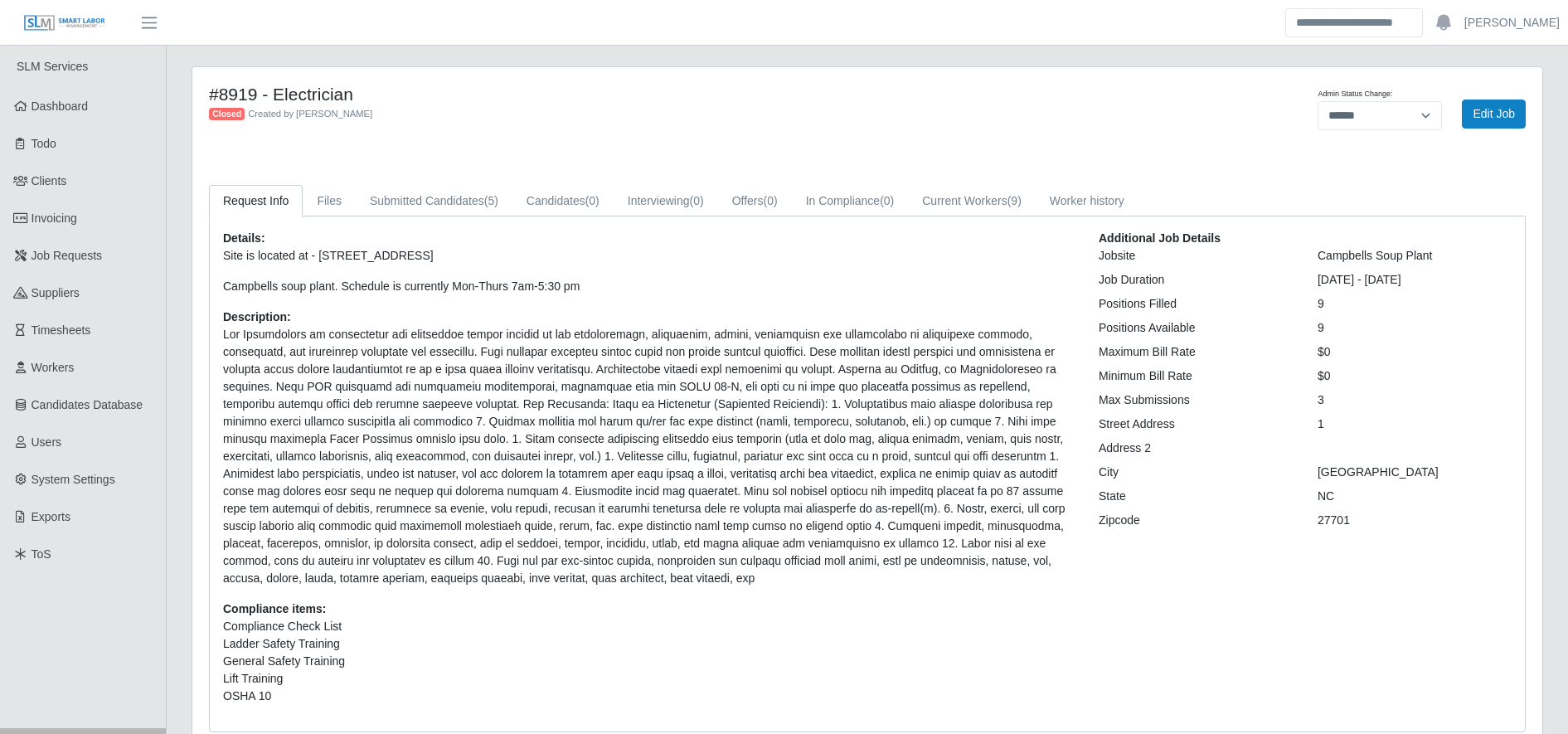
click at [349, 253] on p "Site is located at - [STREET_ADDRESS]" at bounding box center [648, 255] width 851 height 18
copy p "Site is located at - [STREET_ADDRESS]"
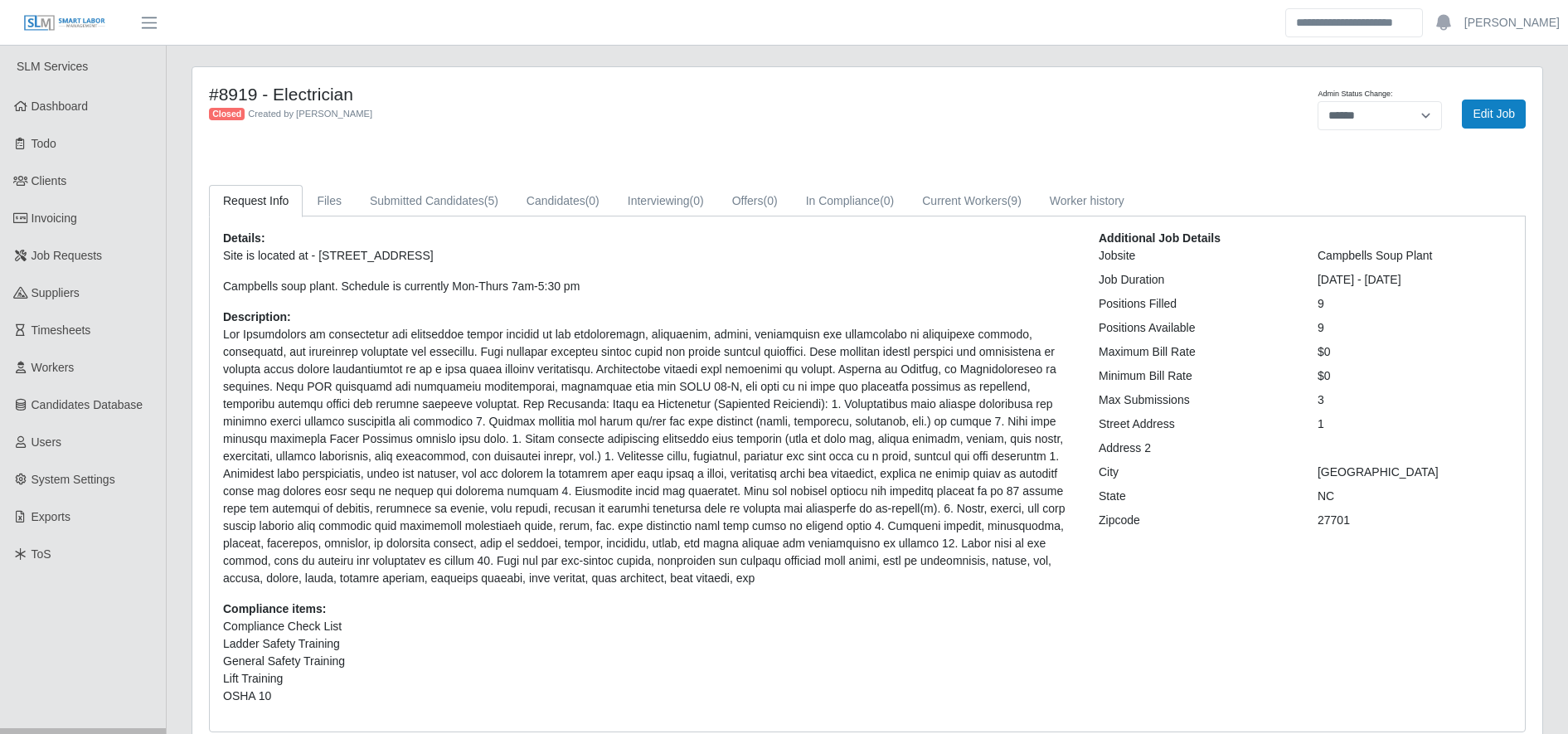
click at [386, 540] on p at bounding box center [648, 456] width 851 height 261
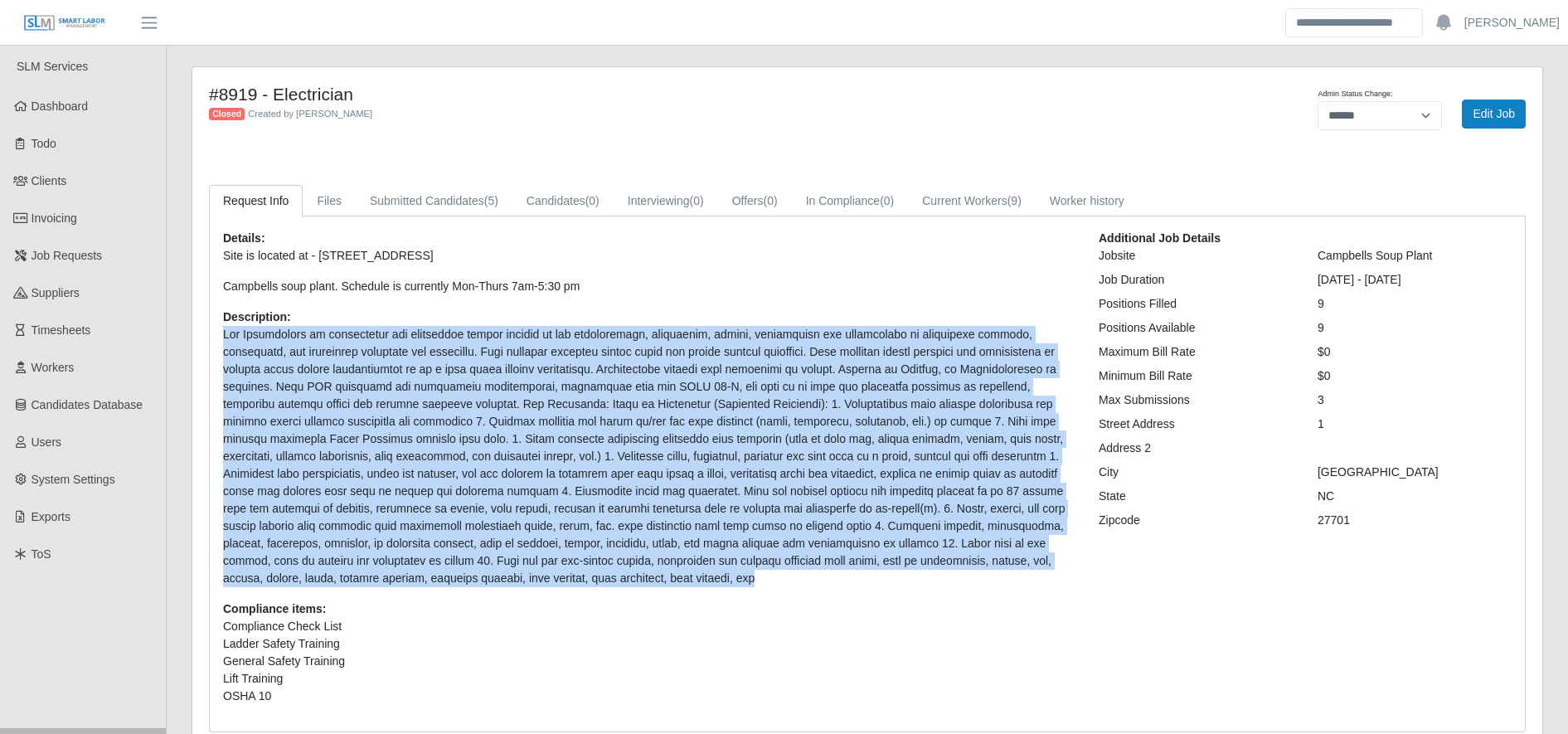
drag, startPoint x: 359, startPoint y: 579, endPoint x: 190, endPoint y: 337, distance: 295.2
click at [190, 337] on div "#8919 - Electrician Closed Created by [PERSON_NAME] Admin Status Change: ******…" at bounding box center [867, 418] width 1376 height 703
drag, startPoint x: 190, startPoint y: 337, endPoint x: 359, endPoint y: 401, distance: 180.7
copy p "The Electrician is responsible for performing duties related to the installatio…"
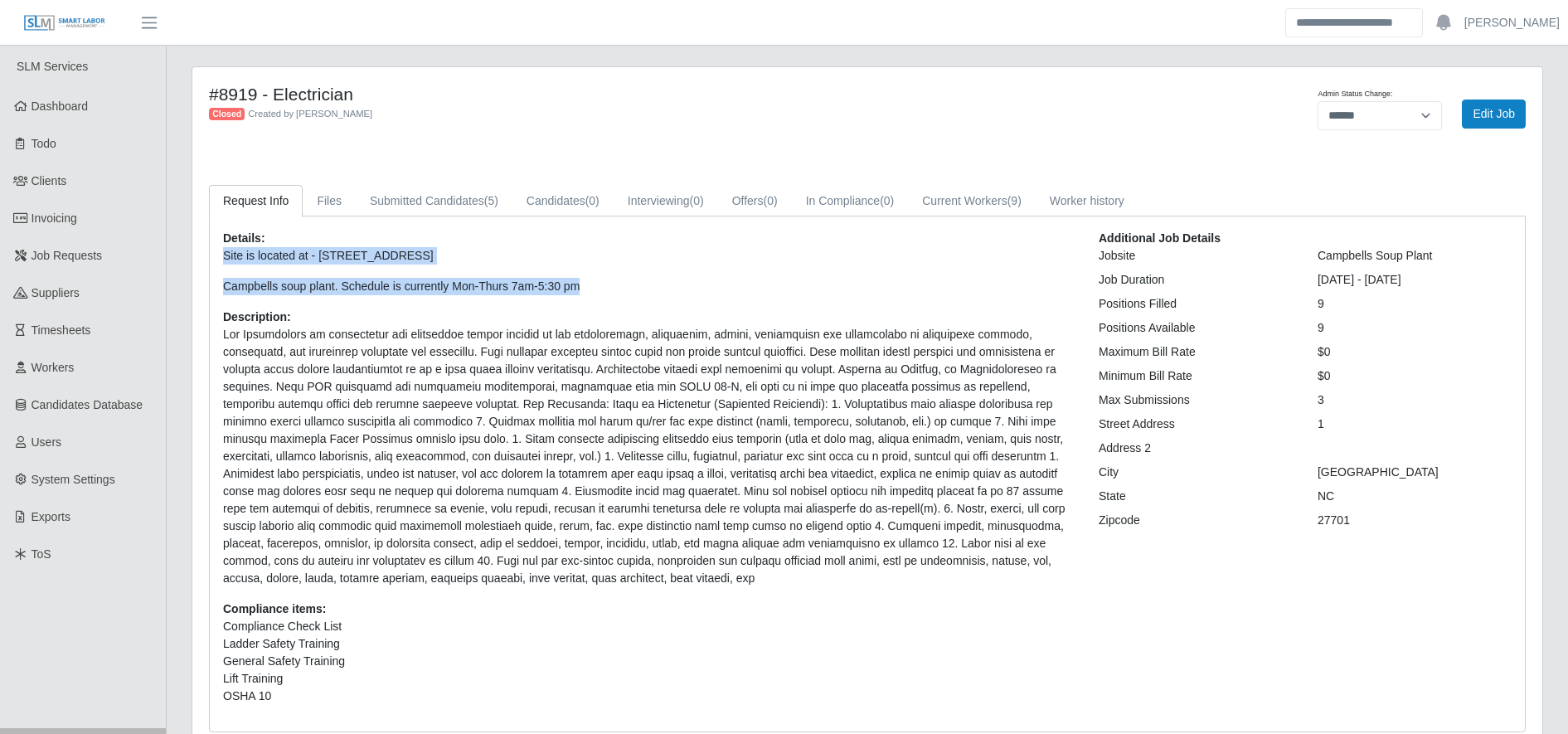
drag, startPoint x: 586, startPoint y: 284, endPoint x: 224, endPoint y: 262, distance: 362.7
click at [224, 262] on p "Site is located at - [STREET_ADDRESS] soup plant. Schedule is currently Mon-Thu…" at bounding box center [648, 271] width 851 height 48
drag, startPoint x: 224, startPoint y: 262, endPoint x: 233, endPoint y: 260, distance: 9.2
copy p "Site is located at - [STREET_ADDRESS] soup plant. Schedule is currently Mon-Thu…"
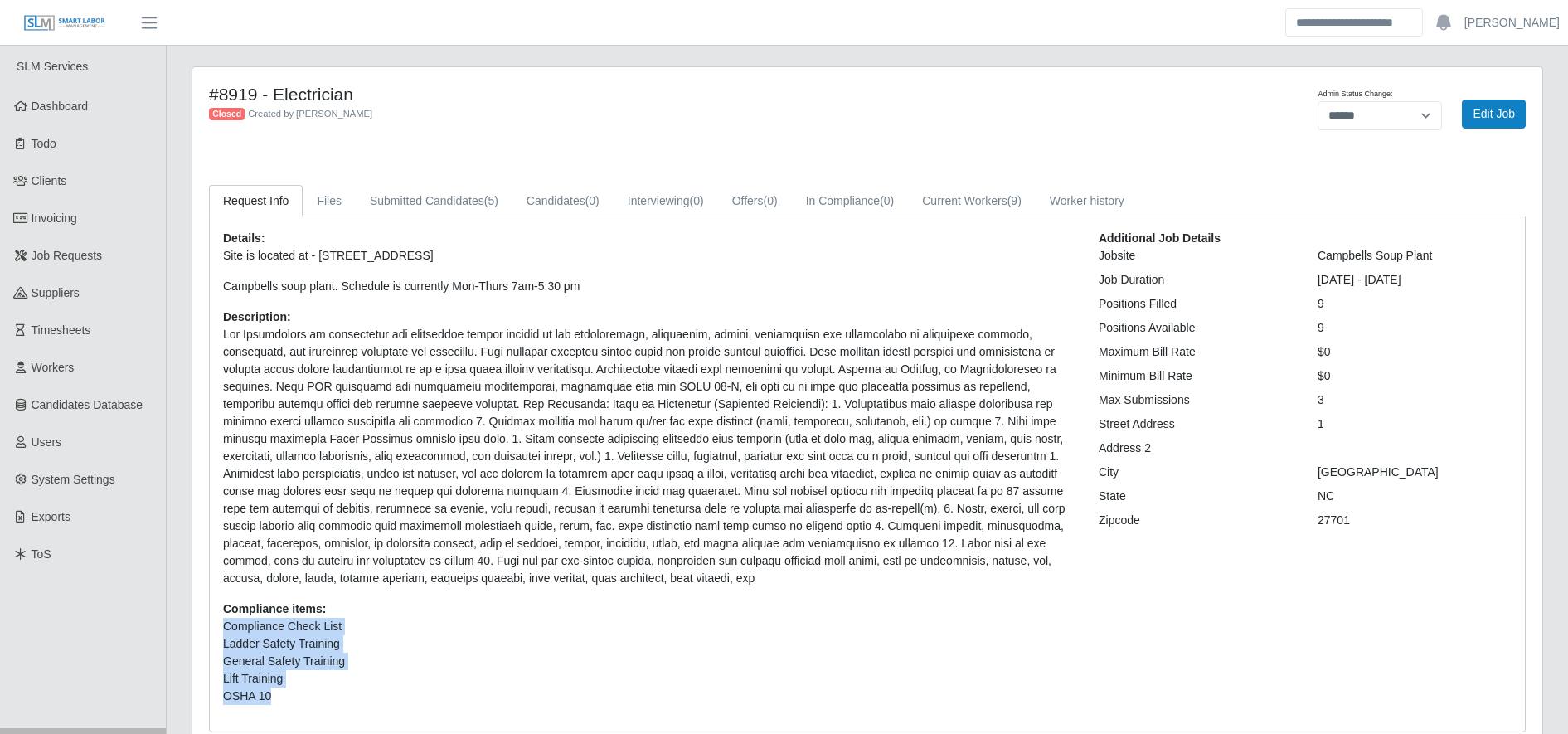
drag, startPoint x: 291, startPoint y: 701, endPoint x: 210, endPoint y: 628, distance: 109.0
click at [210, 628] on div "Details: Site is located at - [STREET_ADDRESS] soup plant. Schedule is currentl…" at bounding box center [867, 473] width 1315 height 515
drag, startPoint x: 210, startPoint y: 628, endPoint x: 229, endPoint y: 635, distance: 20.2
copy ul "Compliance Check List Ladder Safety Training General Safety Training Lift Train…"
drag, startPoint x: 335, startPoint y: 607, endPoint x: 221, endPoint y: 617, distance: 114.4
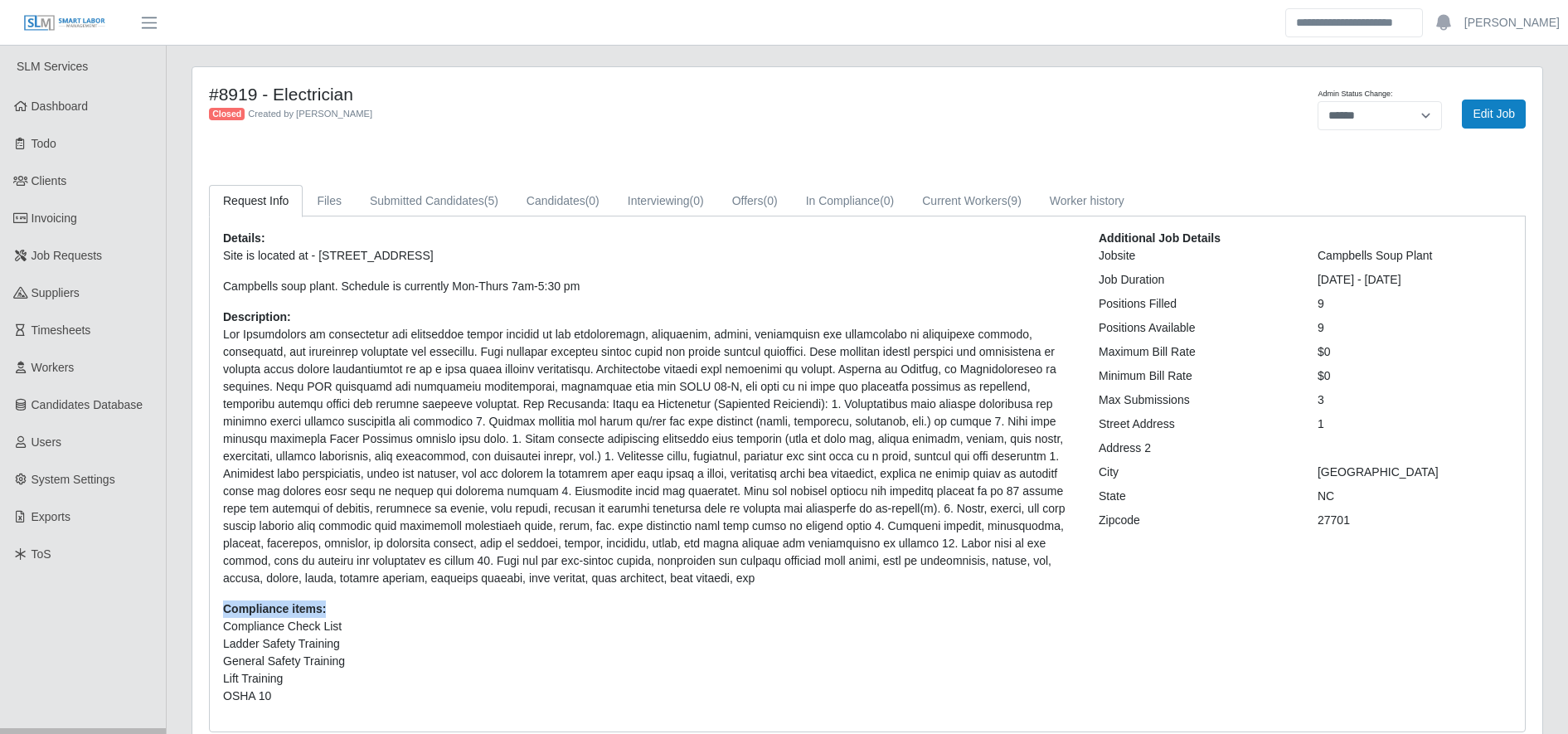
click at [221, 617] on div "Details: Site is located at - 2120 NC 71 Maxton N.C Campbells soup plant. Sched…" at bounding box center [649, 474] width 876 height 489
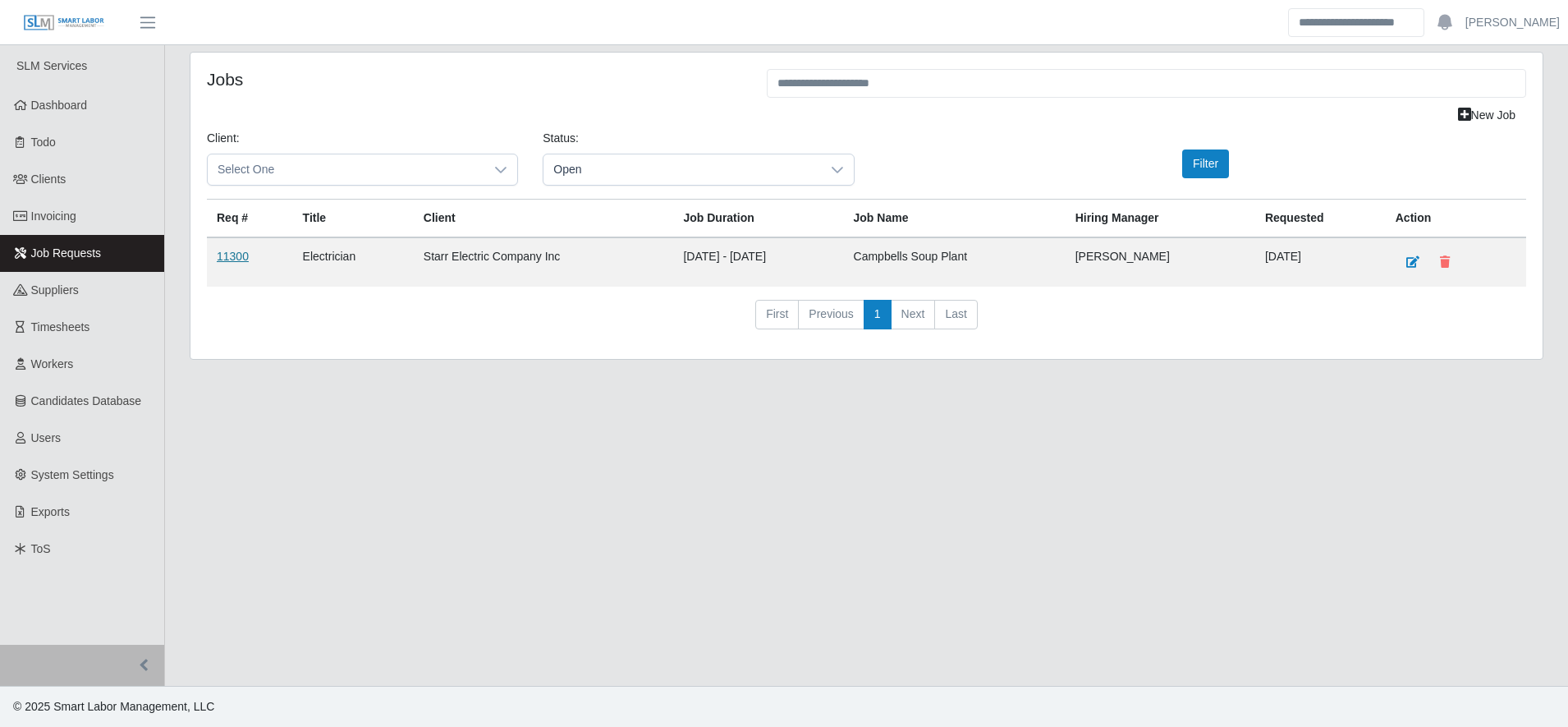
click at [235, 251] on link "11300" at bounding box center [232, 256] width 32 height 13
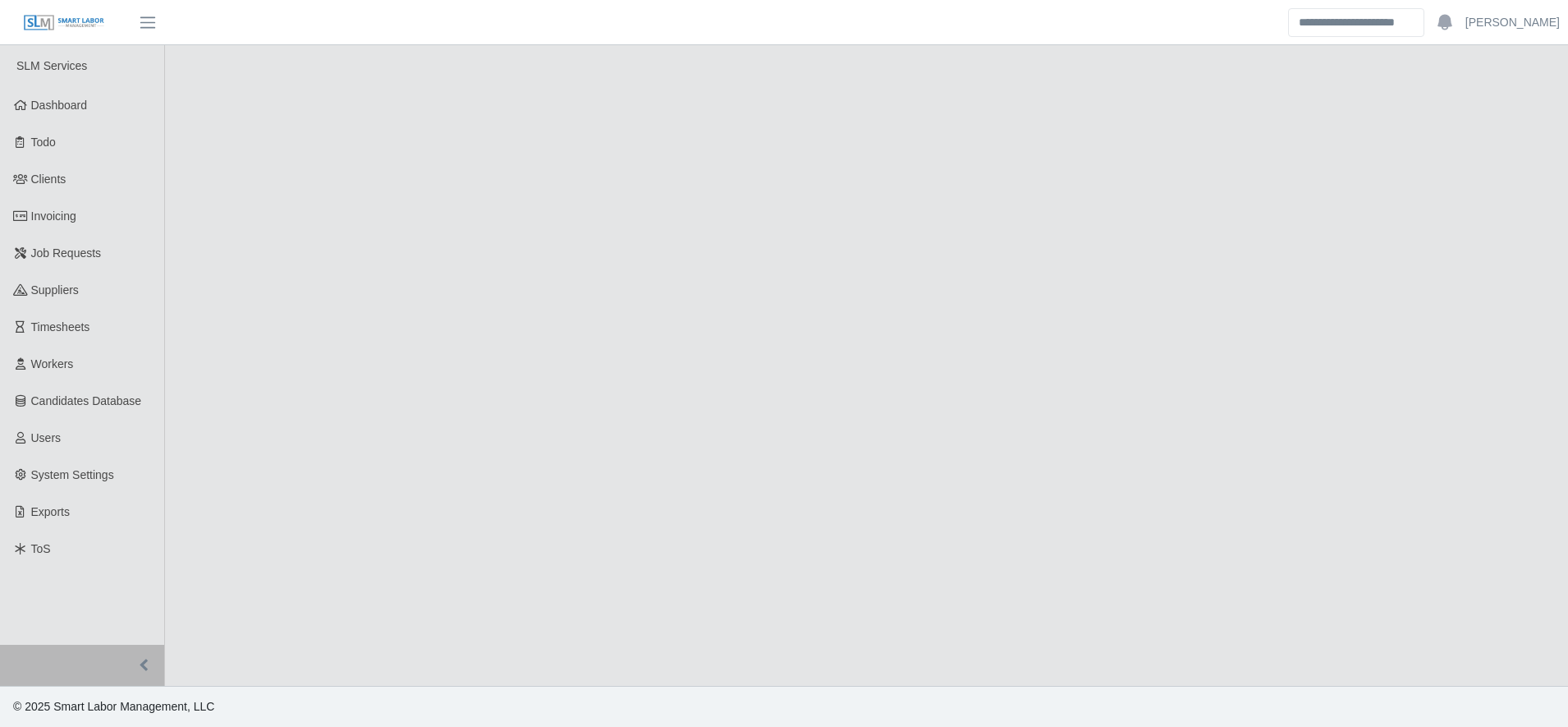
select select "****"
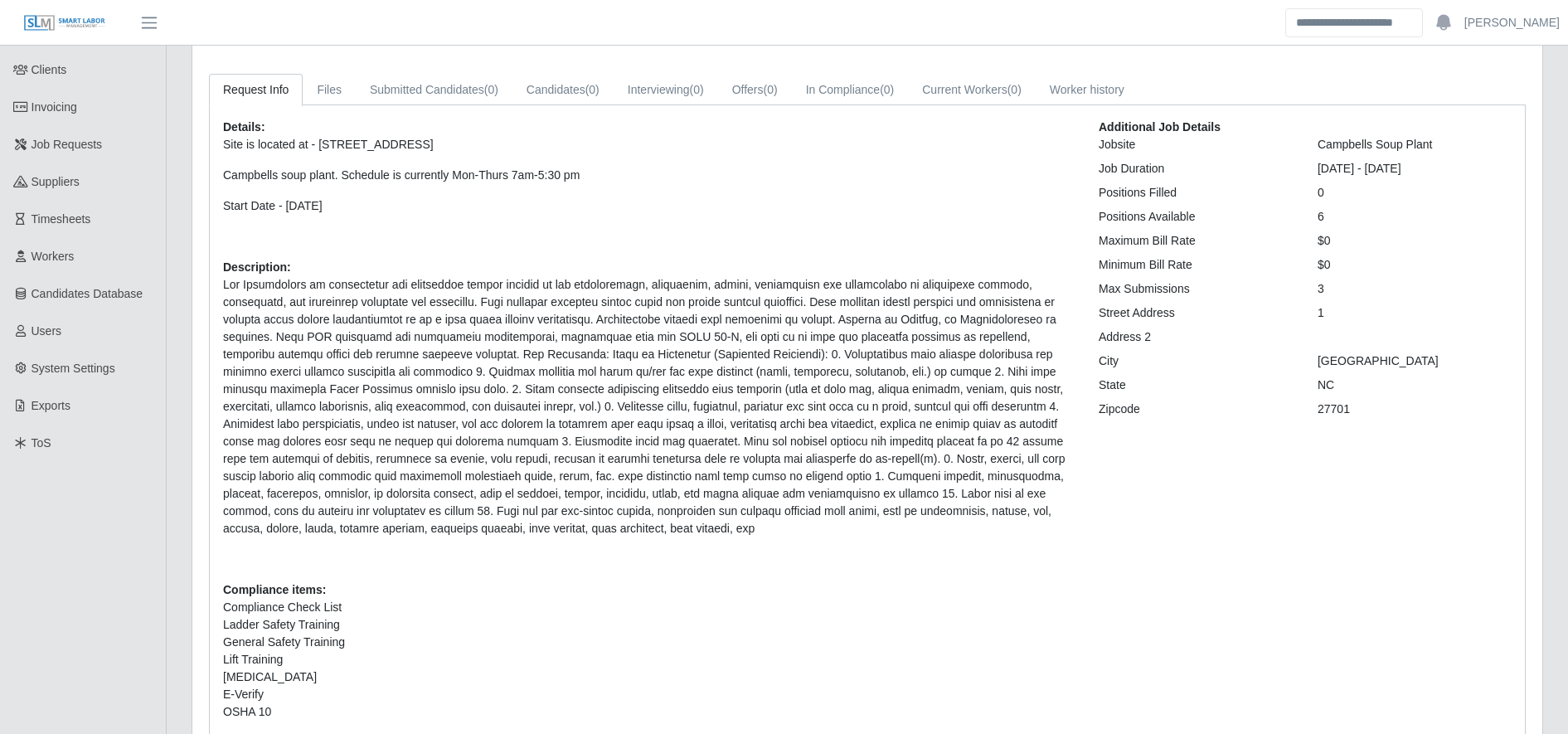
scroll to position [114, 0]
